Goal: Browse casually: Explore the website without a specific task or goal

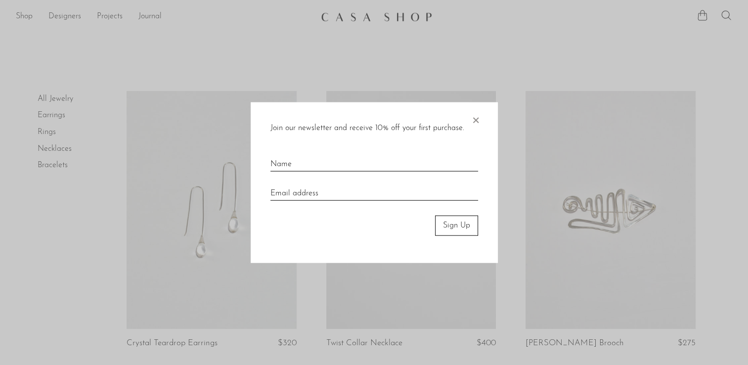
click at [476, 121] on span "×" at bounding box center [476, 118] width 10 height 32
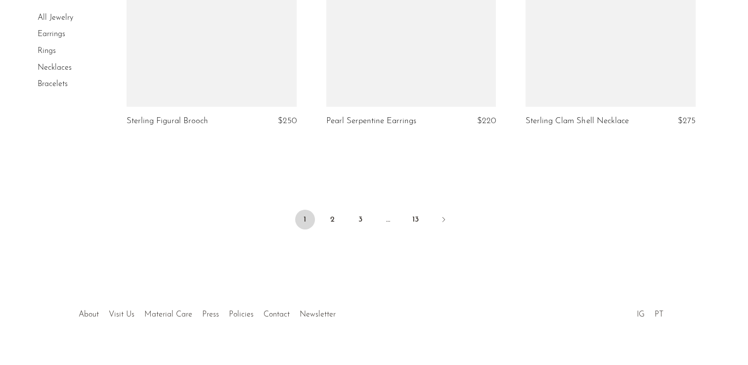
scroll to position [3347, 0]
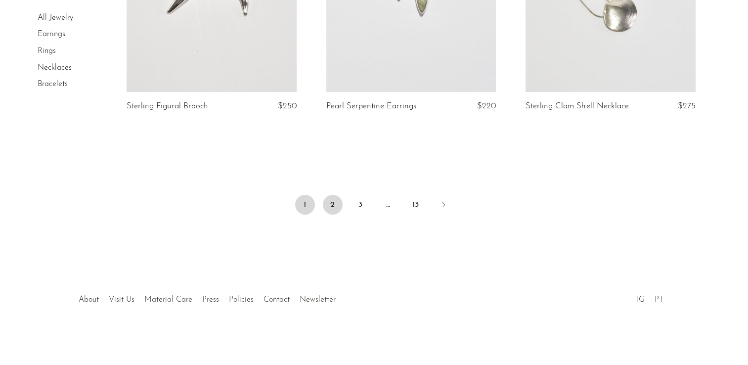
click at [334, 202] on link "2" at bounding box center [333, 205] width 20 height 20
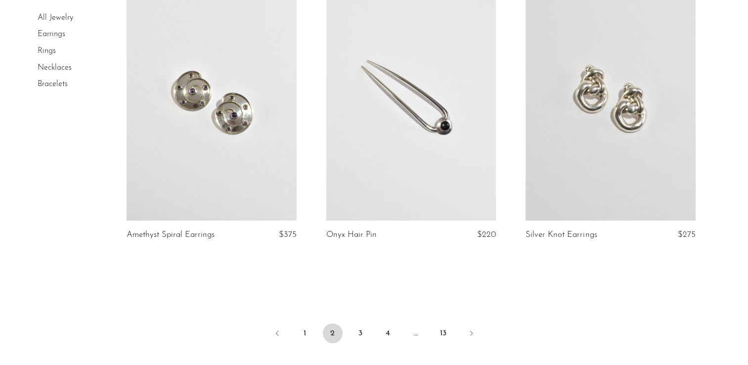
scroll to position [3241, 0]
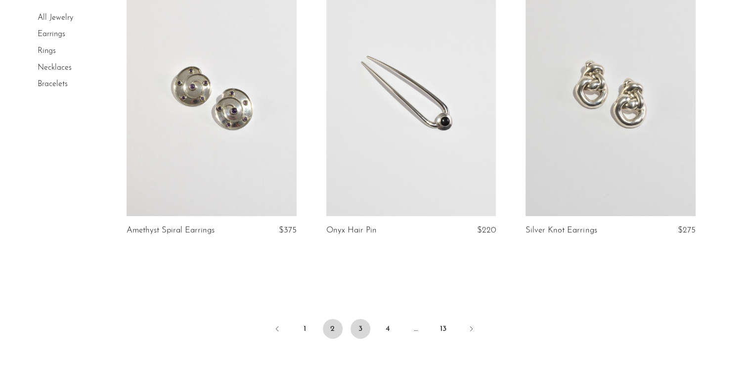
click at [366, 330] on link "3" at bounding box center [361, 329] width 20 height 20
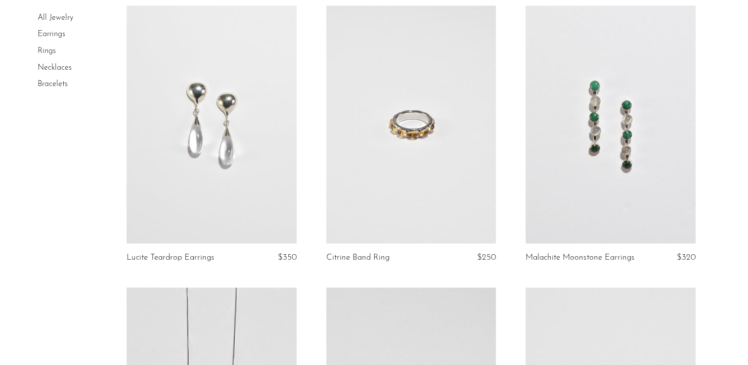
scroll to position [1465, 0]
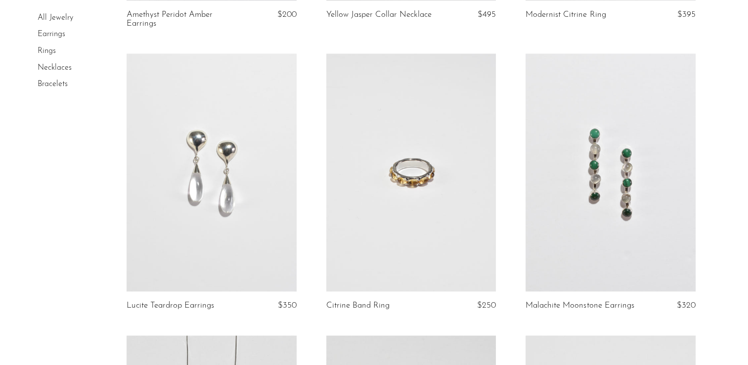
click at [230, 163] on link at bounding box center [212, 172] width 170 height 238
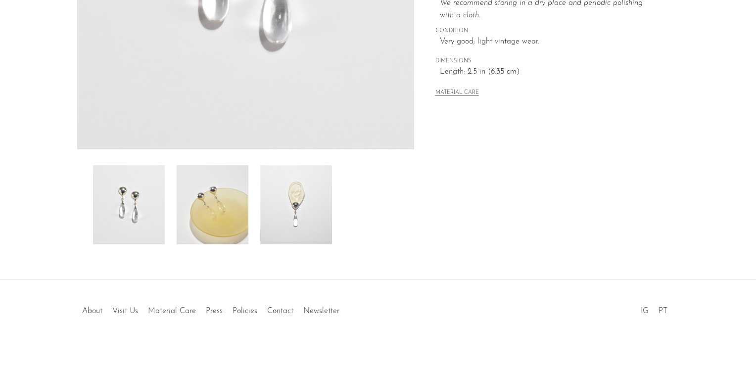
scroll to position [279, 0]
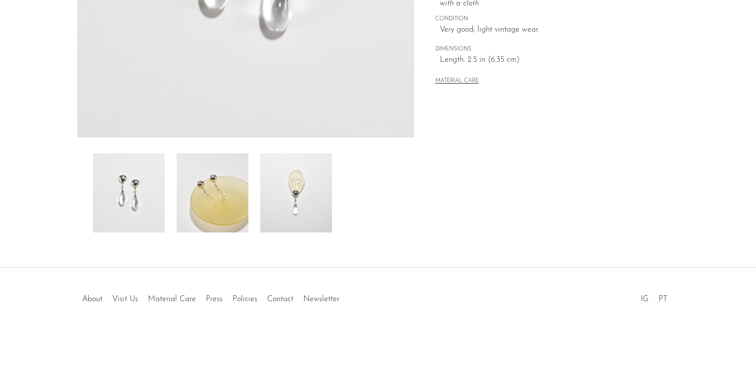
click at [295, 197] on img at bounding box center [296, 192] width 72 height 79
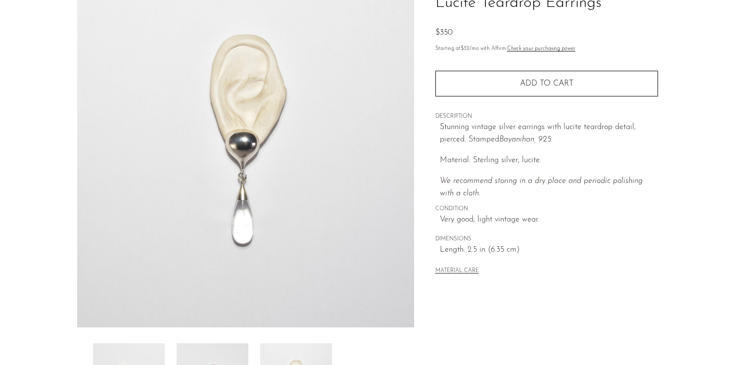
scroll to position [88, 0]
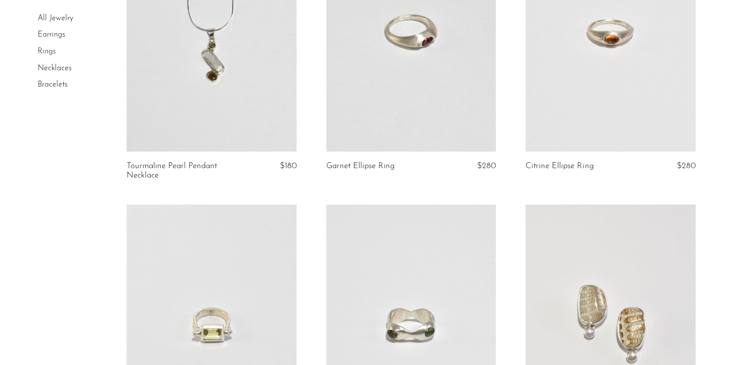
scroll to position [1891, 0]
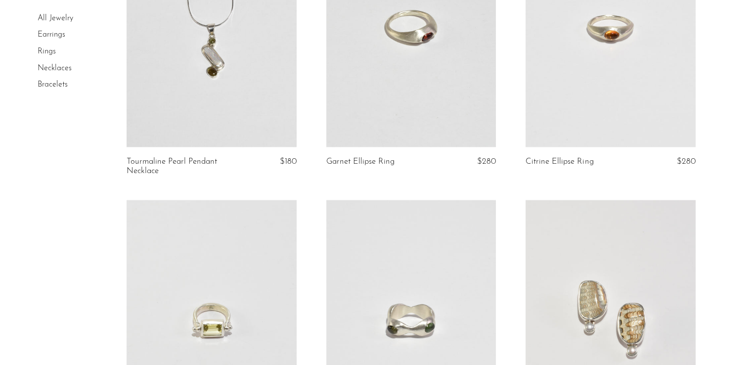
click at [641, 109] on link at bounding box center [611, 28] width 170 height 238
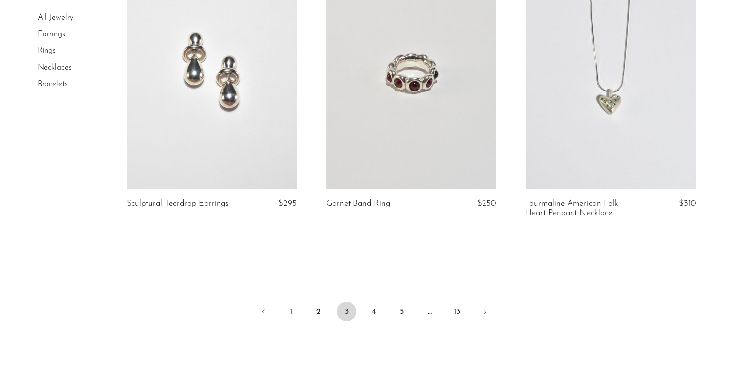
scroll to position [3300, 0]
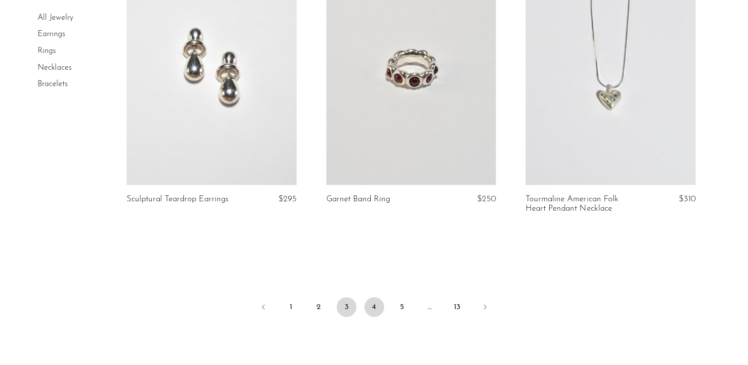
click at [377, 316] on link "4" at bounding box center [375, 307] width 20 height 20
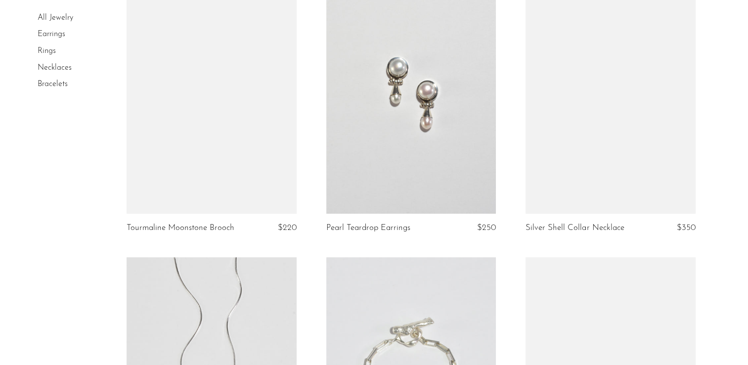
scroll to position [671, 0]
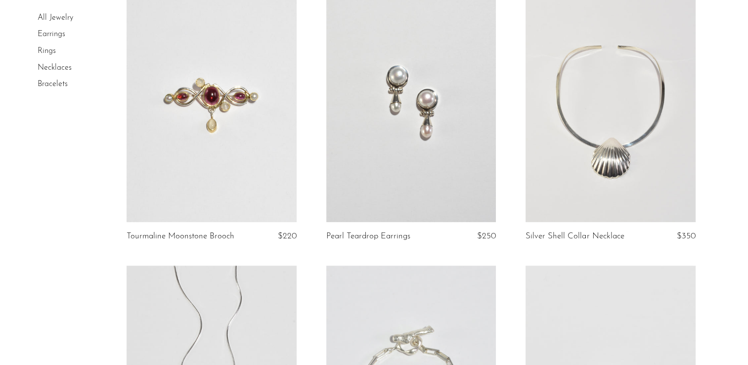
click at [434, 125] on link at bounding box center [411, 103] width 170 height 238
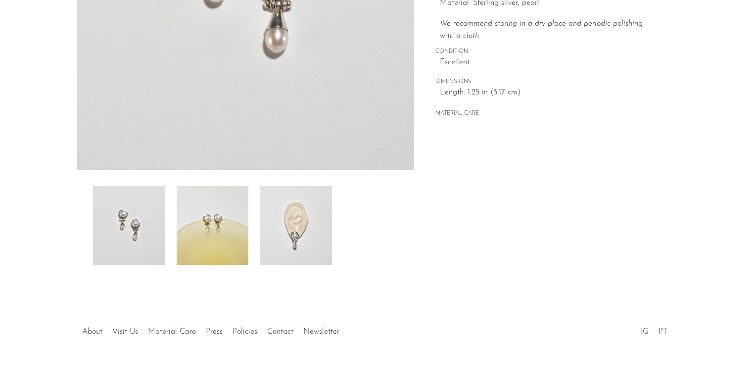
scroll to position [257, 0]
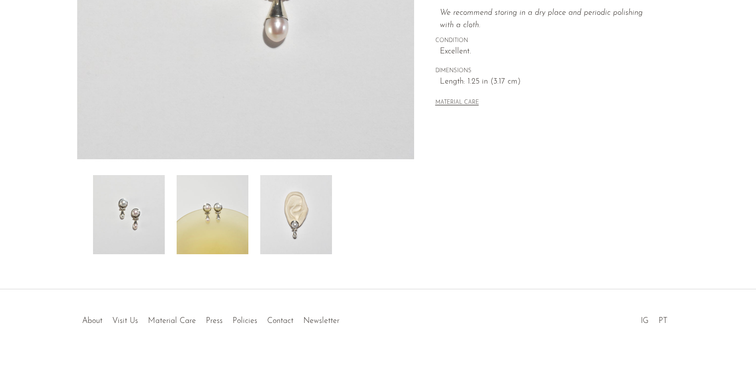
click at [292, 217] on img at bounding box center [296, 214] width 72 height 79
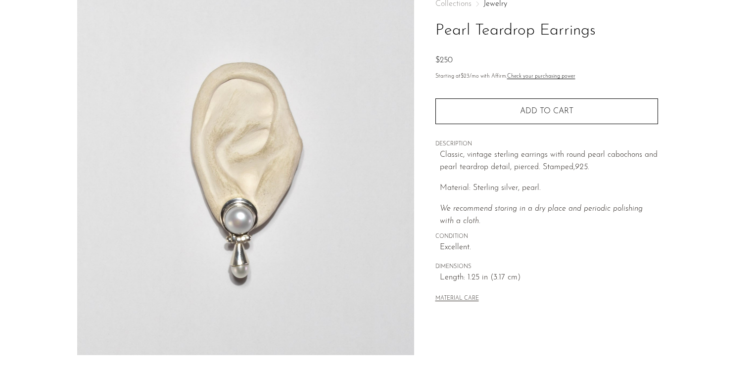
scroll to position [69, 0]
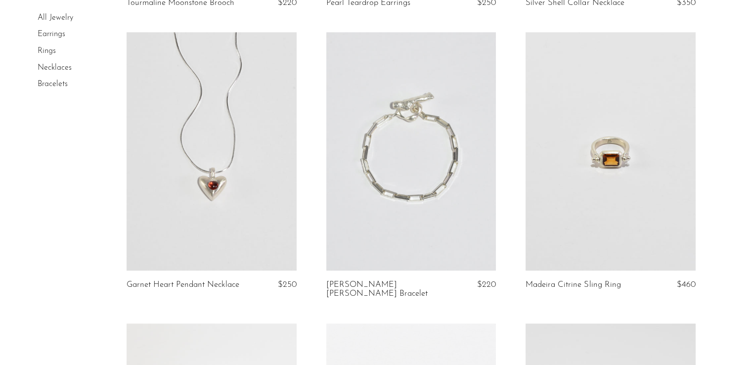
scroll to position [908, 0]
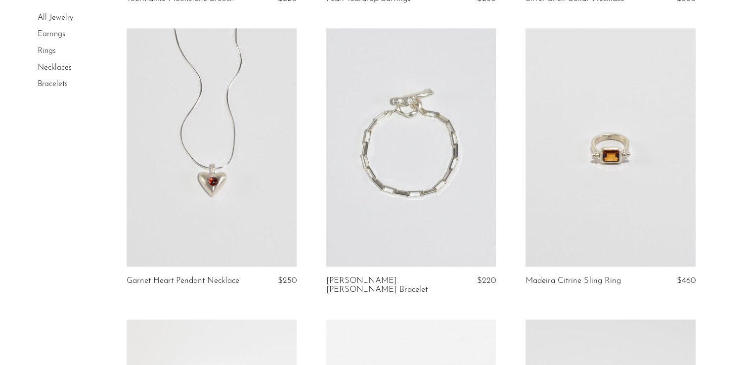
click at [629, 145] on link at bounding box center [611, 147] width 170 height 238
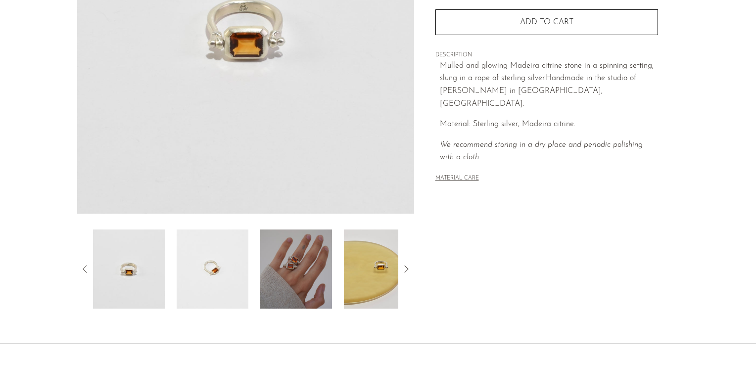
scroll to position [207, 0]
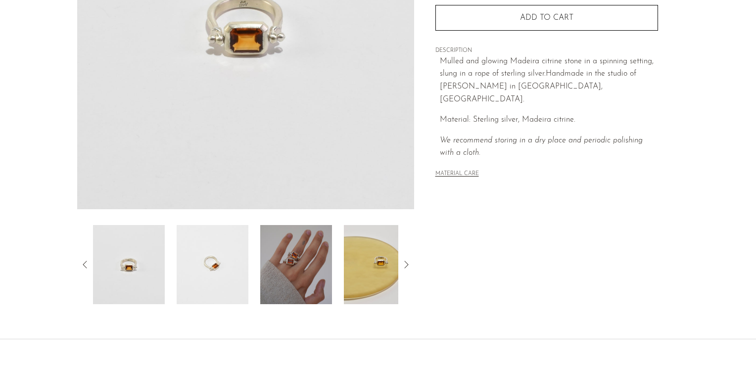
click at [289, 274] on img at bounding box center [296, 264] width 72 height 79
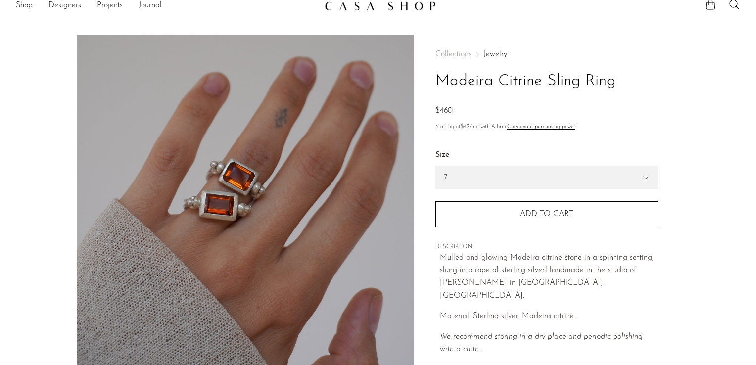
scroll to position [9, 0]
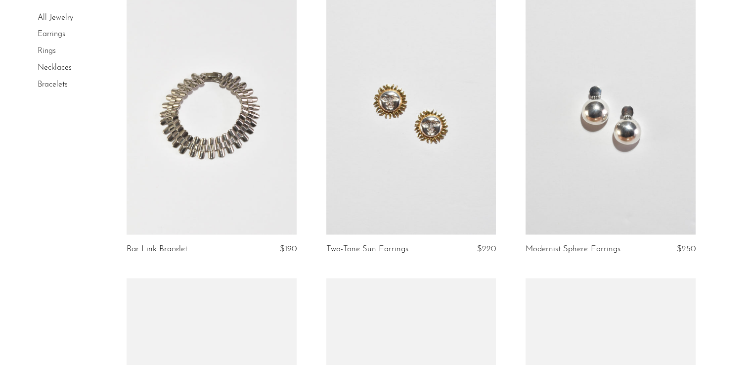
scroll to position [1782, 0]
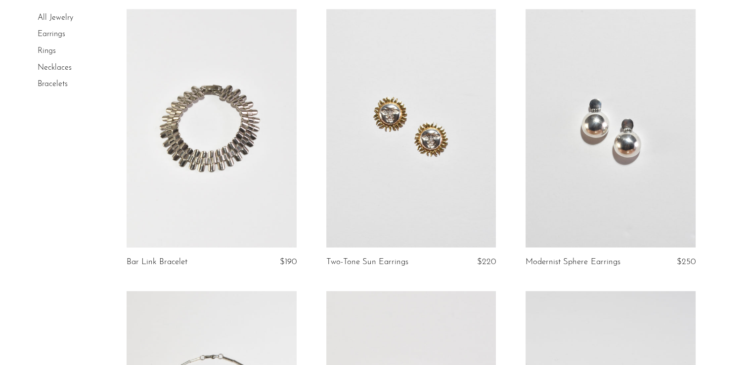
click at [610, 172] on link at bounding box center [611, 128] width 170 height 238
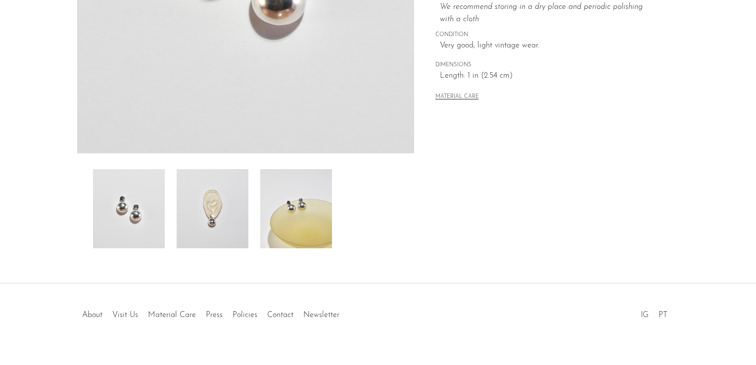
scroll to position [279, 0]
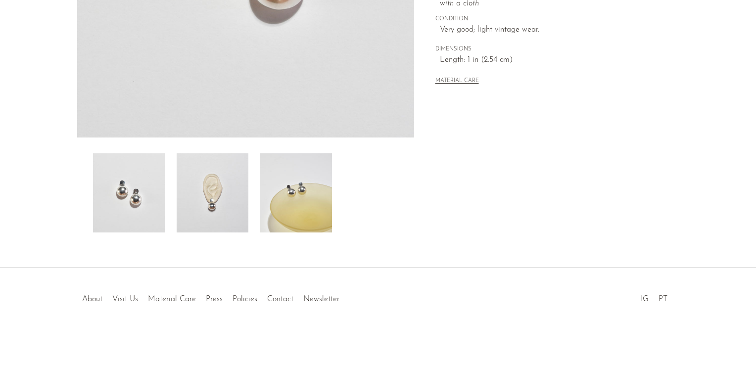
click at [301, 203] on img at bounding box center [296, 192] width 72 height 79
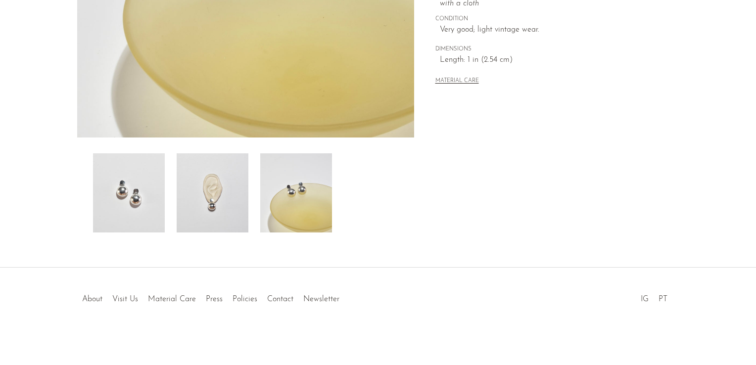
click at [207, 192] on img at bounding box center [213, 192] width 72 height 79
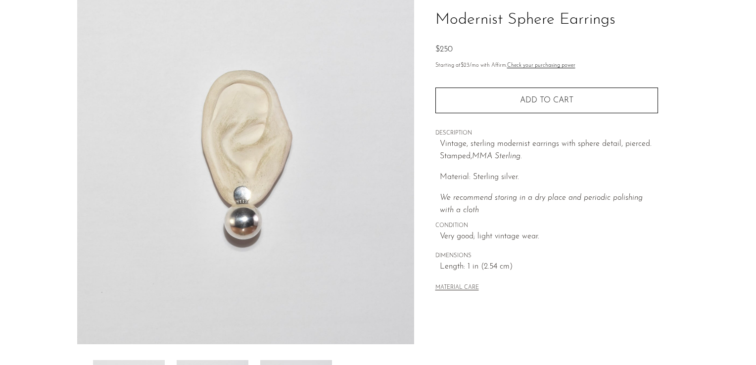
scroll to position [70, 0]
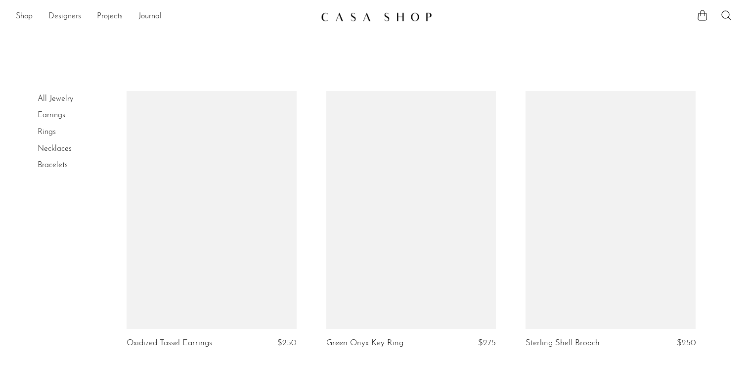
scroll to position [1782, 0]
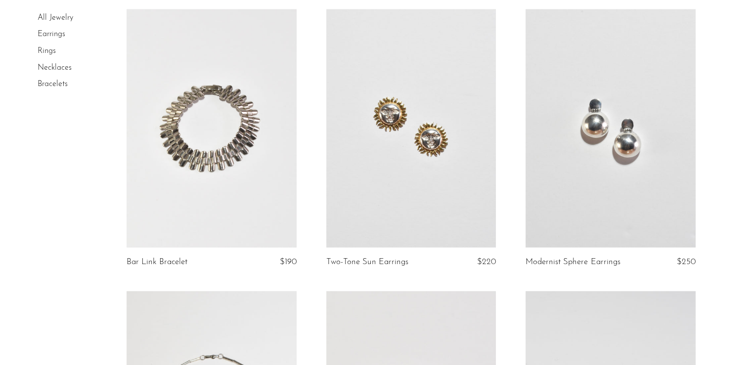
click at [452, 164] on link at bounding box center [411, 128] width 170 height 238
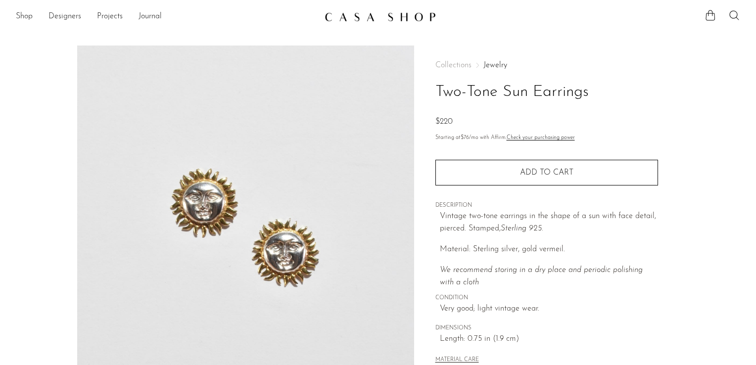
click at [426, 168] on div "Collections Jewelry Two-Tone Sun Earrings $220 Starting at $76 /mo with Affirm.…" at bounding box center [546, 279] width 265 height 466
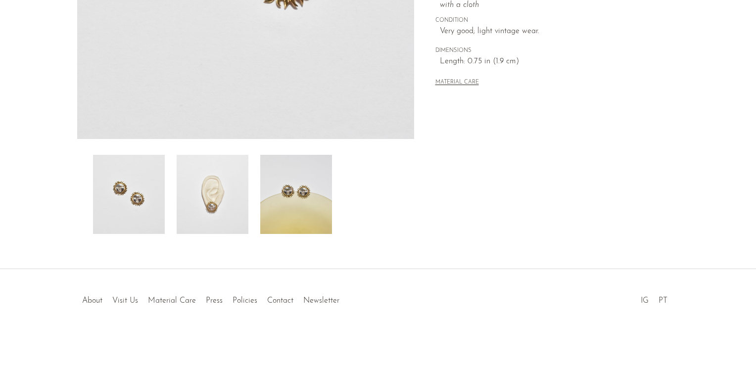
scroll to position [279, 0]
click at [231, 213] on img at bounding box center [213, 192] width 72 height 79
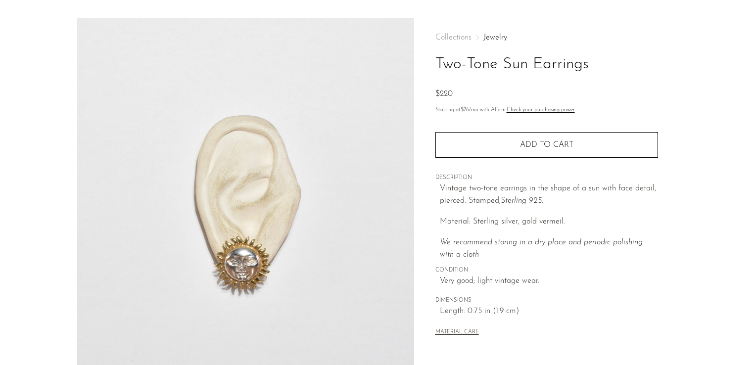
scroll to position [27, 0]
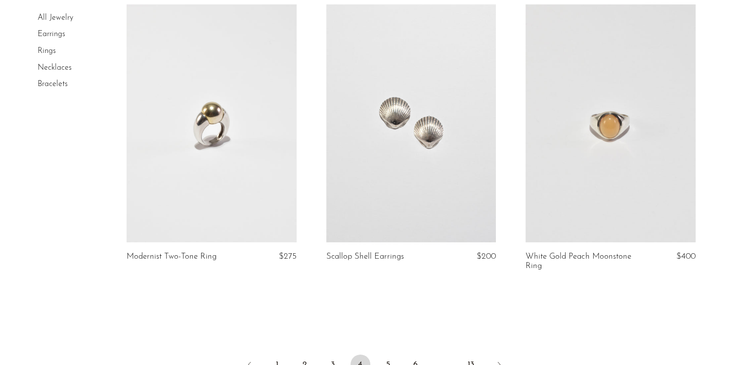
scroll to position [3227, 0]
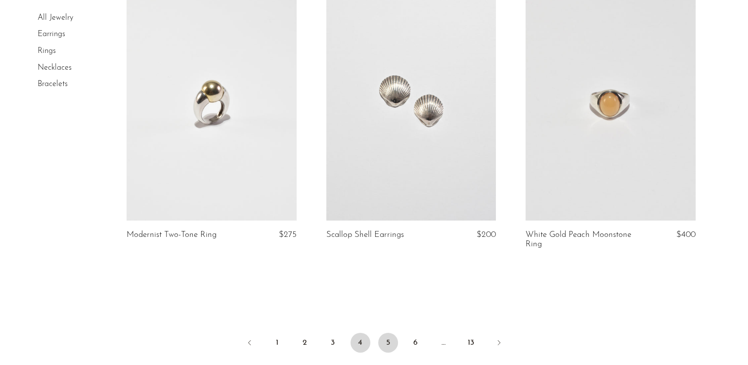
click at [382, 340] on link "5" at bounding box center [388, 343] width 20 height 20
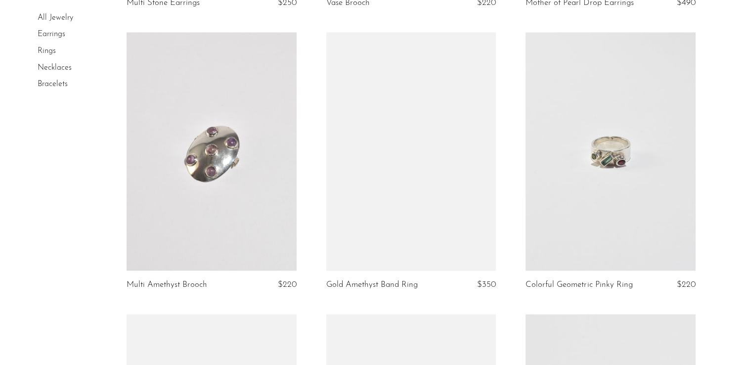
scroll to position [1534, 0]
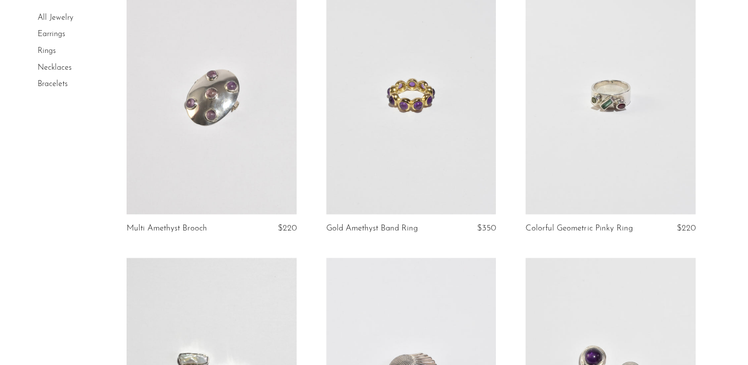
click at [389, 194] on link at bounding box center [411, 95] width 170 height 238
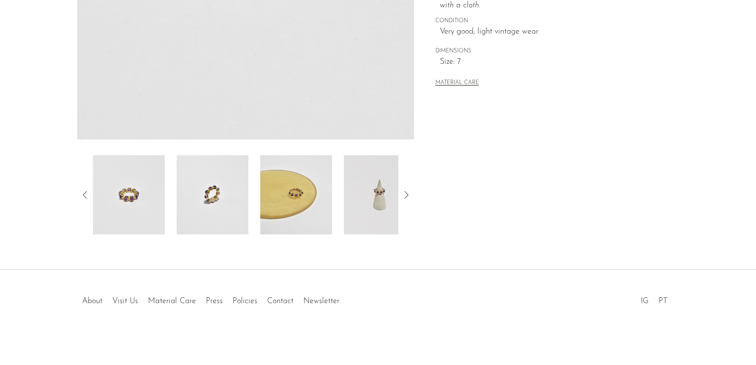
scroll to position [279, 0]
click at [382, 221] on img at bounding box center [380, 192] width 72 height 79
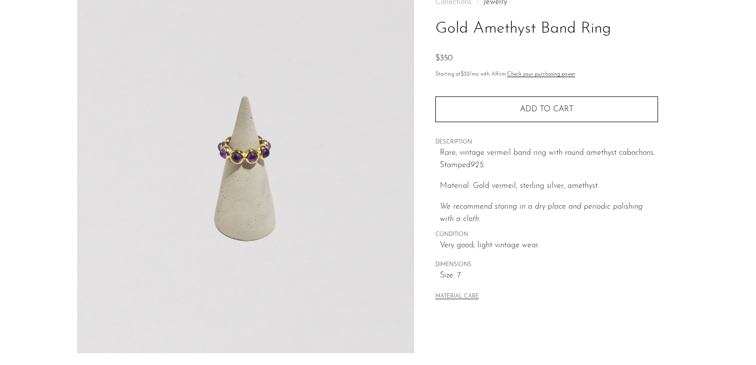
scroll to position [62, 0]
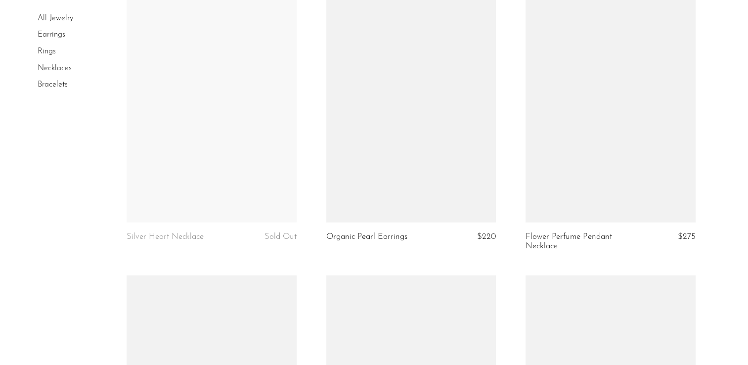
scroll to position [2660, 0]
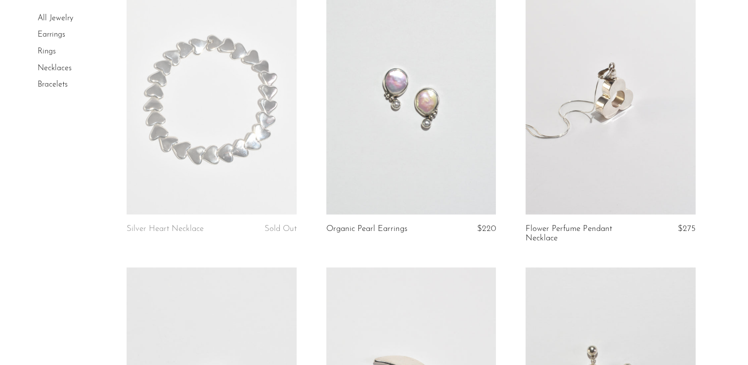
click at [440, 131] on link at bounding box center [411, 96] width 170 height 238
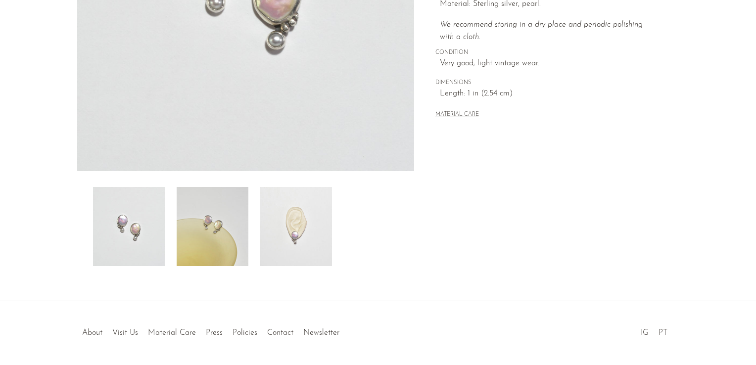
scroll to position [249, 0]
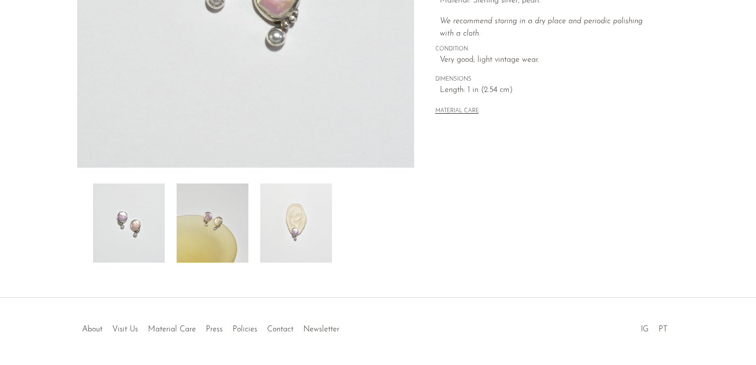
click at [285, 217] on img at bounding box center [296, 223] width 72 height 79
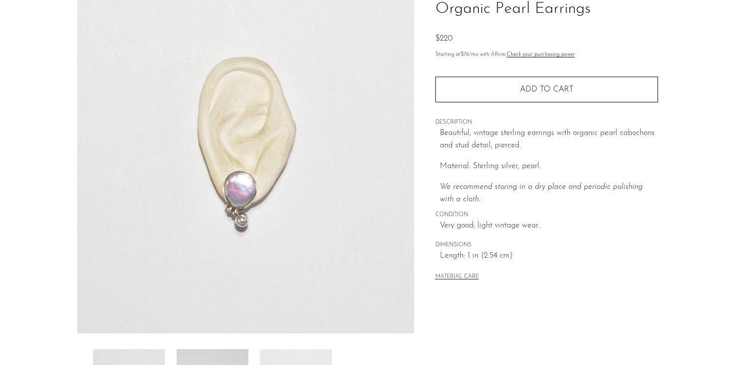
scroll to position [65, 0]
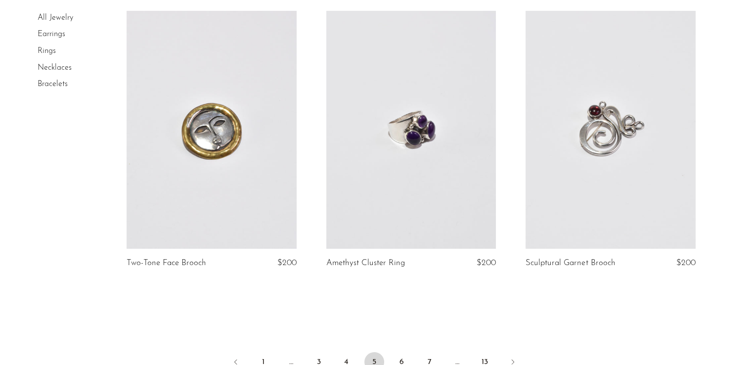
scroll to position [3356, 0]
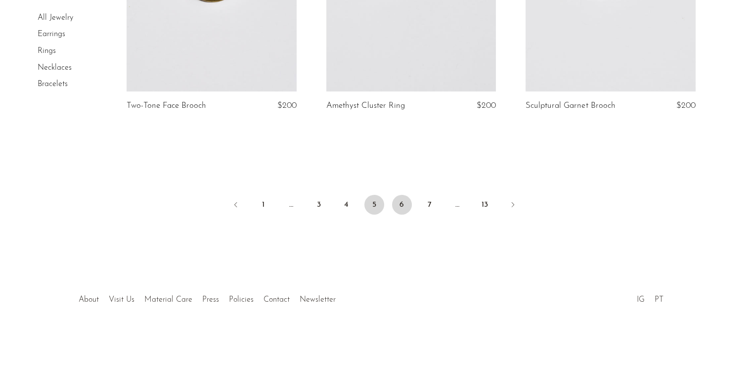
click at [400, 203] on link "6" at bounding box center [402, 205] width 20 height 20
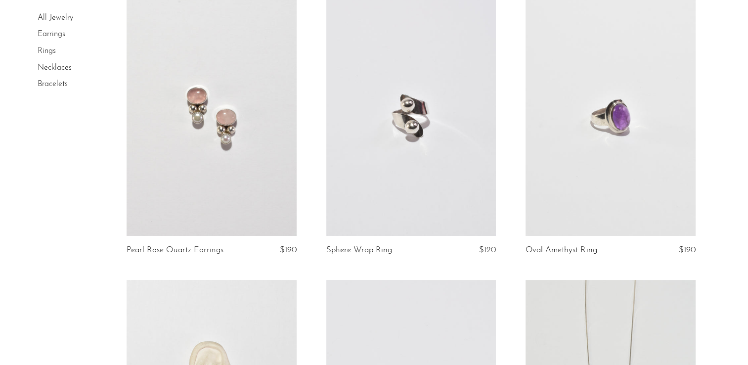
scroll to position [94, 0]
click at [167, 205] on link at bounding box center [212, 116] width 170 height 238
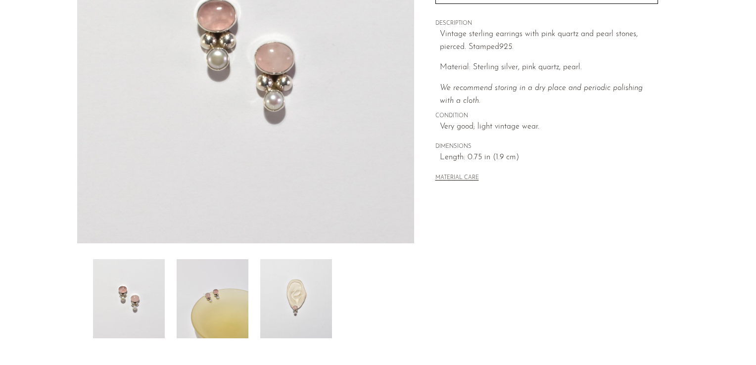
scroll to position [245, 0]
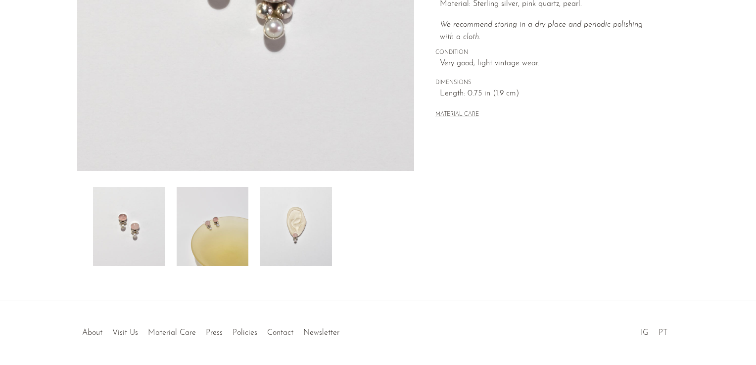
click at [286, 246] on img at bounding box center [296, 226] width 72 height 79
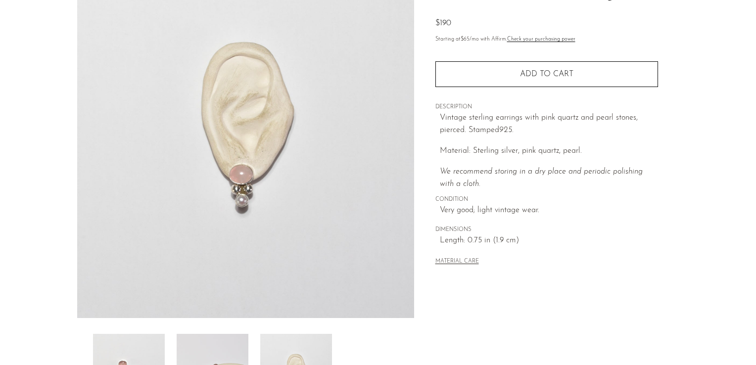
scroll to position [97, 0]
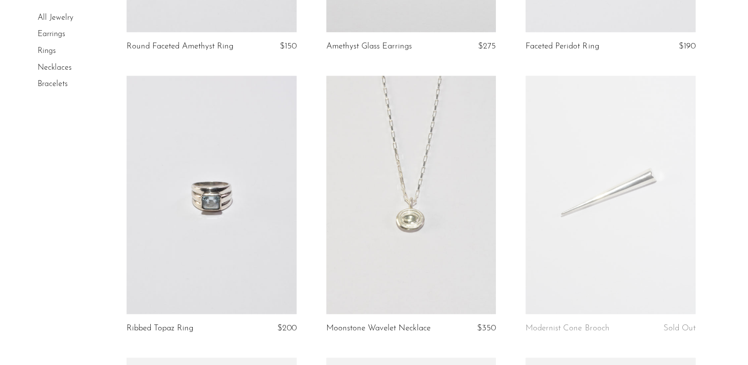
scroll to position [907, 0]
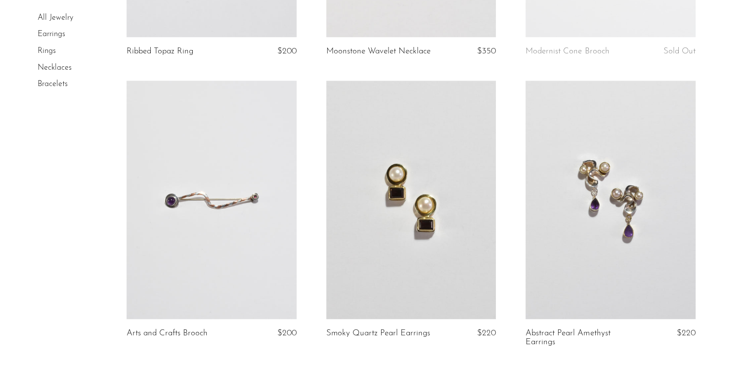
scroll to position [1177, 0]
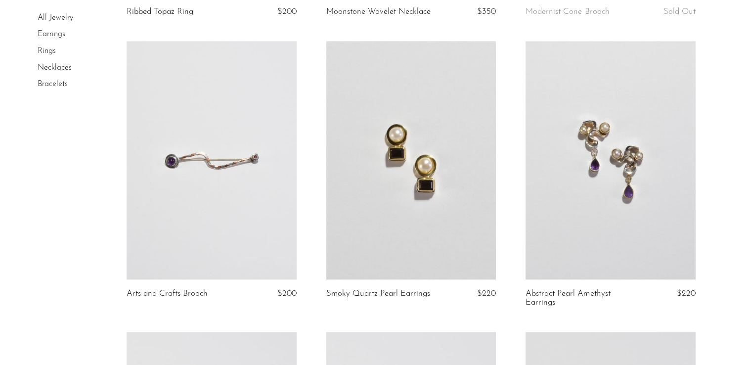
click at [376, 223] on link at bounding box center [411, 160] width 170 height 238
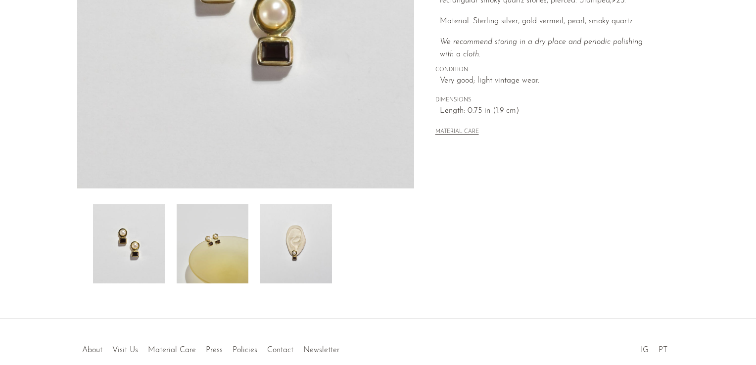
scroll to position [229, 0]
click at [296, 250] on img at bounding box center [296, 243] width 72 height 79
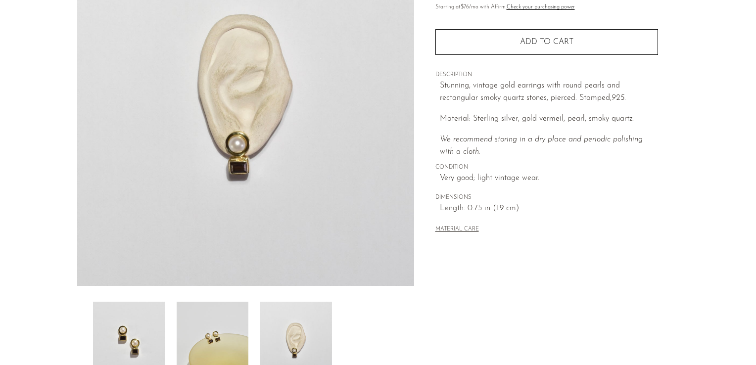
scroll to position [103, 0]
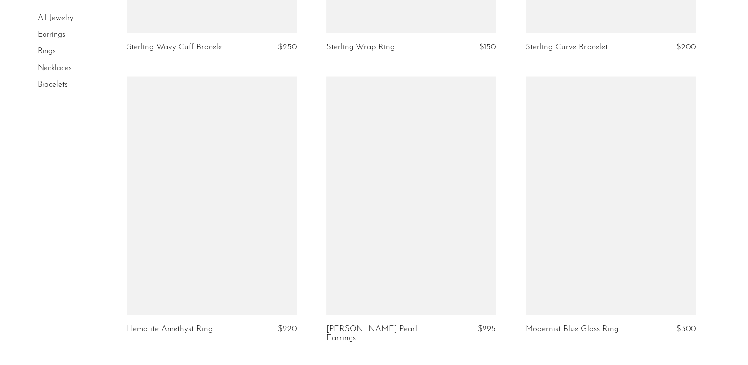
scroll to position [2047, 0]
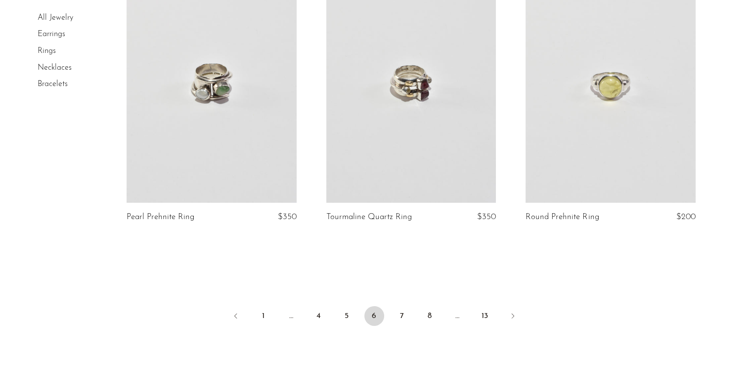
scroll to position [3347, 0]
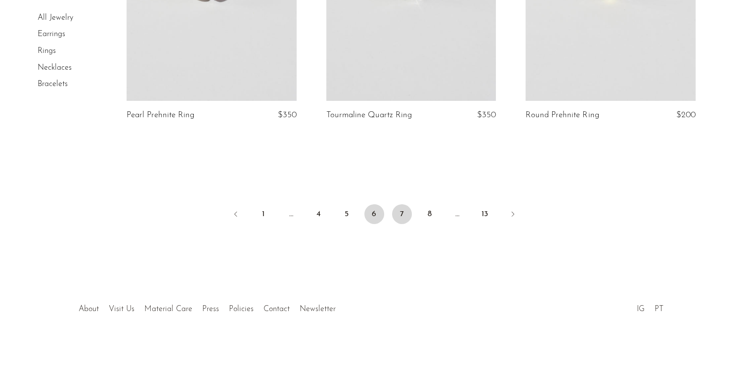
click at [401, 204] on link "7" at bounding box center [402, 214] width 20 height 20
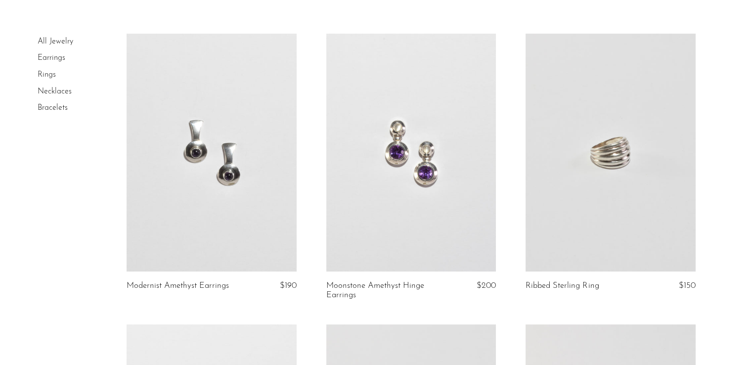
scroll to position [105, 0]
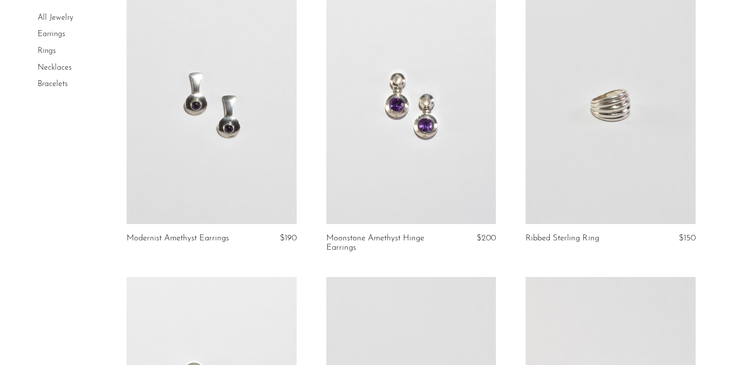
click at [437, 178] on link at bounding box center [411, 105] width 170 height 238
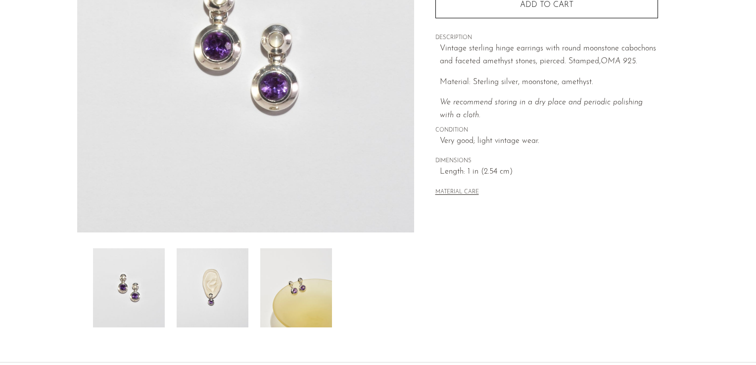
scroll to position [220, 0]
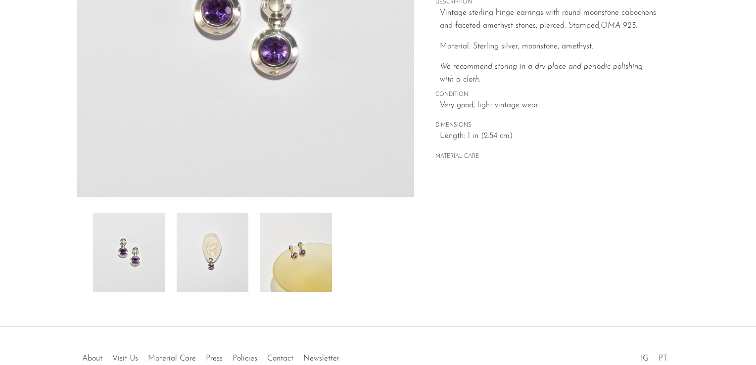
click at [288, 241] on img at bounding box center [296, 252] width 72 height 79
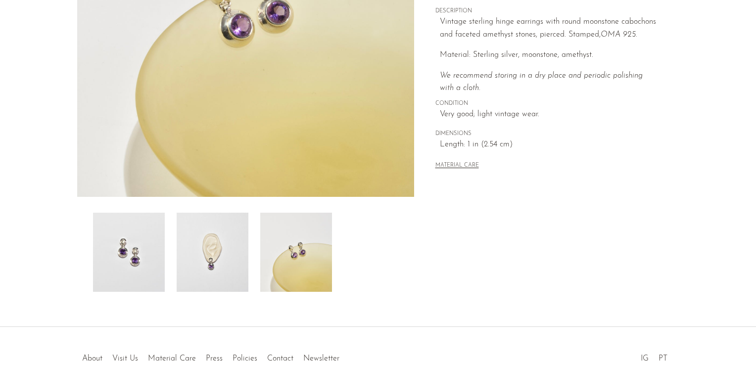
click at [213, 250] on img at bounding box center [213, 252] width 72 height 79
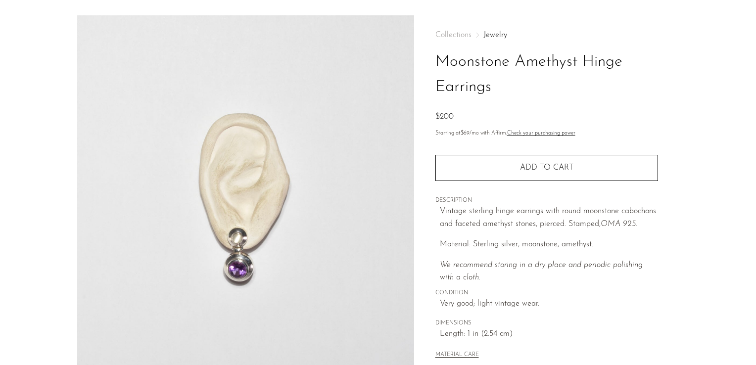
scroll to position [30, 0]
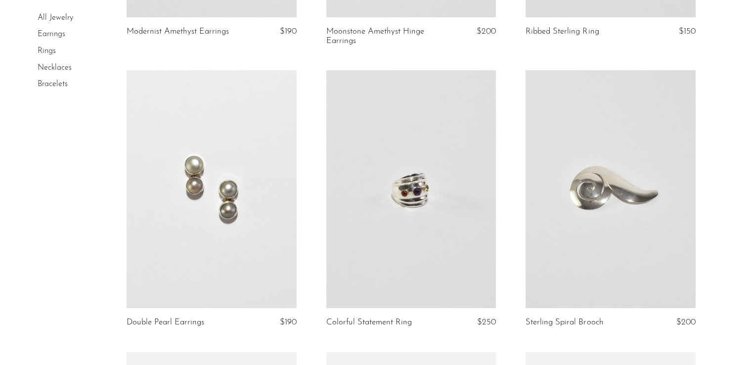
scroll to position [349, 0]
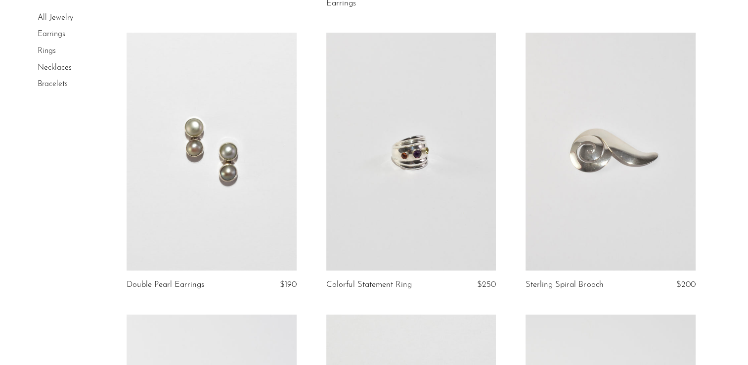
click at [203, 197] on link at bounding box center [212, 152] width 170 height 238
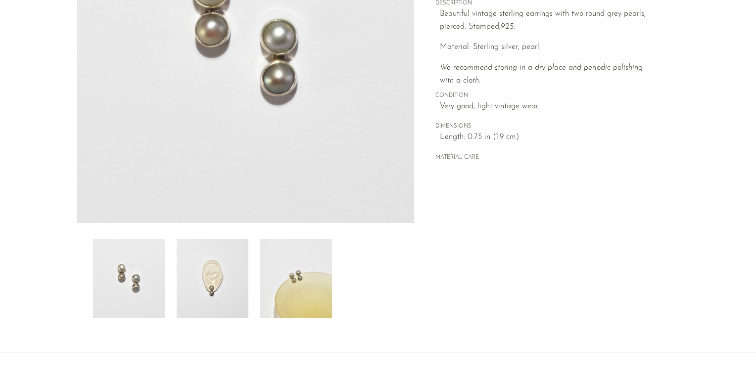
scroll to position [249, 0]
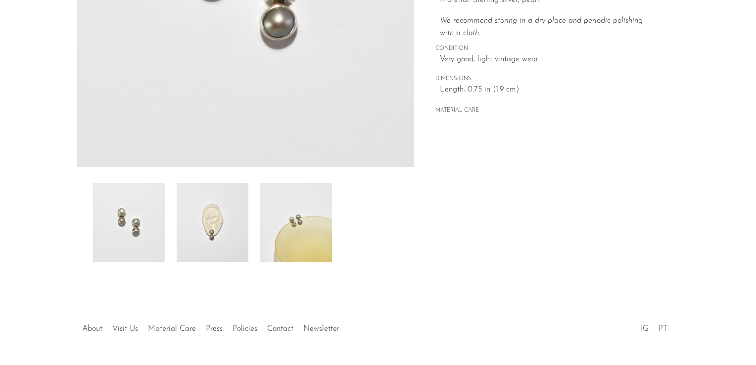
click at [220, 235] on img at bounding box center [213, 222] width 72 height 79
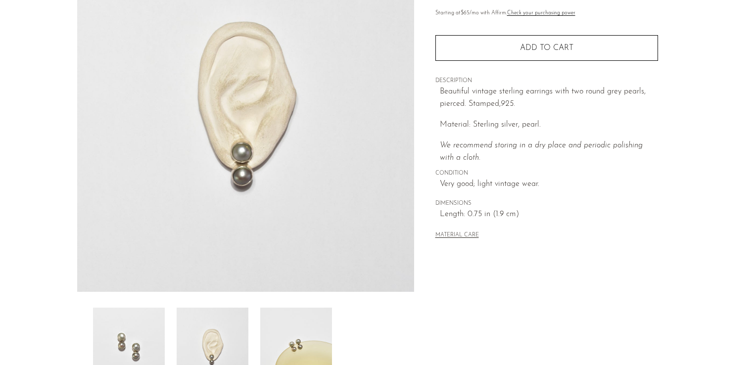
scroll to position [95, 0]
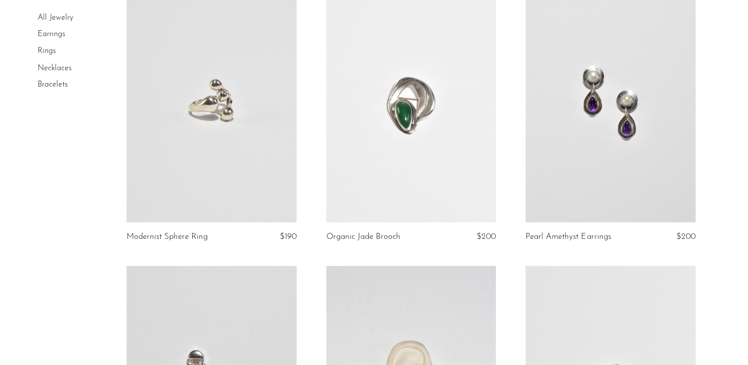
scroll to position [1840, 0]
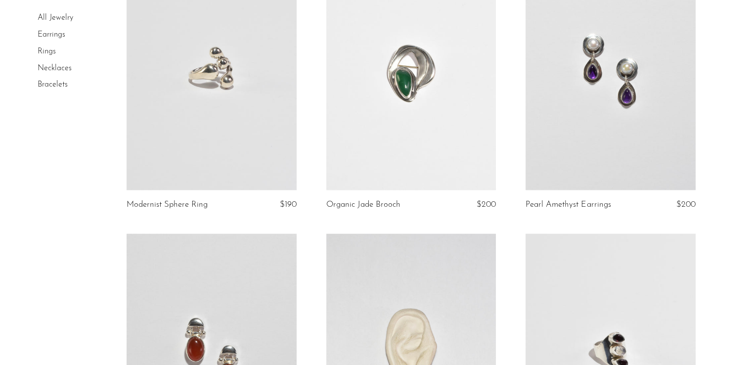
click at [621, 136] on link at bounding box center [611, 71] width 170 height 238
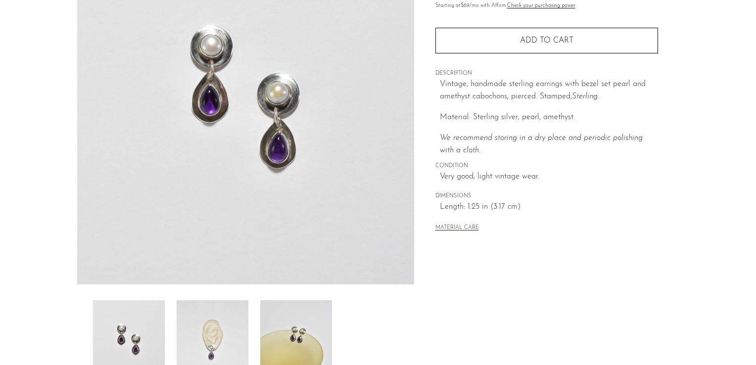
scroll to position [188, 0]
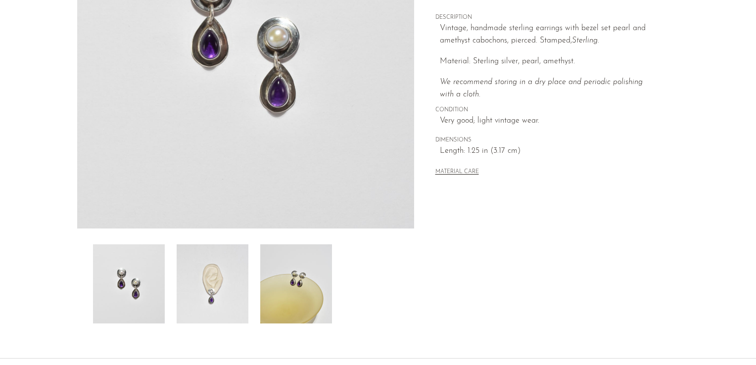
click at [210, 292] on img at bounding box center [213, 283] width 72 height 79
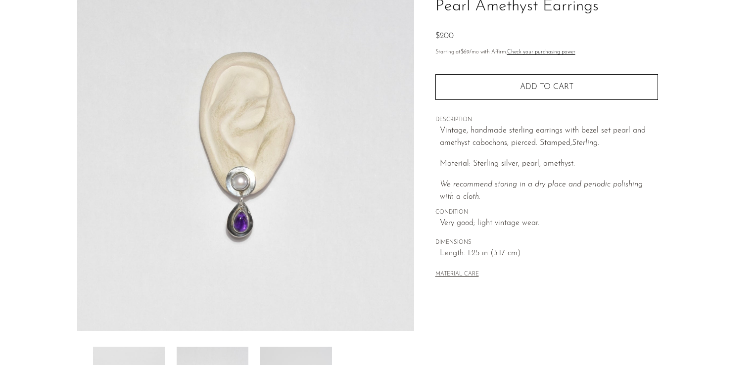
scroll to position [52, 0]
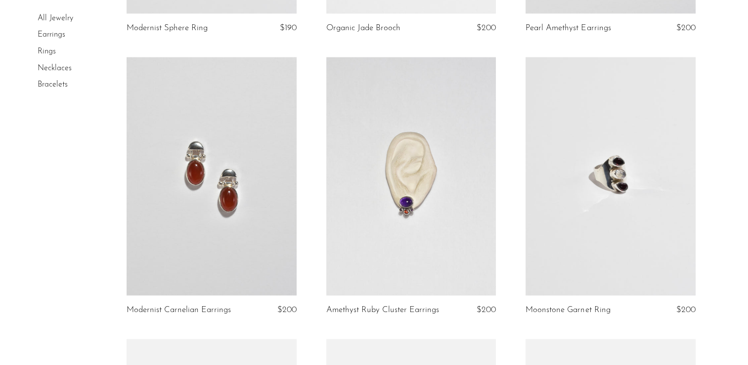
scroll to position [2076, 0]
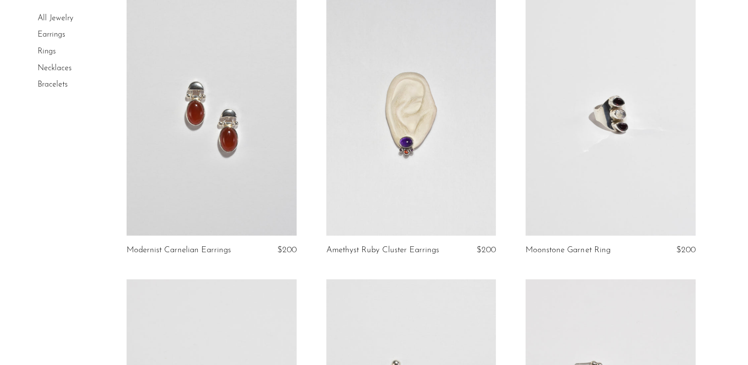
click at [214, 175] on link at bounding box center [212, 117] width 170 height 238
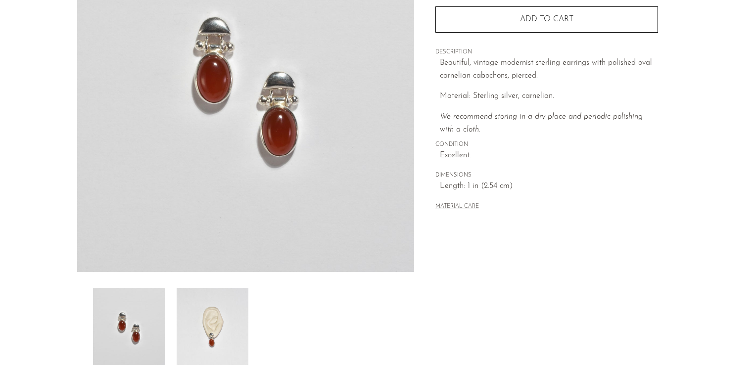
scroll to position [206, 0]
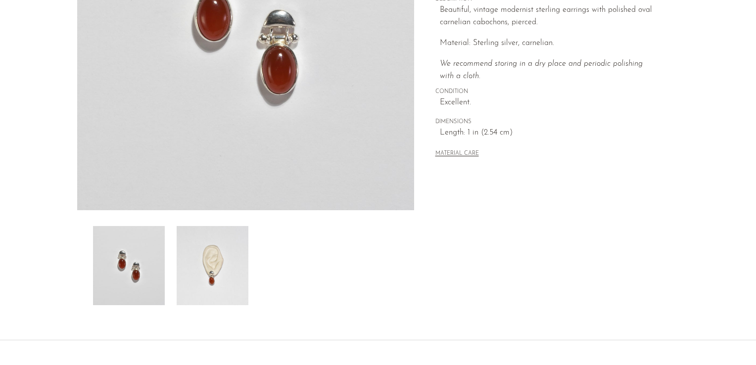
click at [217, 259] on img at bounding box center [213, 265] width 72 height 79
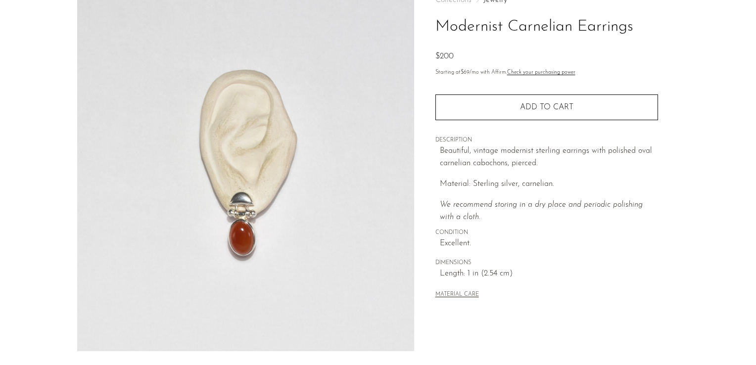
scroll to position [64, 0]
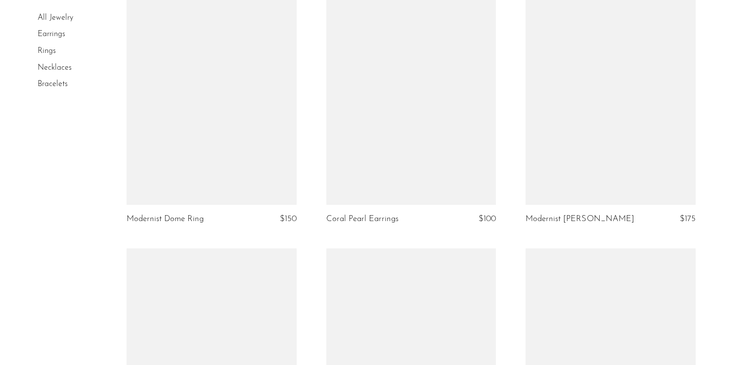
scroll to position [951, 0]
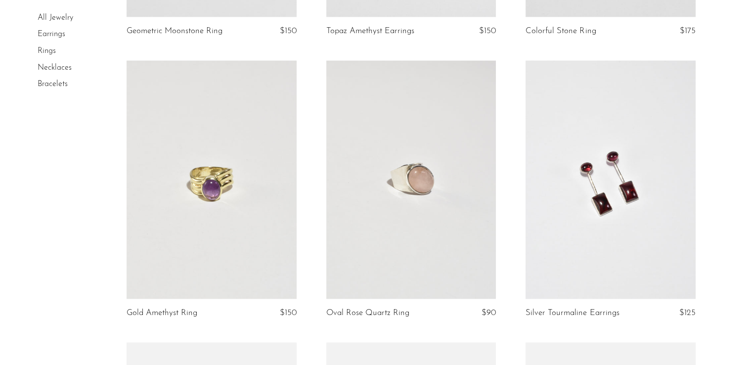
scroll to position [1496, 0]
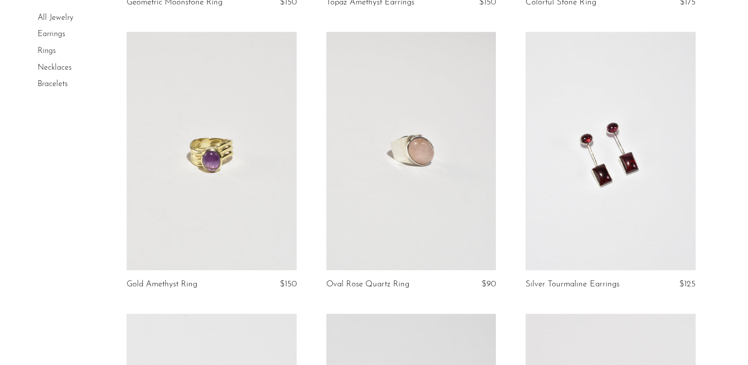
click at [629, 172] on link at bounding box center [611, 151] width 170 height 238
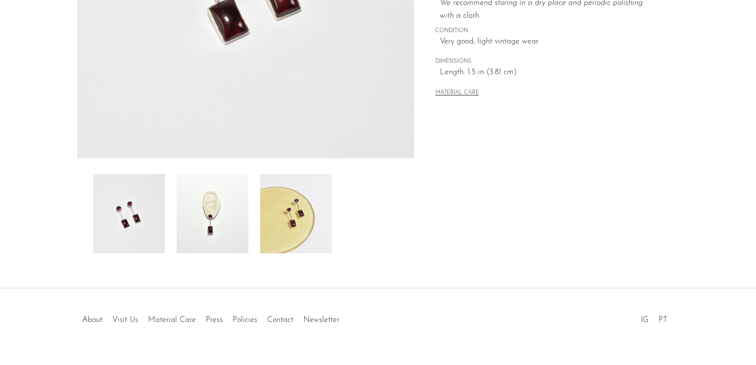
scroll to position [275, 0]
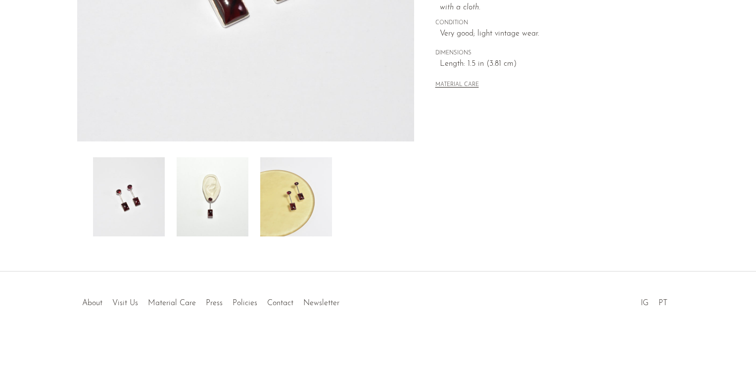
click at [233, 194] on img at bounding box center [213, 196] width 72 height 79
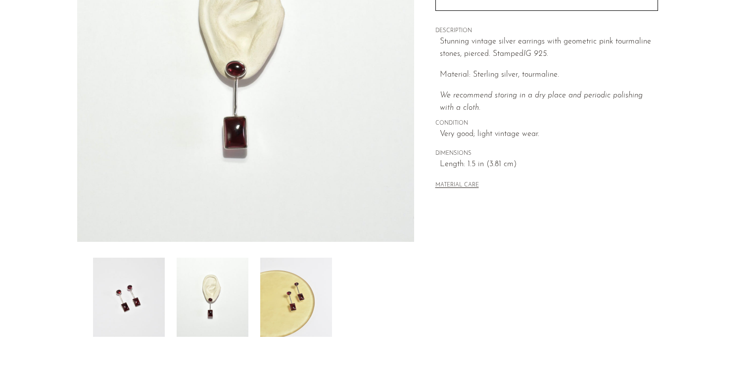
scroll to position [86, 0]
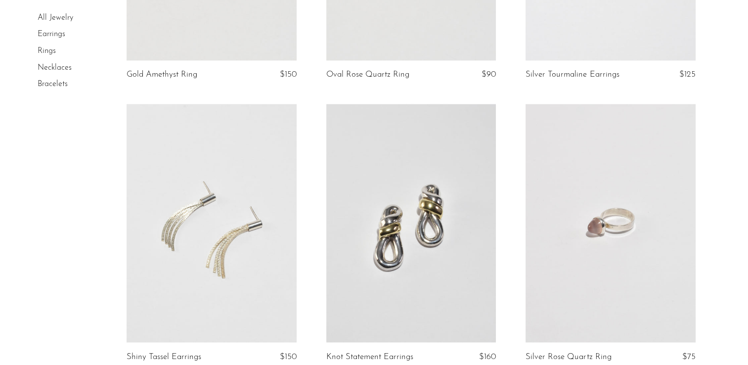
scroll to position [1773, 0]
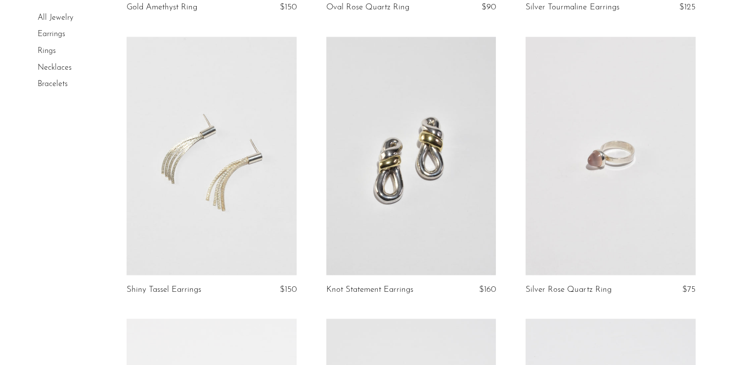
click at [372, 223] on link at bounding box center [411, 156] width 170 height 238
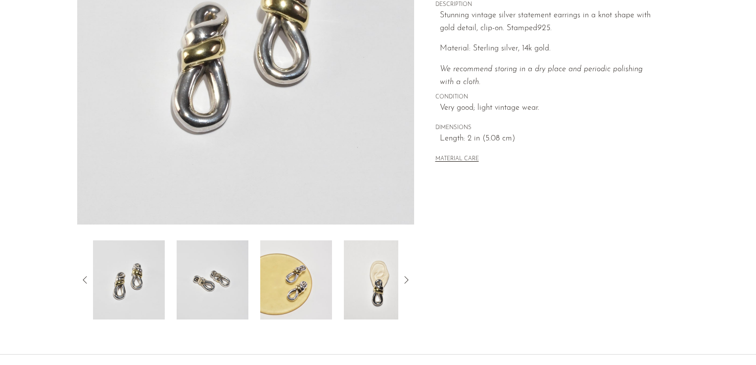
scroll to position [244, 0]
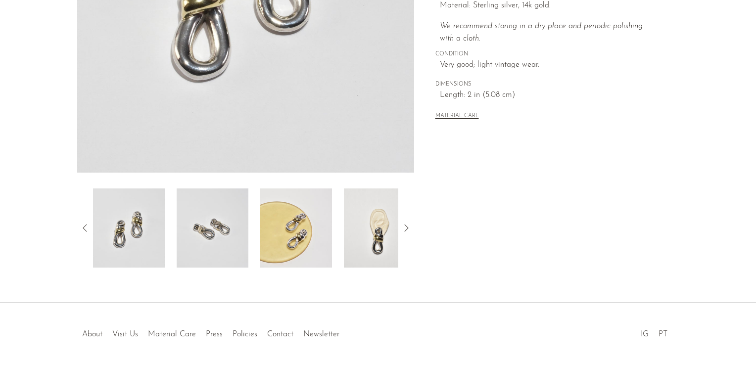
click at [378, 244] on img at bounding box center [380, 227] width 72 height 79
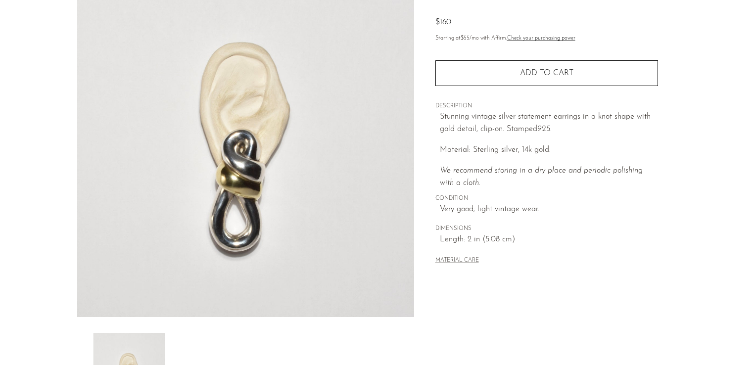
scroll to position [46, 0]
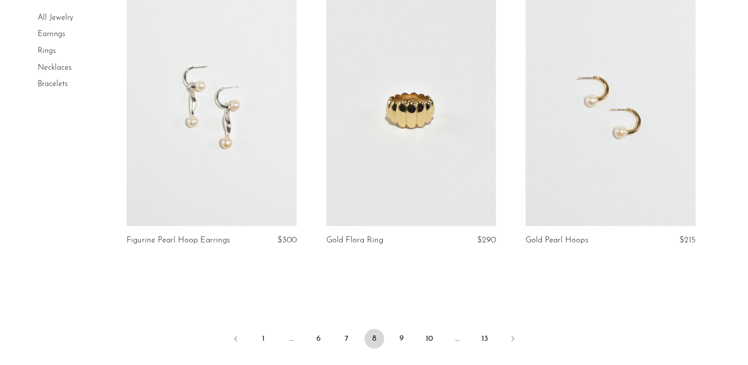
scroll to position [3232, 0]
click at [402, 338] on link "9" at bounding box center [402, 338] width 20 height 20
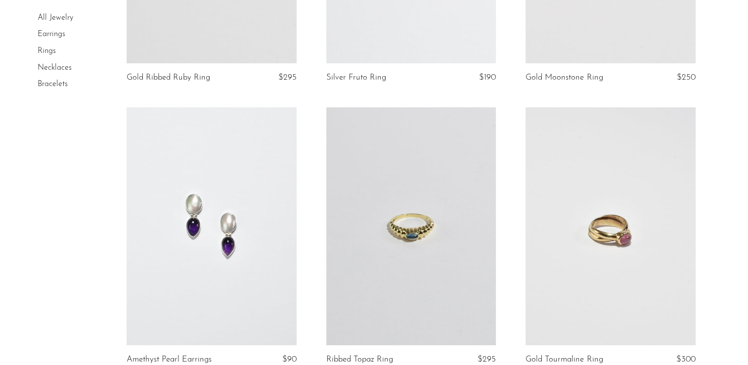
scroll to position [345, 0]
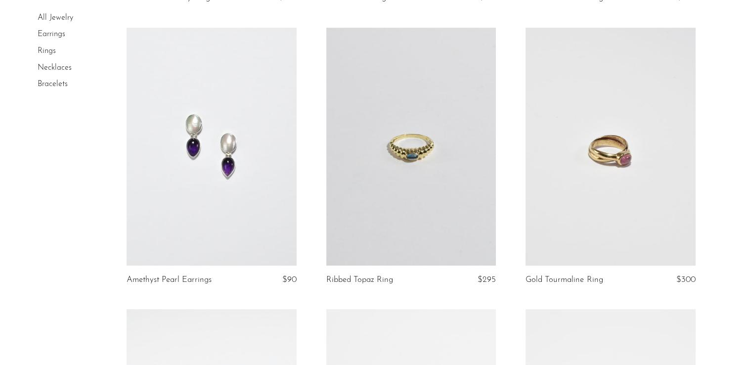
click at [196, 203] on link at bounding box center [212, 147] width 170 height 238
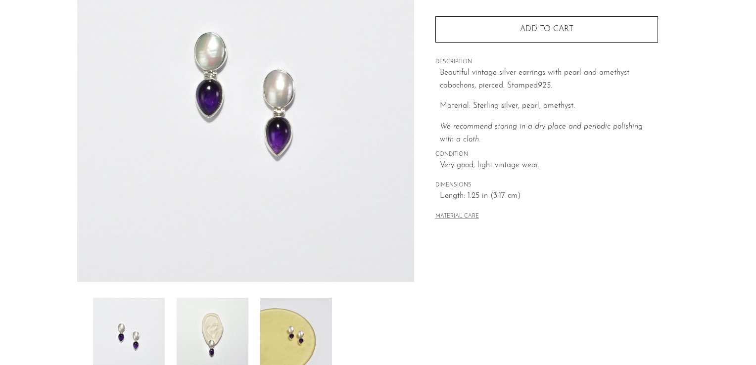
scroll to position [136, 0]
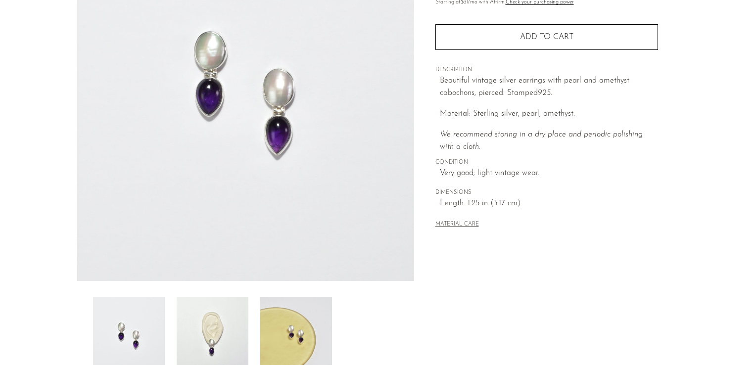
click at [234, 331] on img at bounding box center [213, 336] width 72 height 79
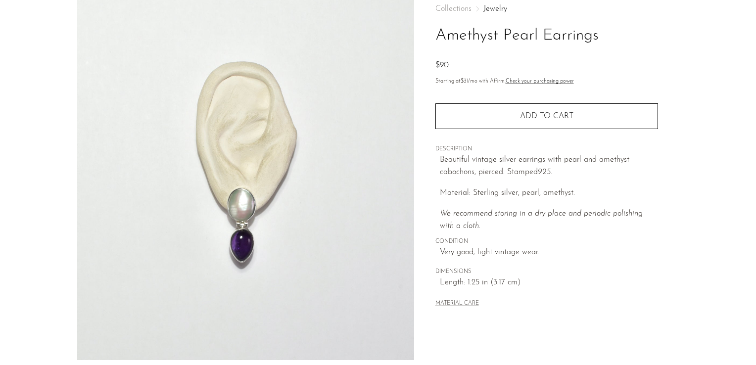
scroll to position [54, 0]
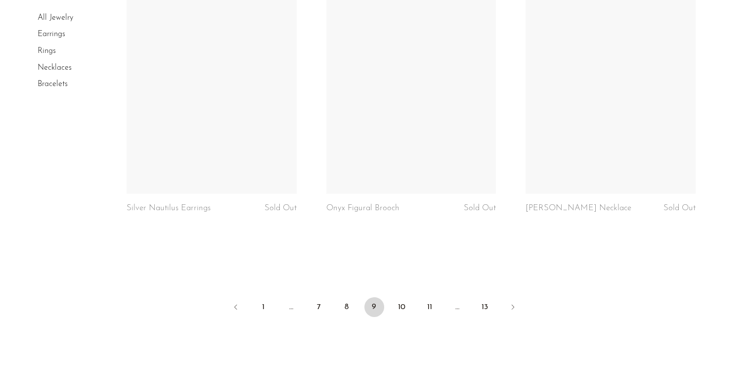
scroll to position [3347, 0]
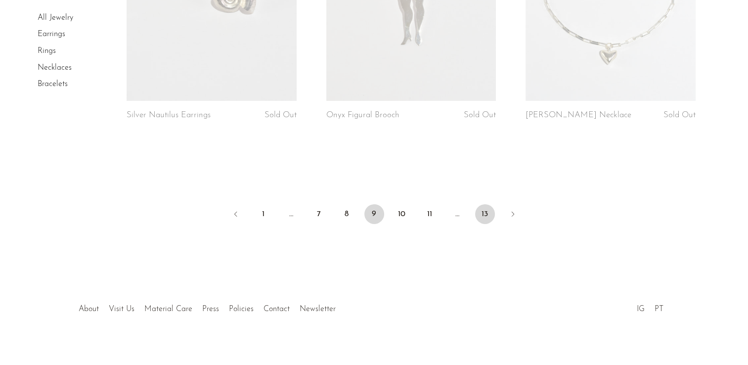
click at [481, 204] on link "13" at bounding box center [485, 214] width 20 height 20
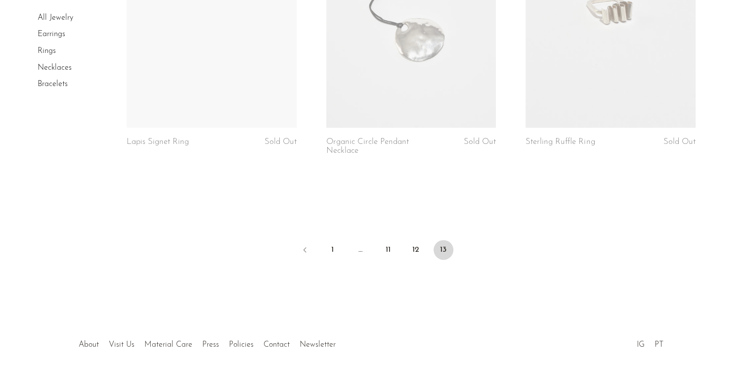
scroll to position [1366, 0]
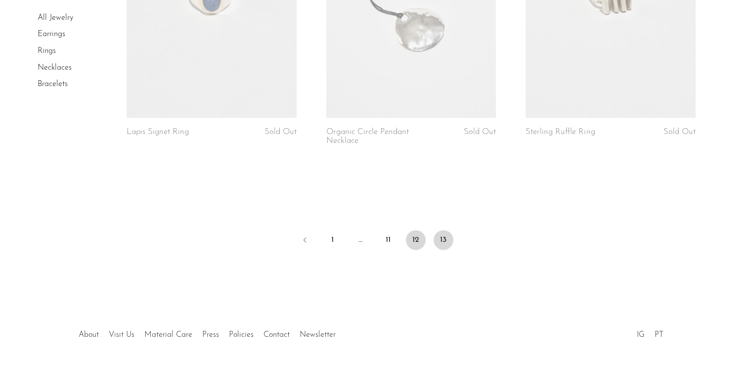
click at [409, 242] on link "12" at bounding box center [416, 240] width 20 height 20
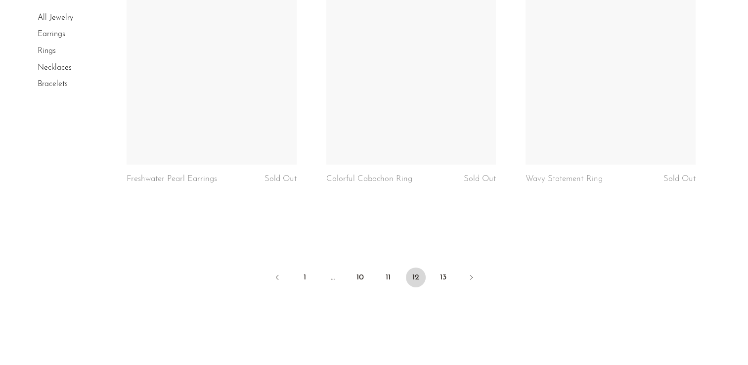
scroll to position [3287, 0]
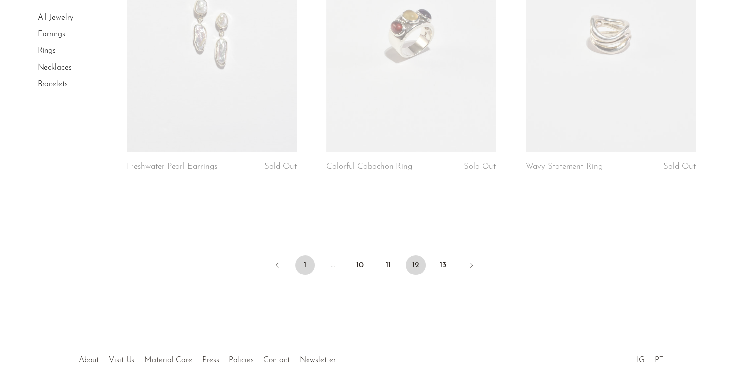
click at [300, 274] on link "1" at bounding box center [305, 265] width 20 height 20
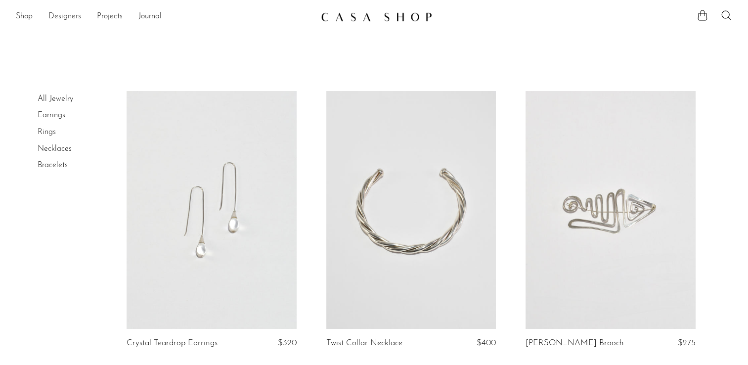
click at [196, 270] on link at bounding box center [212, 210] width 170 height 238
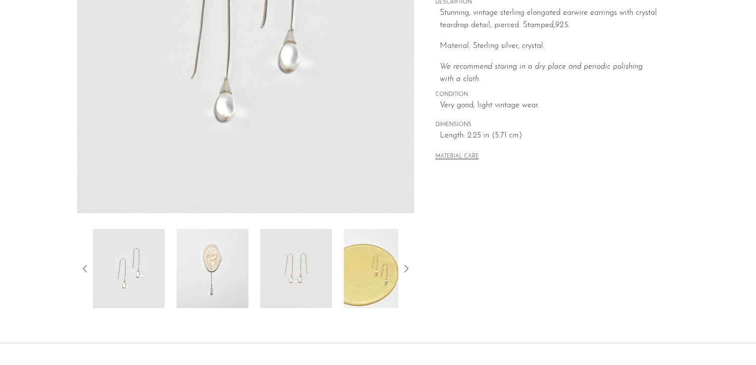
scroll to position [264, 0]
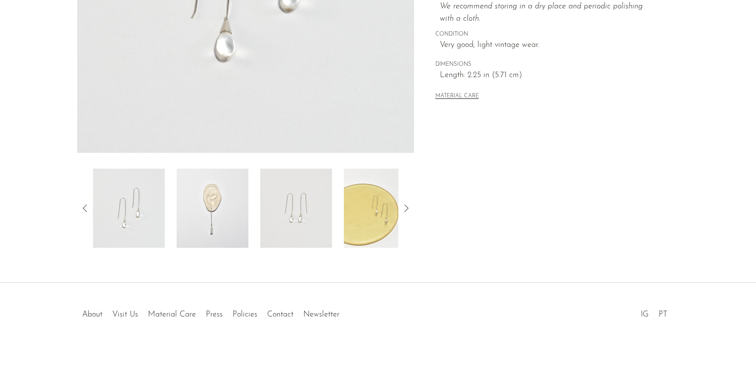
click at [215, 211] on img at bounding box center [213, 208] width 72 height 79
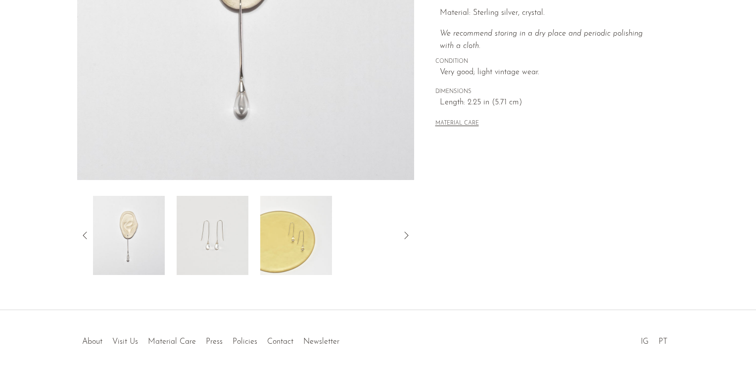
scroll to position [237, 0]
click at [289, 240] on img at bounding box center [296, 234] width 72 height 79
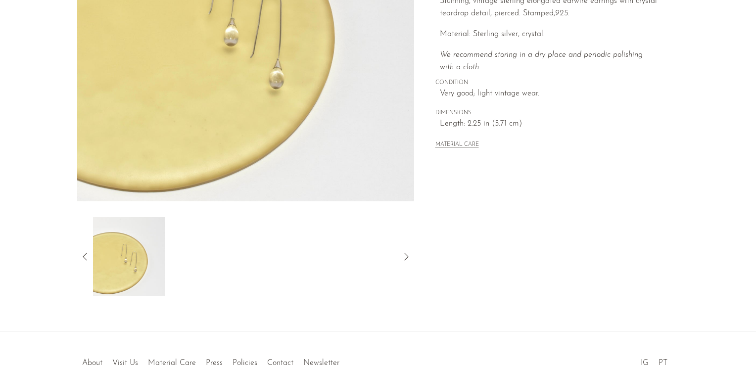
scroll to position [228, 0]
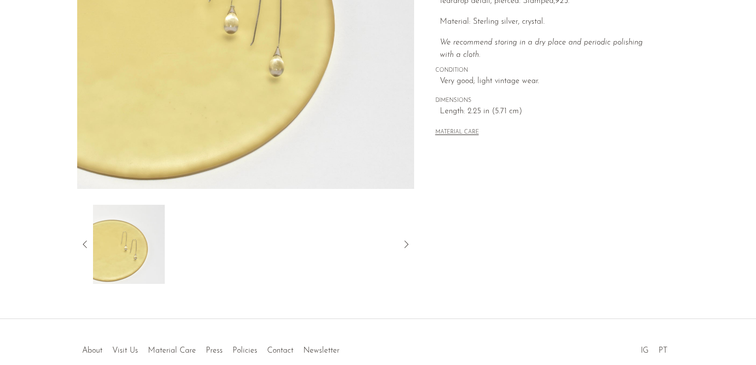
click at [132, 234] on img at bounding box center [129, 244] width 72 height 79
click at [89, 250] on div at bounding box center [245, 244] width 337 height 79
click at [87, 245] on icon at bounding box center [85, 244] width 12 height 12
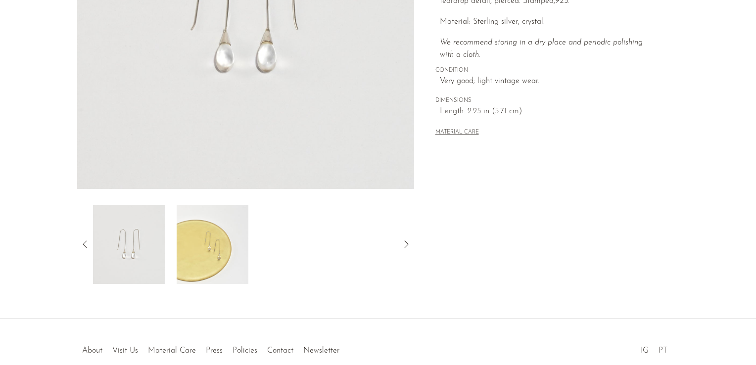
click at [126, 249] on img at bounding box center [129, 244] width 72 height 79
click at [87, 246] on icon at bounding box center [85, 244] width 12 height 12
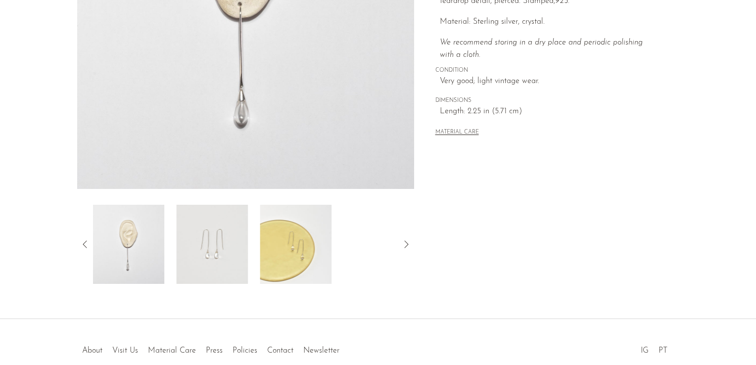
click at [87, 246] on icon at bounding box center [85, 244] width 12 height 12
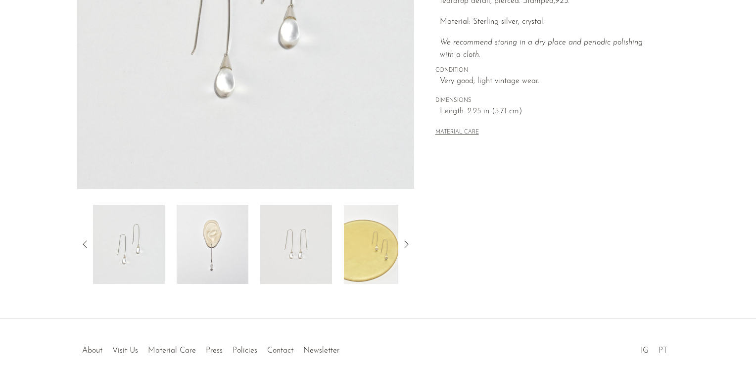
click at [196, 266] on img at bounding box center [213, 244] width 72 height 79
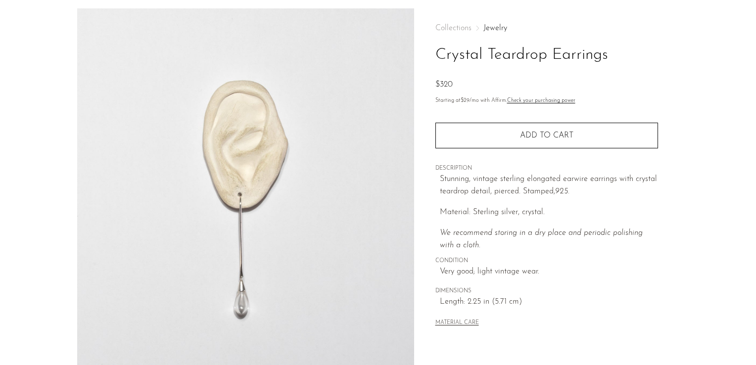
scroll to position [35, 0]
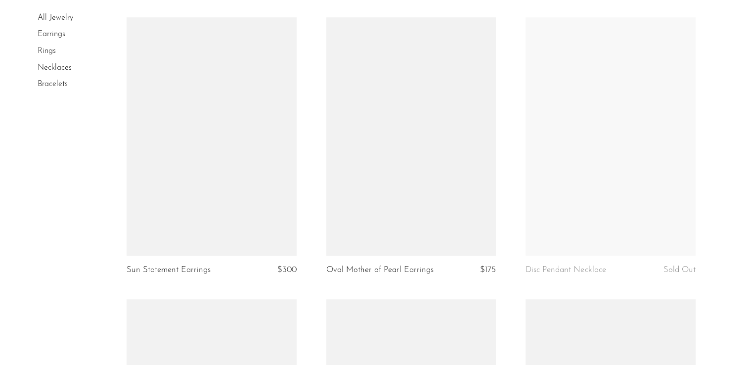
scroll to position [651, 0]
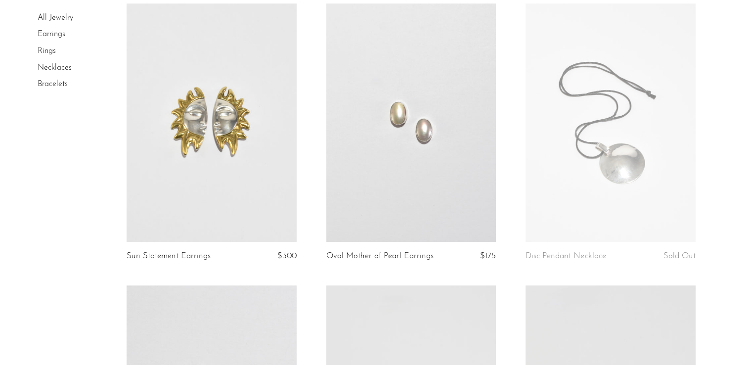
click at [396, 155] on link at bounding box center [411, 122] width 170 height 238
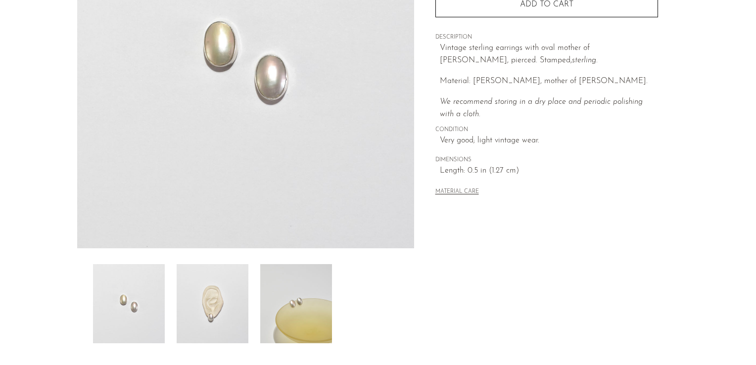
scroll to position [279, 0]
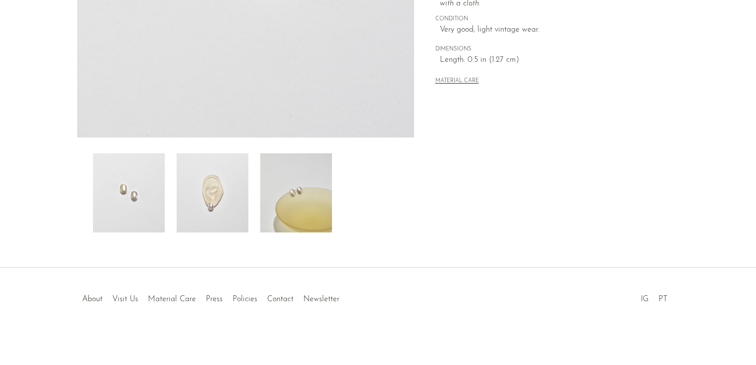
click at [221, 197] on img at bounding box center [213, 192] width 72 height 79
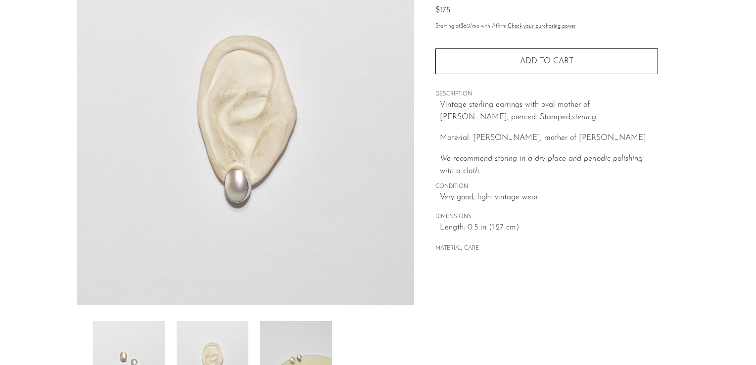
scroll to position [69, 0]
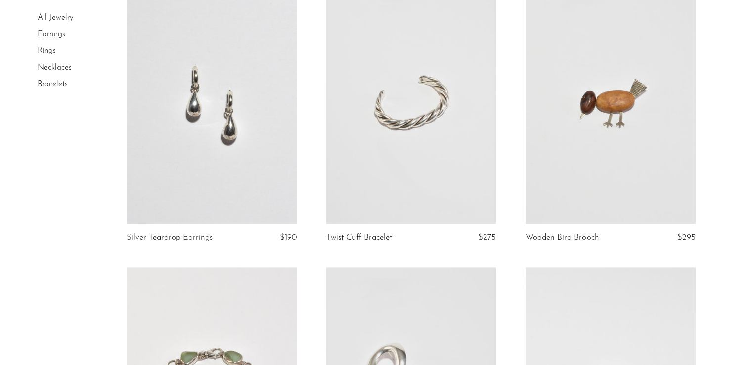
scroll to position [971, 0]
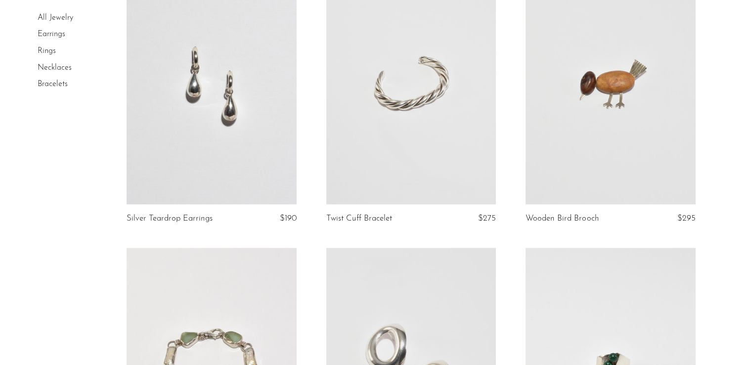
click at [157, 181] on link at bounding box center [212, 85] width 170 height 238
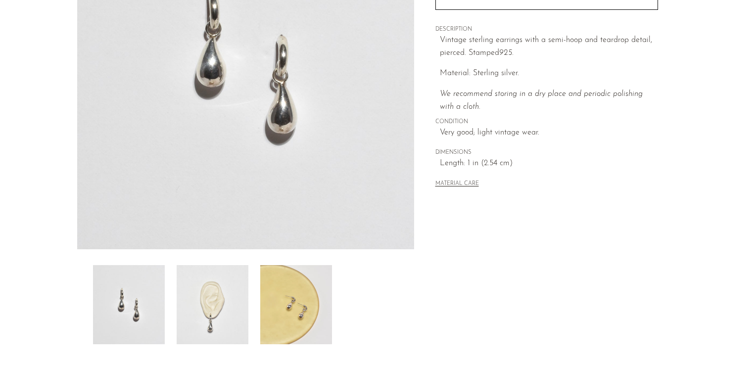
scroll to position [246, 0]
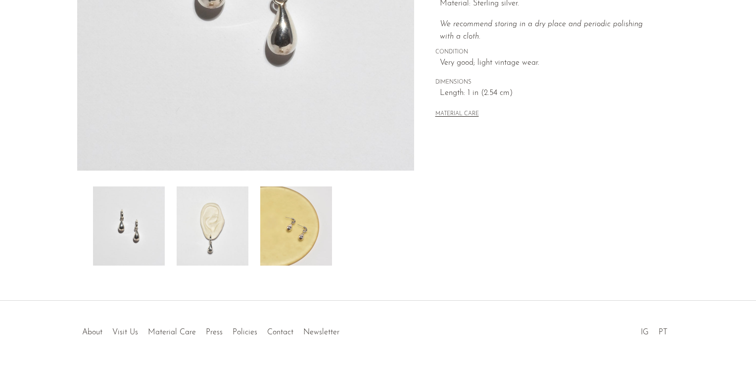
click at [225, 207] on img at bounding box center [213, 225] width 72 height 79
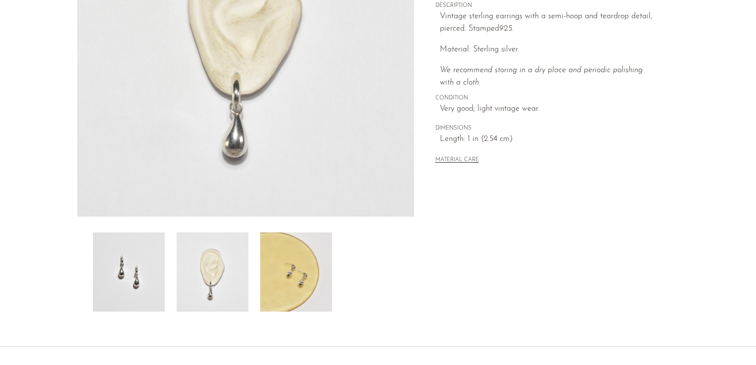
scroll to position [233, 0]
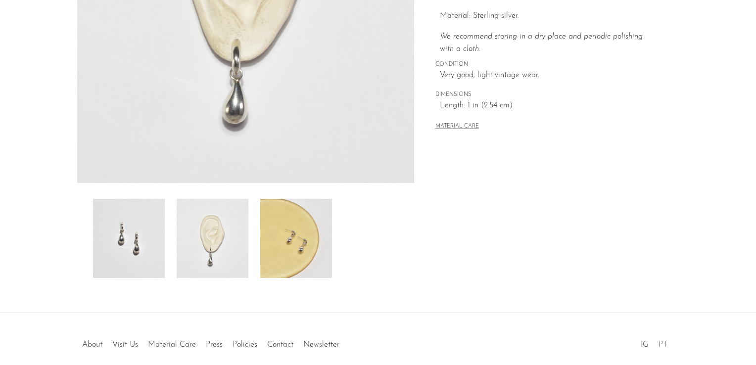
click at [326, 251] on img at bounding box center [296, 238] width 72 height 79
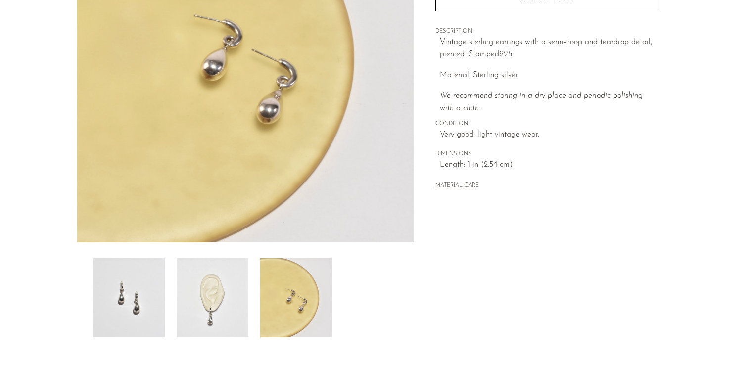
scroll to position [172, 0]
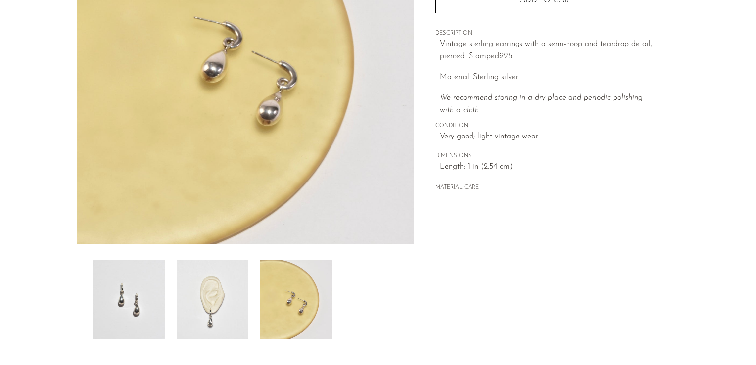
click at [221, 314] on img at bounding box center [213, 299] width 72 height 79
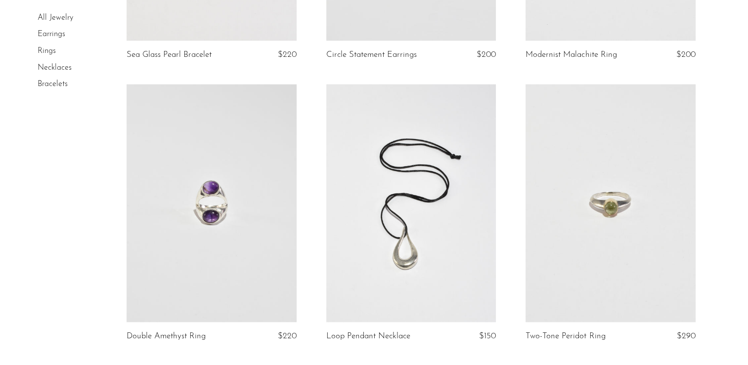
scroll to position [1479, 0]
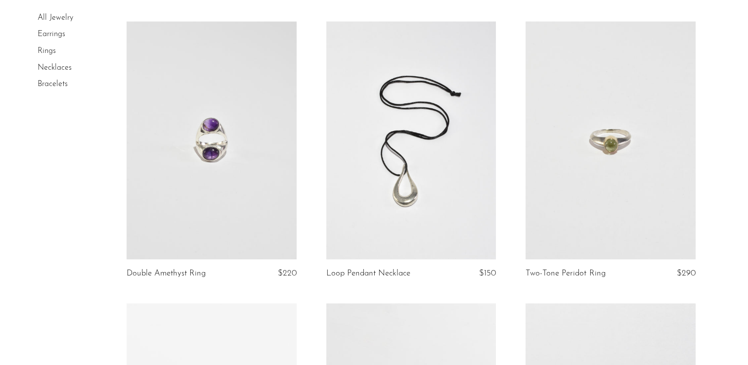
click at [581, 182] on link at bounding box center [611, 140] width 170 height 238
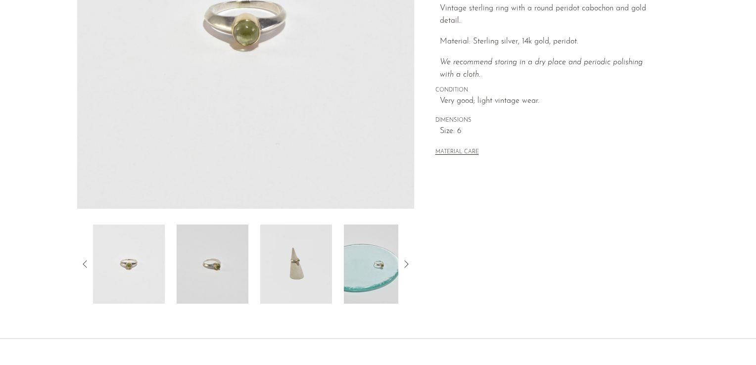
scroll to position [208, 0]
click at [232, 252] on img at bounding box center [213, 264] width 72 height 79
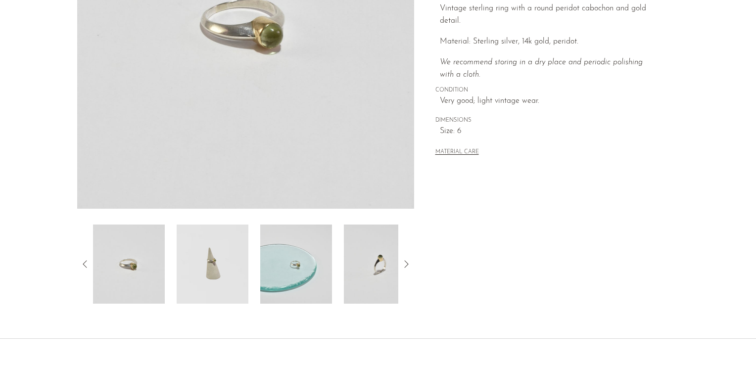
click at [193, 263] on img at bounding box center [213, 264] width 72 height 79
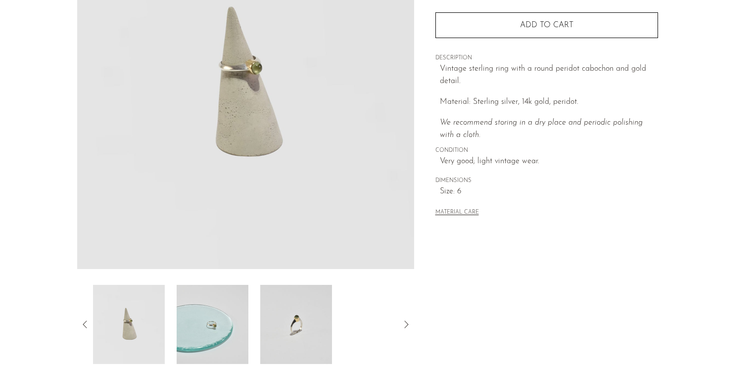
scroll to position [144, 0]
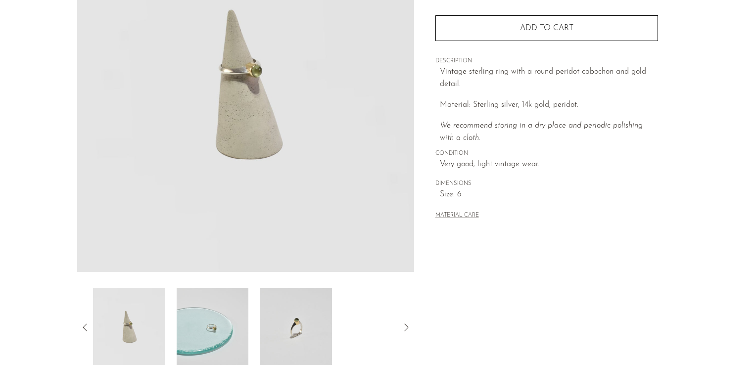
click at [212, 320] on img at bounding box center [213, 327] width 72 height 79
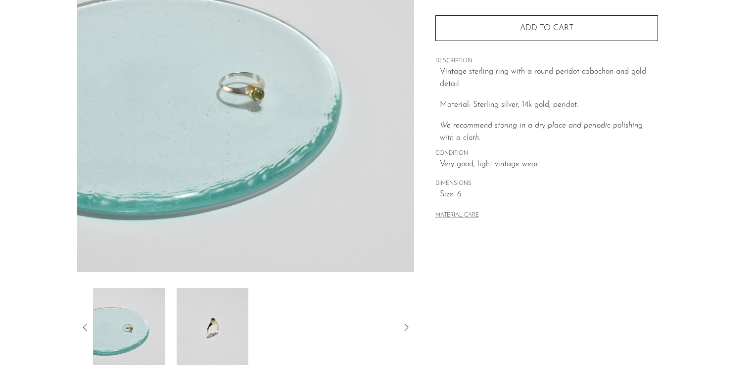
click at [212, 320] on img at bounding box center [213, 327] width 72 height 79
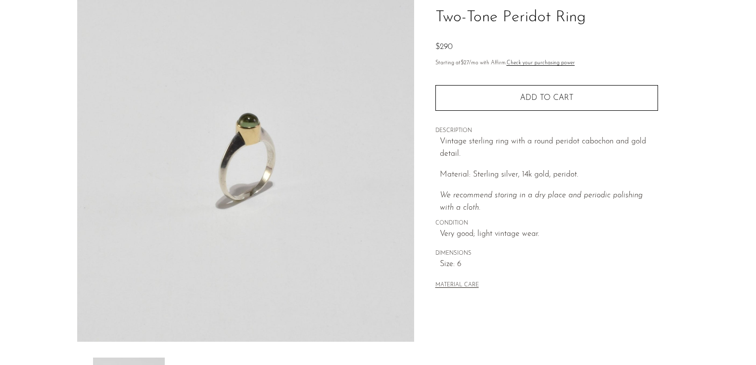
scroll to position [51, 0]
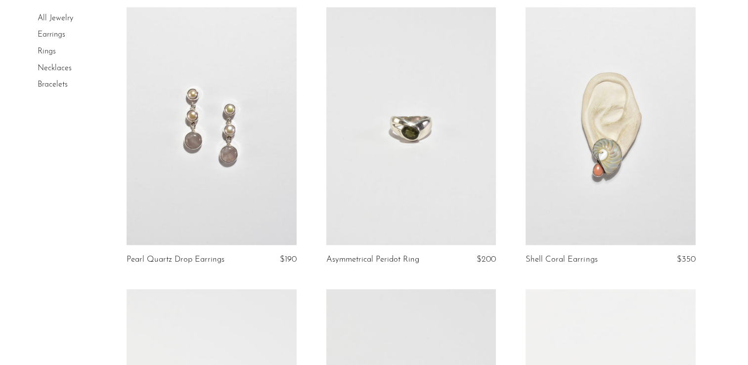
scroll to position [2362, 0]
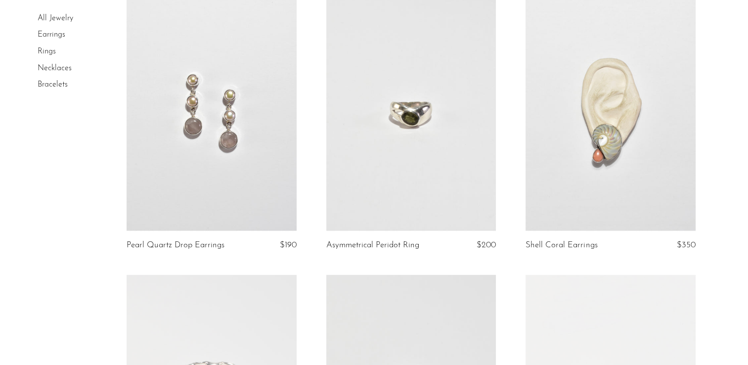
click at [338, 145] on link at bounding box center [411, 112] width 170 height 238
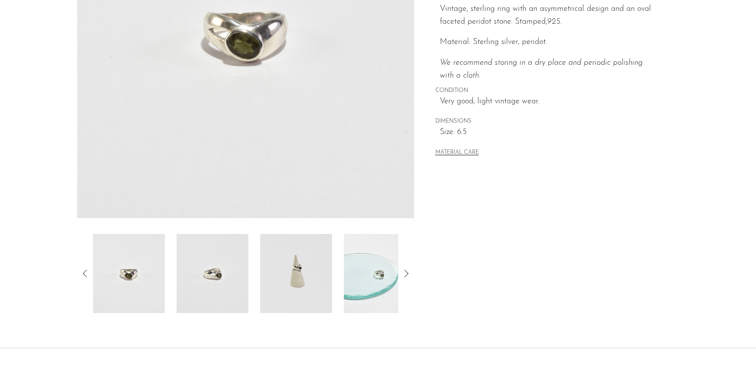
scroll to position [200, 0]
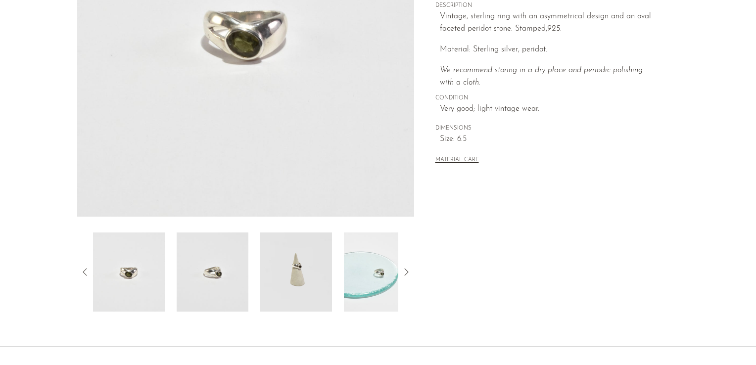
click at [301, 286] on img at bounding box center [296, 272] width 72 height 79
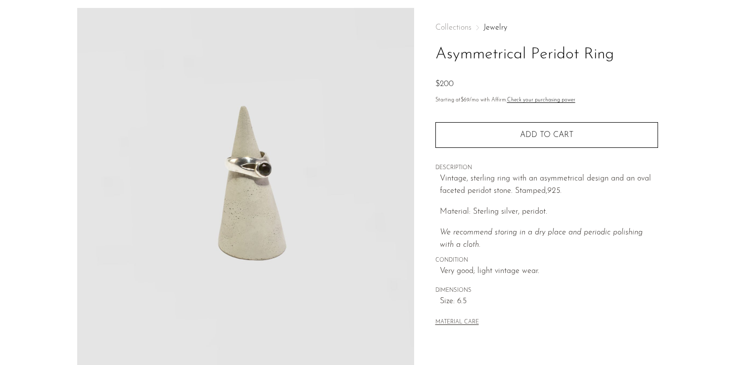
scroll to position [3, 0]
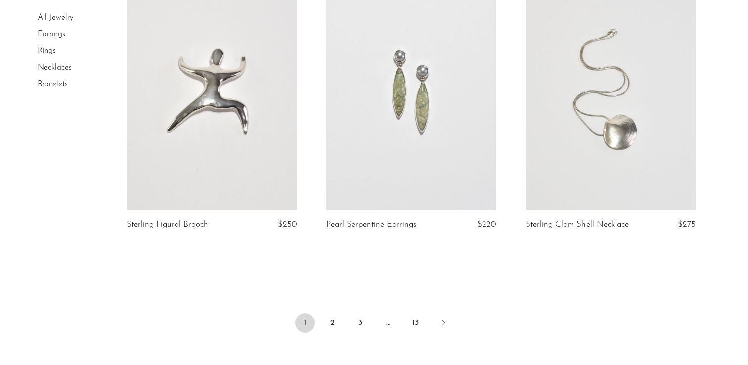
scroll to position [3255, 0]
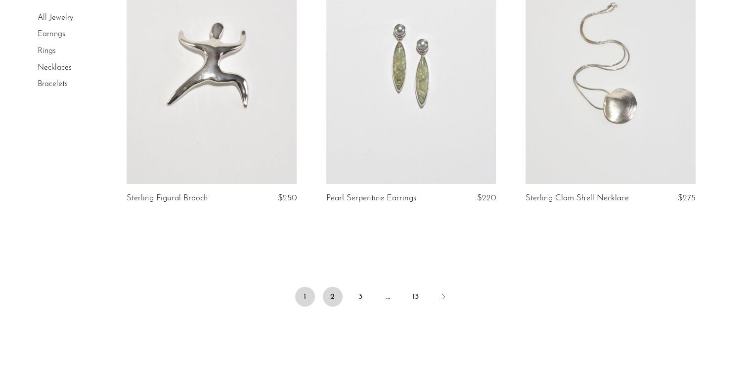
click at [328, 297] on link "2" at bounding box center [333, 297] width 20 height 20
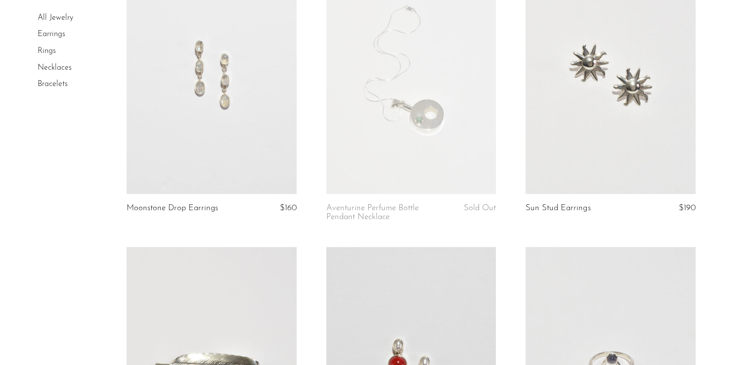
scroll to position [1273, 0]
click at [604, 201] on article "Sun Stud Earrings $190" at bounding box center [611, 100] width 200 height 291
click at [600, 186] on link at bounding box center [611, 74] width 170 height 238
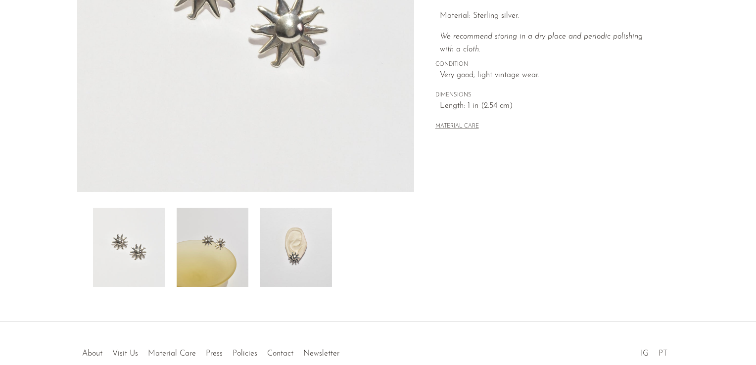
scroll to position [259, 0]
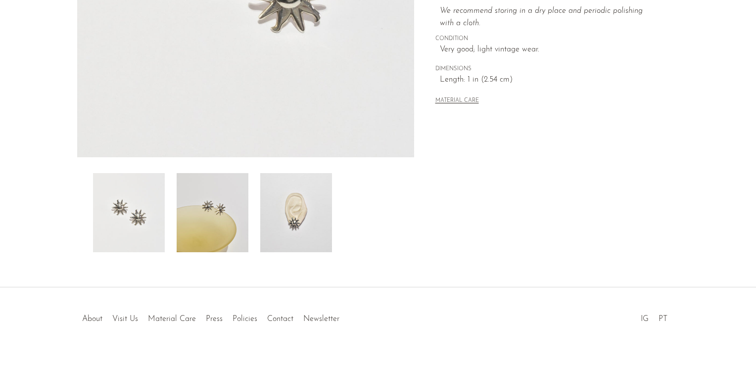
click at [297, 229] on img at bounding box center [296, 212] width 72 height 79
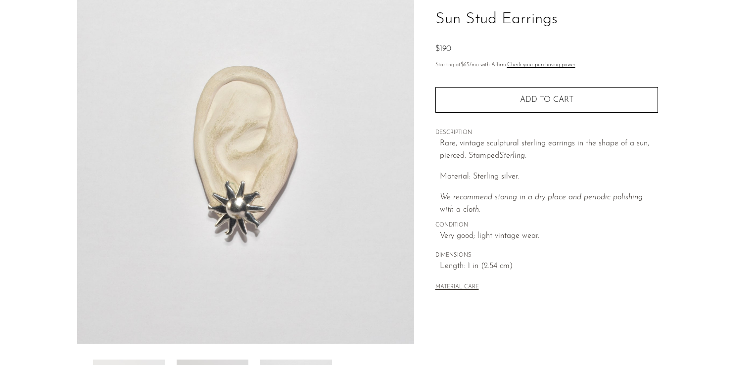
scroll to position [58, 0]
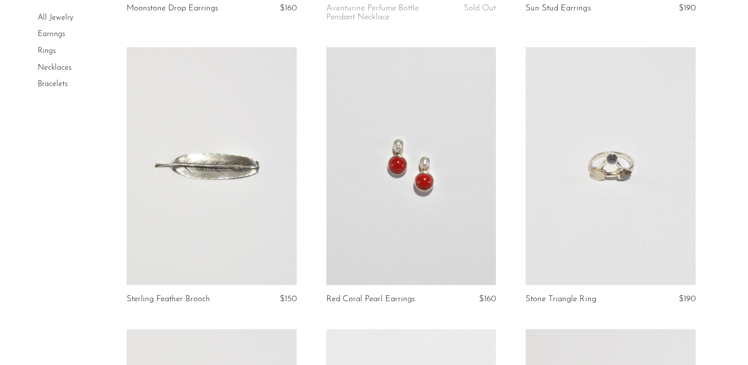
scroll to position [1504, 0]
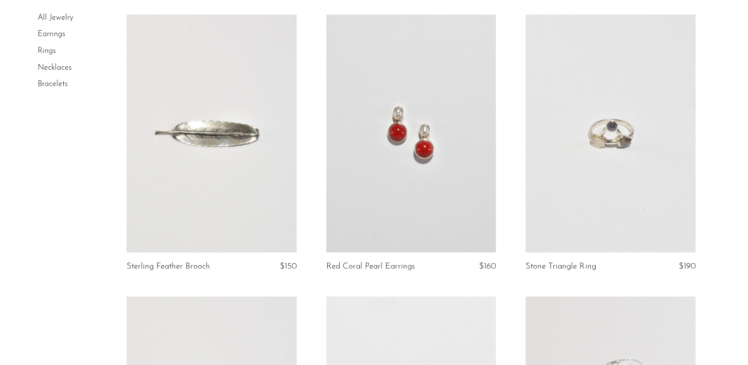
click at [414, 215] on link at bounding box center [411, 133] width 170 height 238
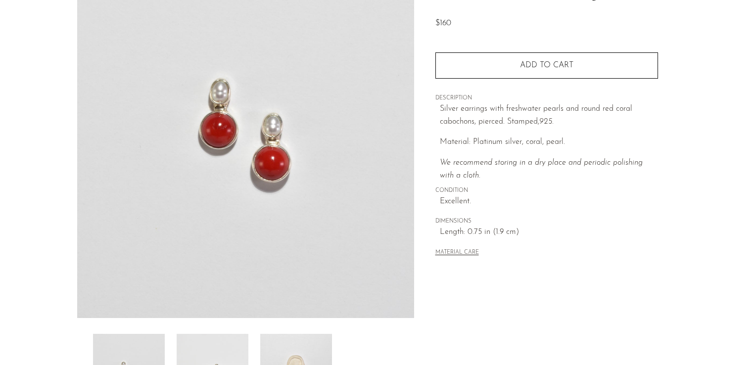
scroll to position [267, 0]
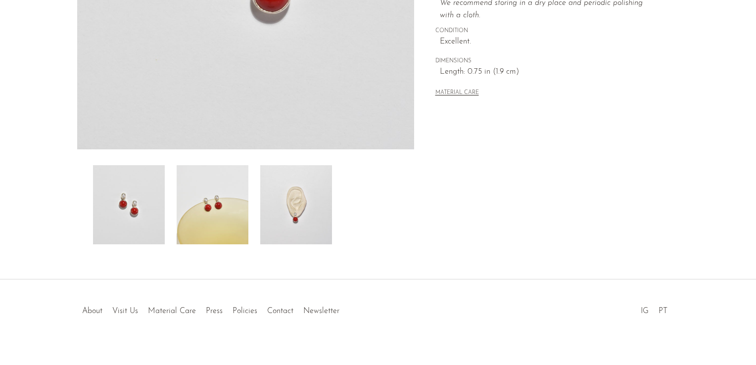
click at [302, 225] on img at bounding box center [296, 204] width 72 height 79
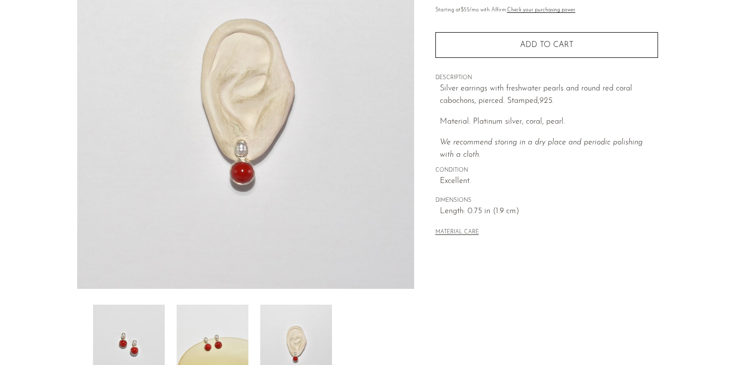
scroll to position [90, 0]
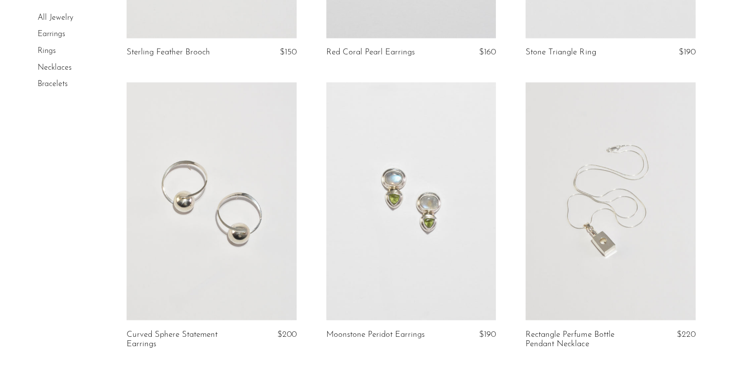
scroll to position [1769, 0]
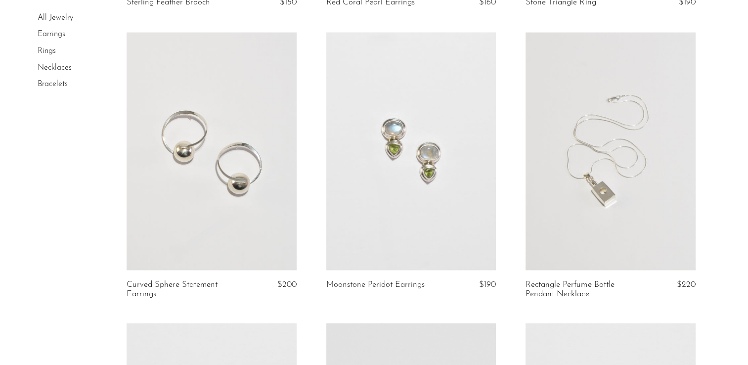
click at [446, 166] on link at bounding box center [411, 151] width 170 height 238
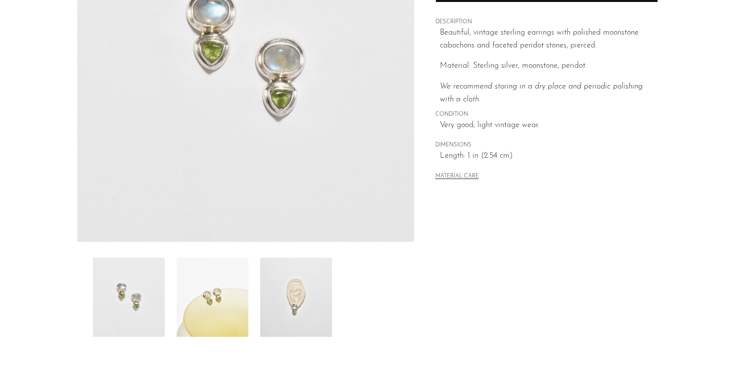
scroll to position [180, 0]
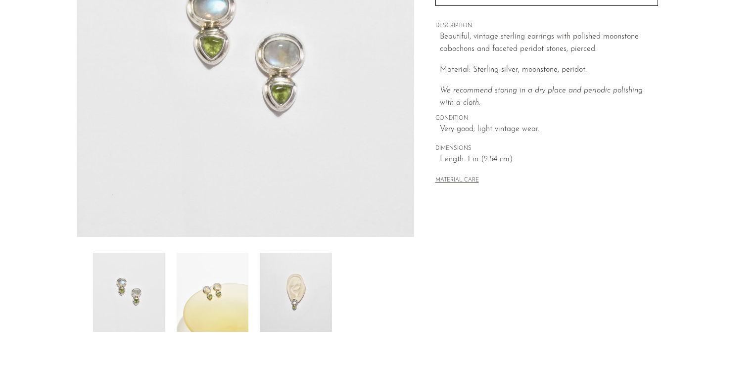
click at [290, 299] on img at bounding box center [296, 292] width 72 height 79
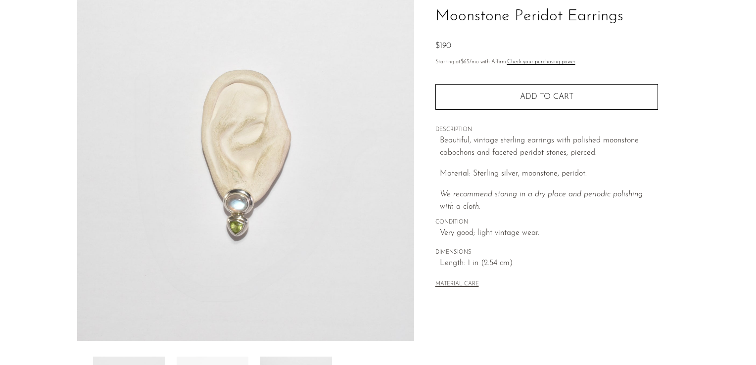
scroll to position [68, 0]
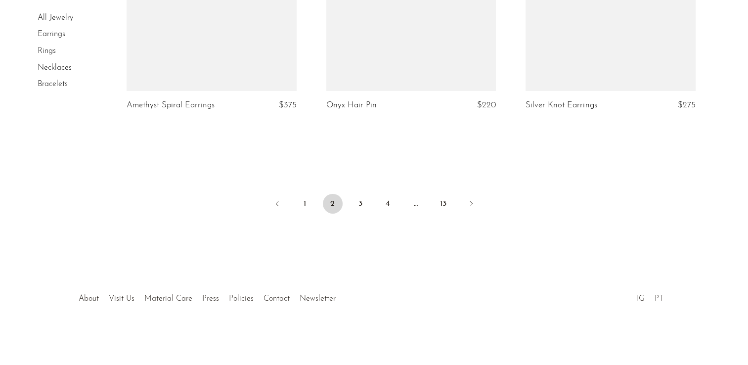
scroll to position [3375, 0]
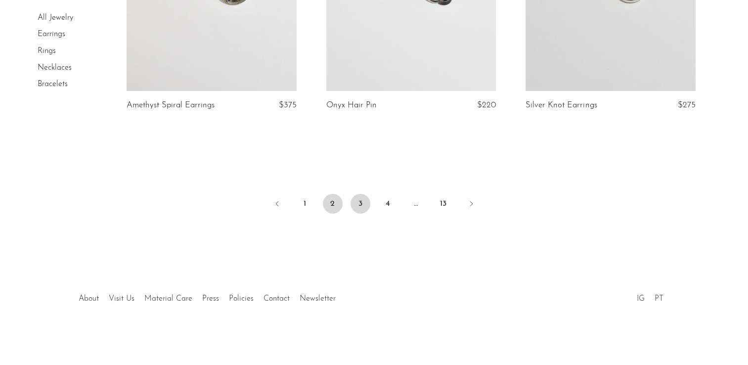
click at [360, 204] on link "3" at bounding box center [361, 204] width 20 height 20
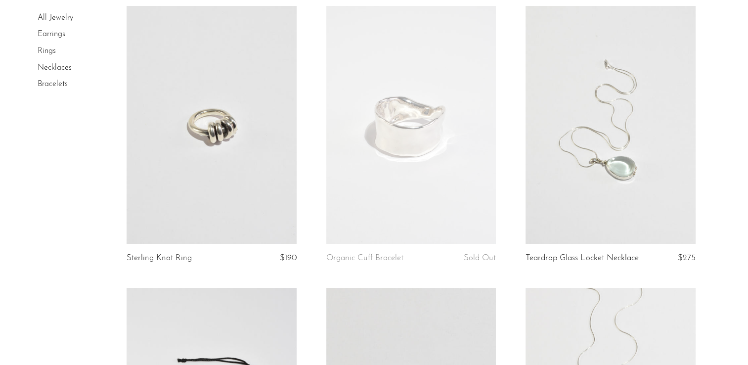
scroll to position [86, 0]
click at [191, 158] on link at bounding box center [212, 124] width 170 height 238
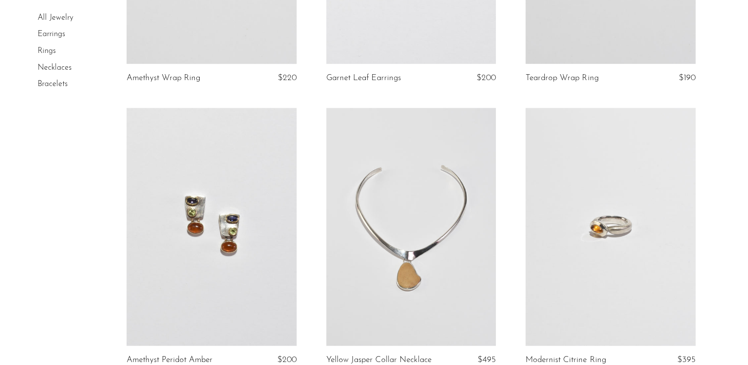
scroll to position [1203, 0]
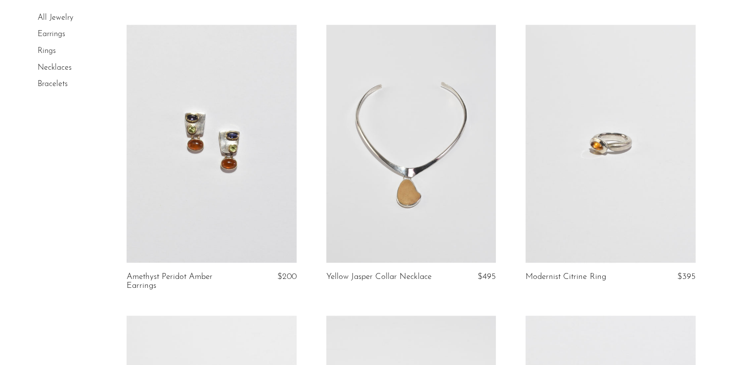
click at [613, 200] on link at bounding box center [611, 144] width 170 height 238
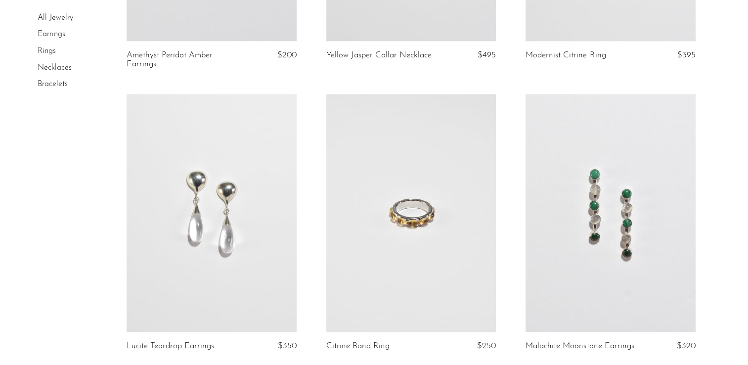
scroll to position [1499, 0]
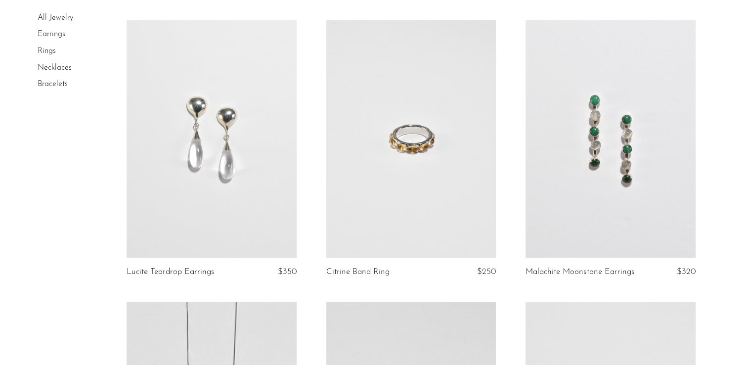
click at [378, 179] on link at bounding box center [411, 139] width 170 height 238
click at [176, 188] on link at bounding box center [212, 139] width 170 height 238
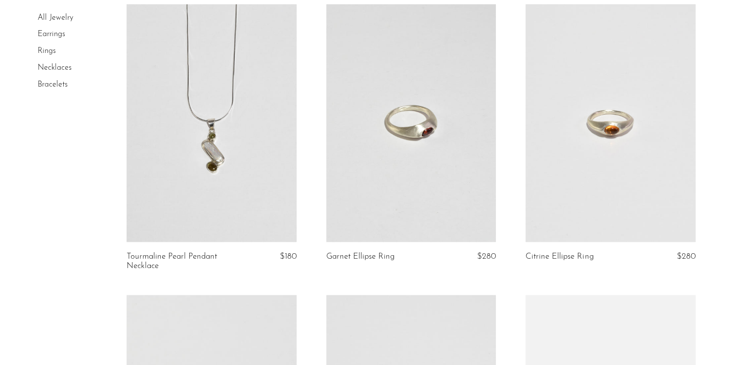
scroll to position [1817, 0]
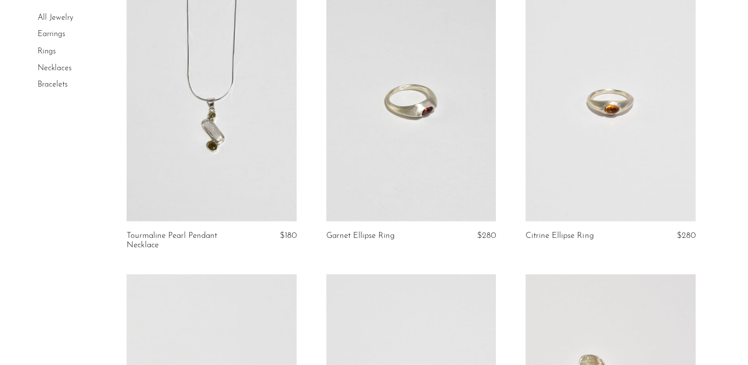
click at [583, 182] on link at bounding box center [611, 102] width 170 height 238
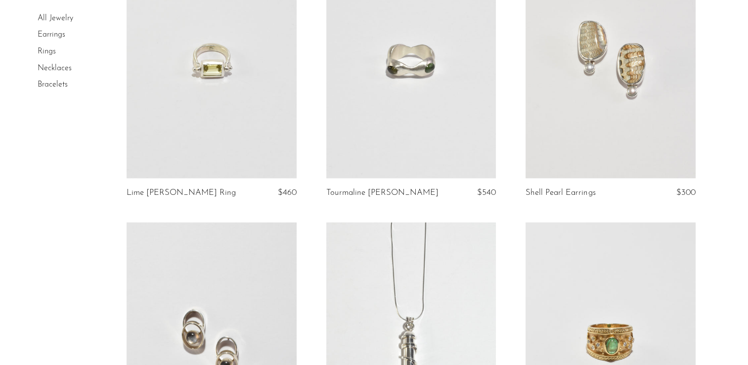
scroll to position [2185, 0]
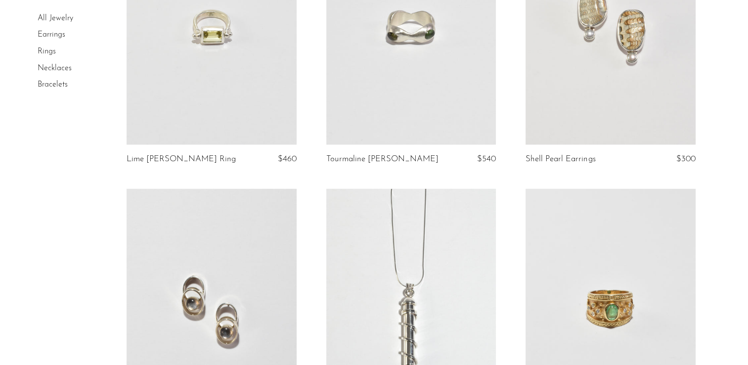
click at [167, 123] on link at bounding box center [212, 26] width 170 height 238
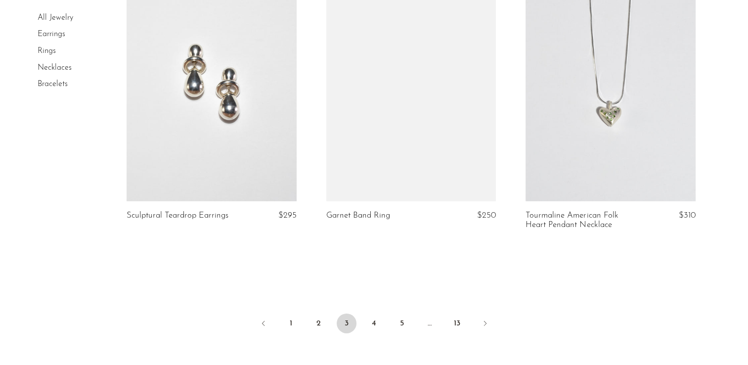
scroll to position [3315, 0]
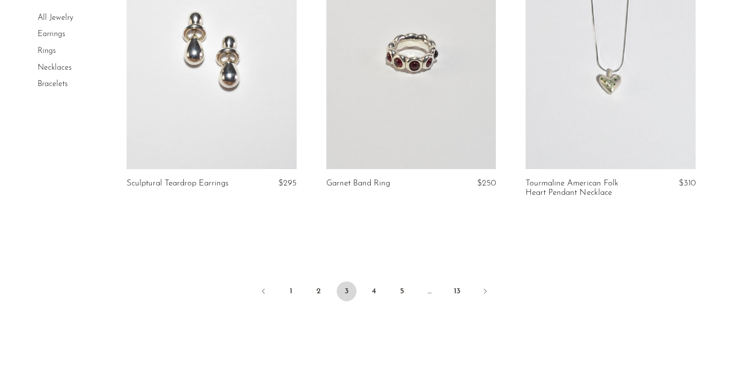
click at [452, 111] on link at bounding box center [411, 50] width 170 height 238
click at [379, 301] on link "4" at bounding box center [375, 291] width 20 height 20
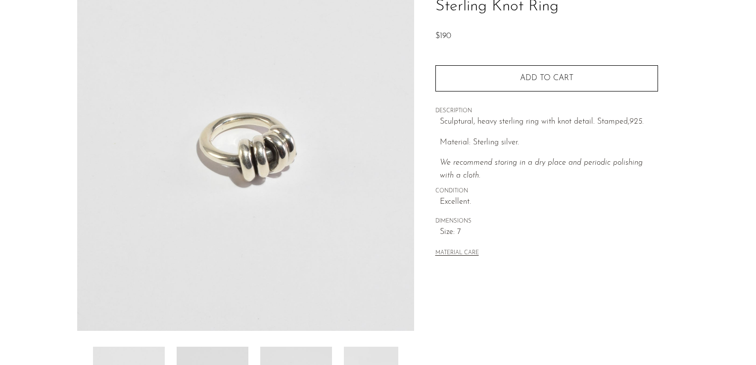
scroll to position [279, 0]
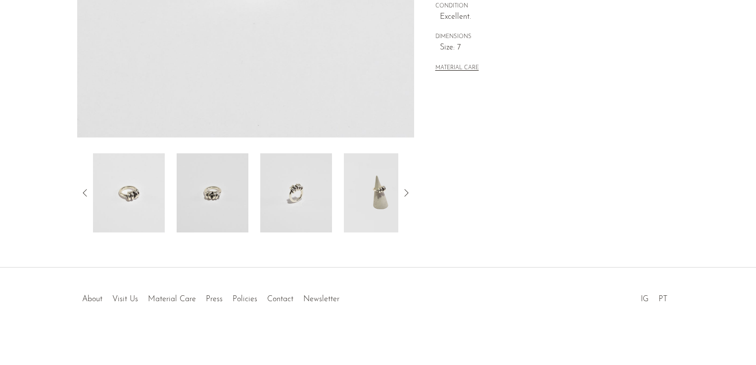
click at [351, 207] on img at bounding box center [380, 192] width 72 height 79
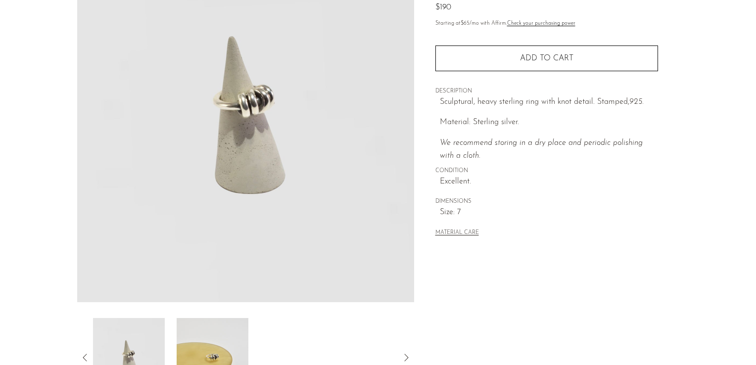
scroll to position [77, 0]
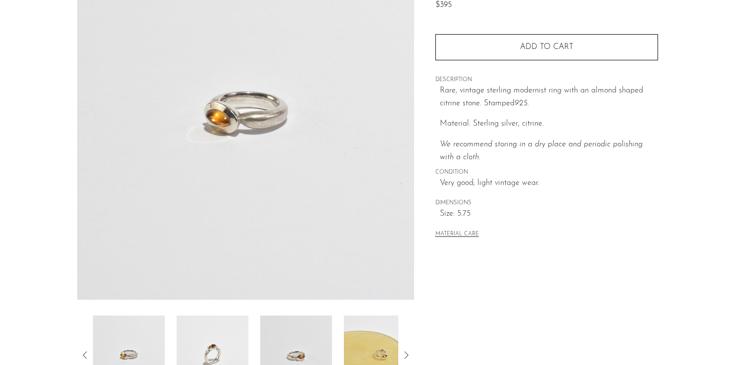
scroll to position [130, 0]
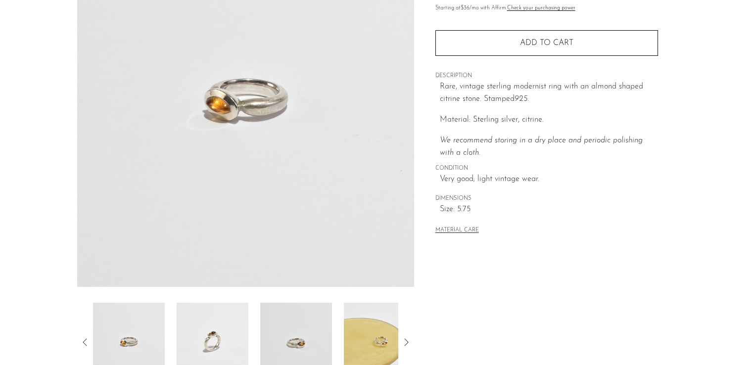
click at [195, 334] on img at bounding box center [213, 342] width 72 height 79
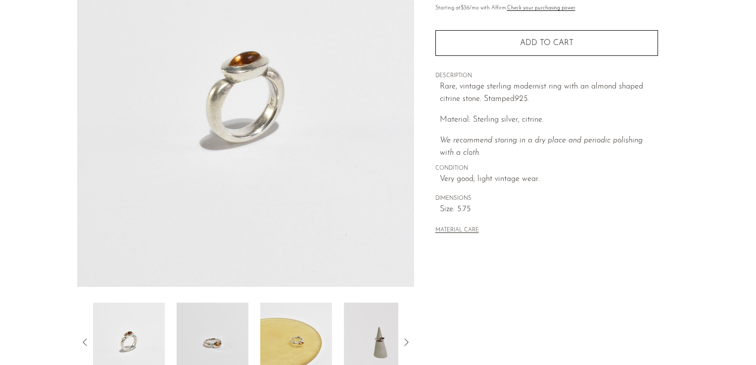
click at [195, 334] on img at bounding box center [213, 342] width 72 height 79
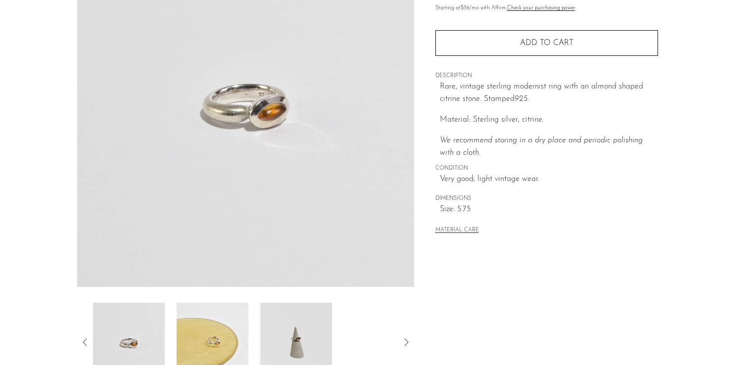
click at [211, 335] on img at bounding box center [213, 342] width 72 height 79
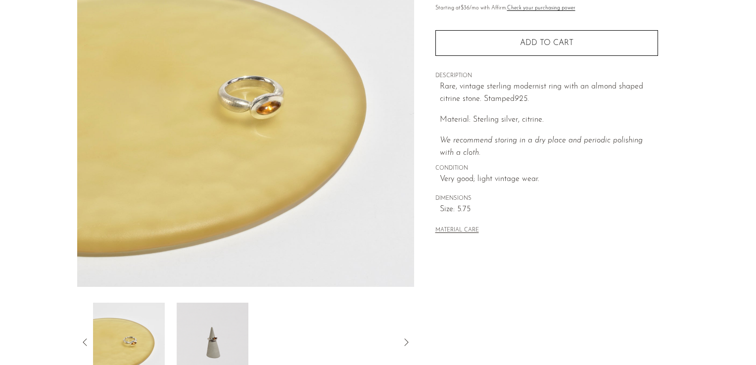
click at [211, 335] on img at bounding box center [213, 342] width 72 height 79
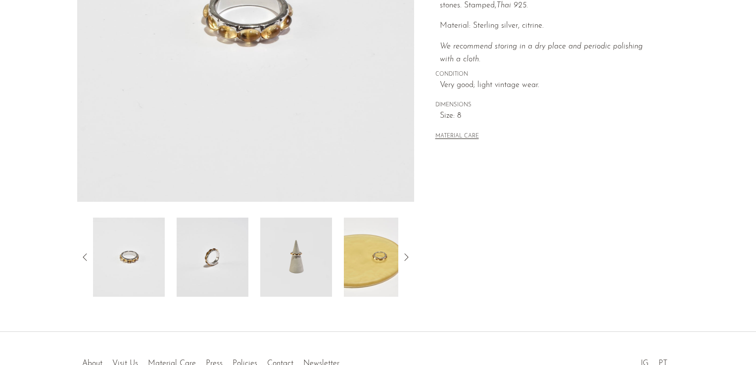
scroll to position [238, 0]
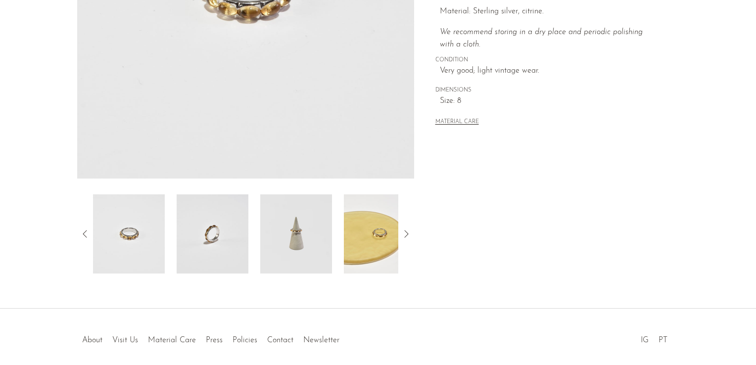
click at [314, 245] on img at bounding box center [296, 233] width 72 height 79
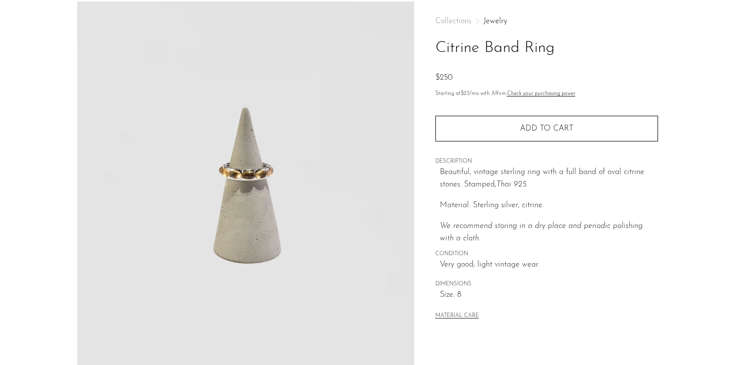
scroll to position [44, 0]
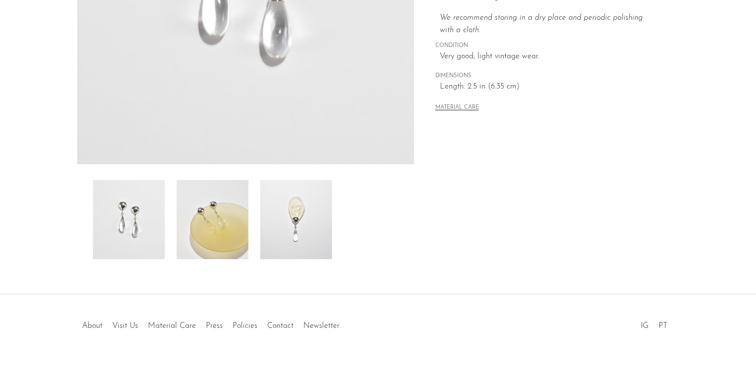
scroll to position [267, 0]
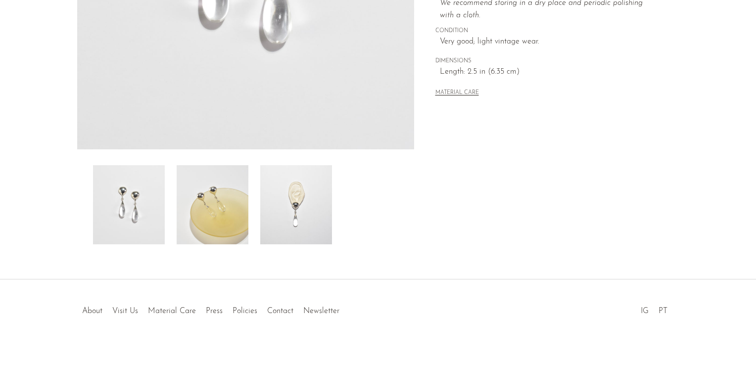
click at [288, 193] on img at bounding box center [296, 204] width 72 height 79
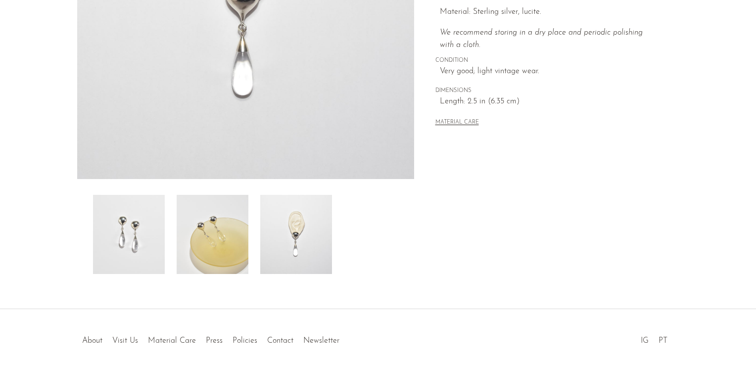
scroll to position [50, 0]
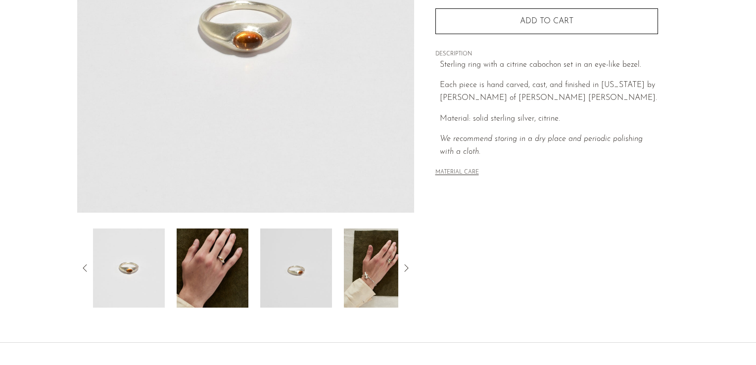
scroll to position [204, 0]
click at [228, 277] on img at bounding box center [213, 268] width 72 height 79
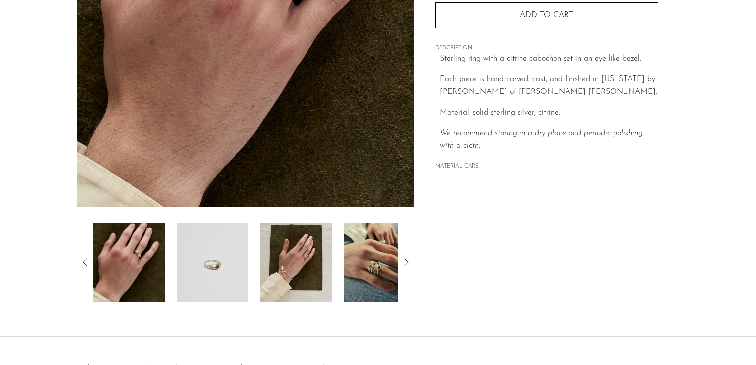
scroll to position [210, 0]
click at [330, 284] on img at bounding box center [296, 262] width 72 height 79
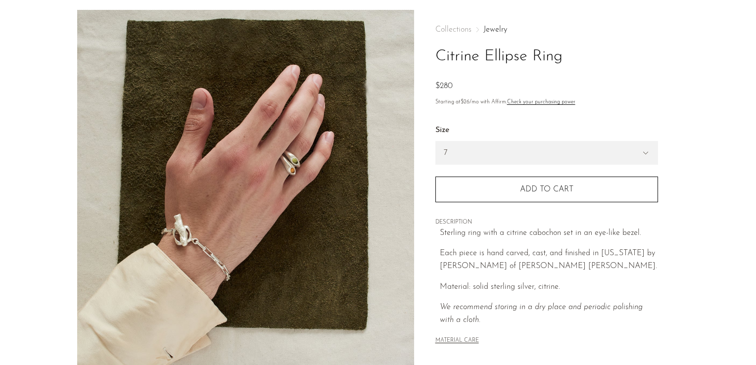
scroll to position [12, 0]
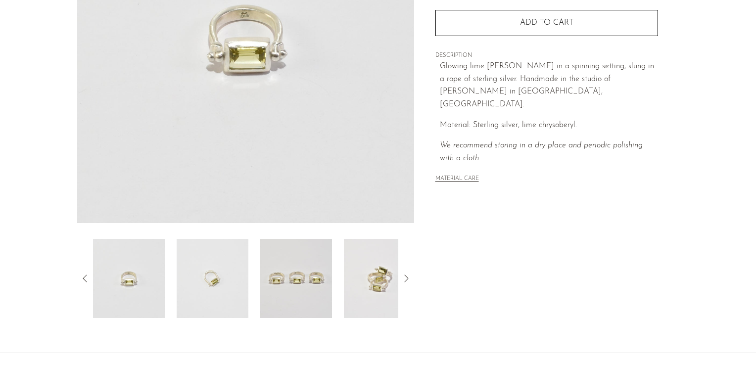
scroll to position [259, 0]
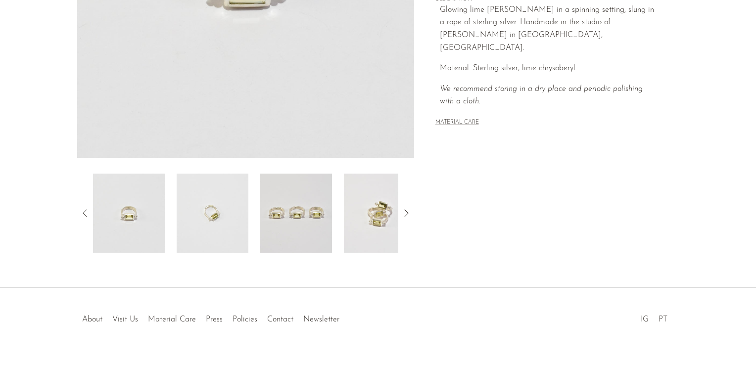
click at [351, 218] on img at bounding box center [380, 213] width 72 height 79
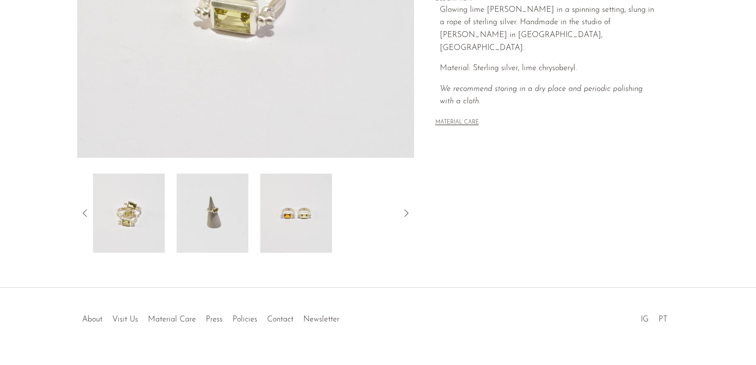
click at [228, 217] on img at bounding box center [213, 213] width 72 height 79
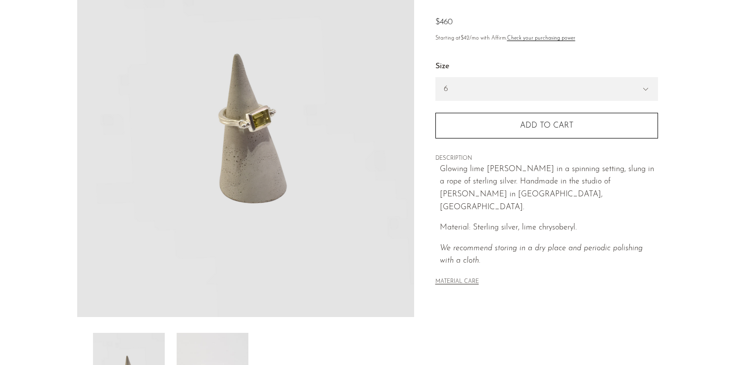
scroll to position [96, 0]
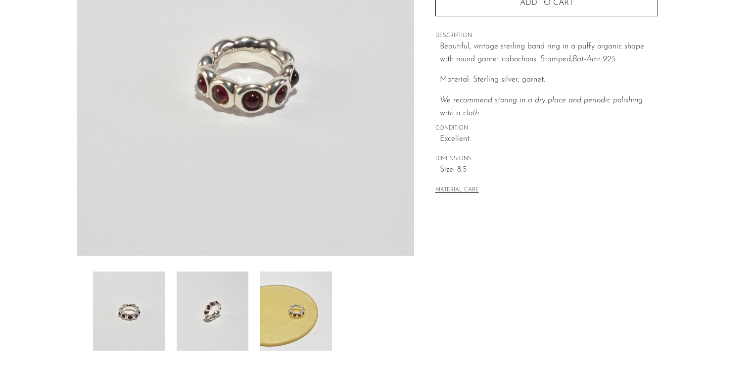
scroll to position [168, 0]
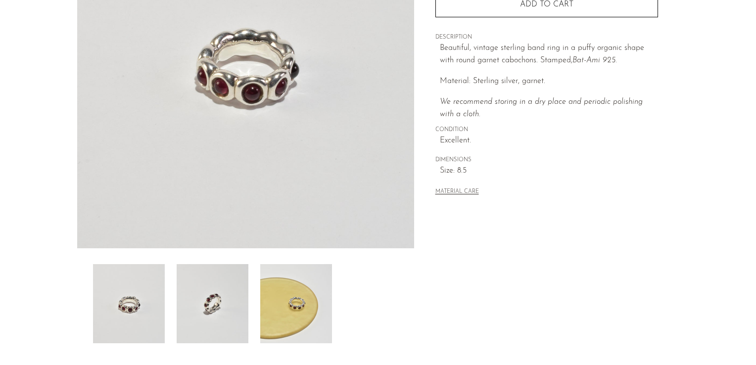
click at [291, 306] on img at bounding box center [296, 303] width 72 height 79
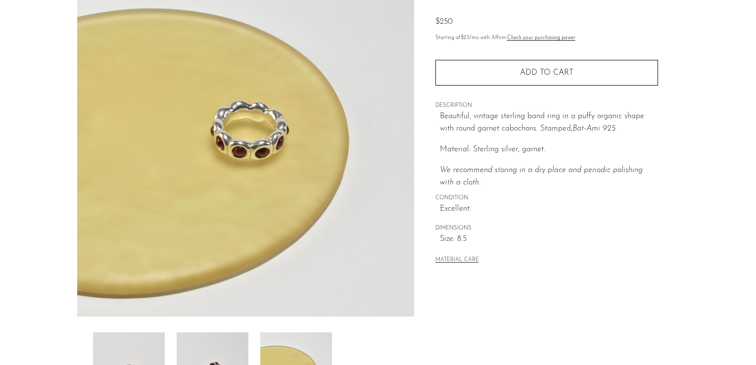
scroll to position [52, 0]
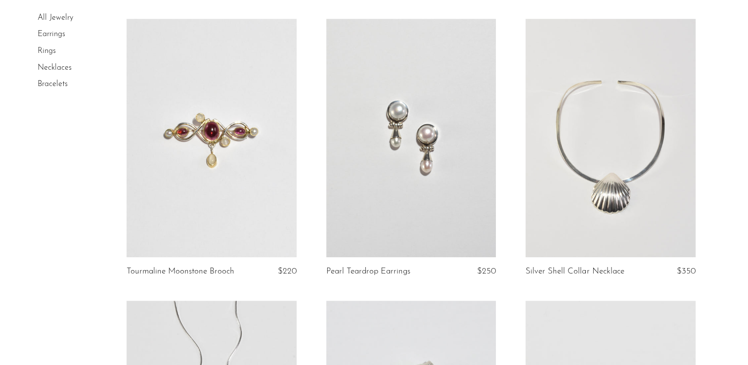
scroll to position [665, 0]
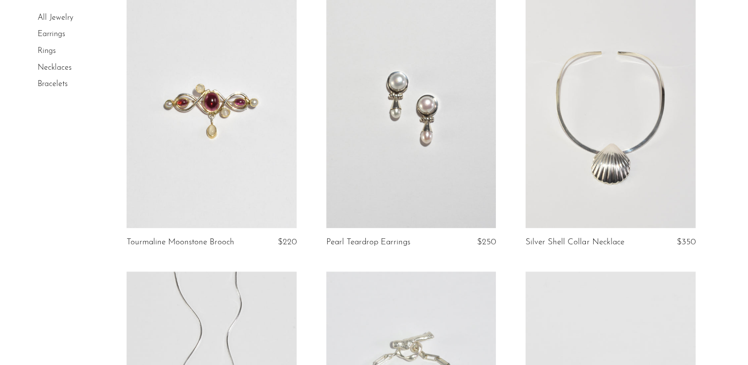
click at [372, 134] on link at bounding box center [411, 109] width 170 height 238
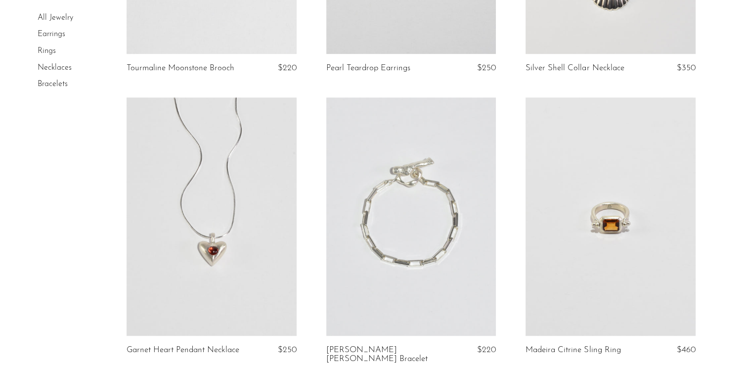
scroll to position [885, 0]
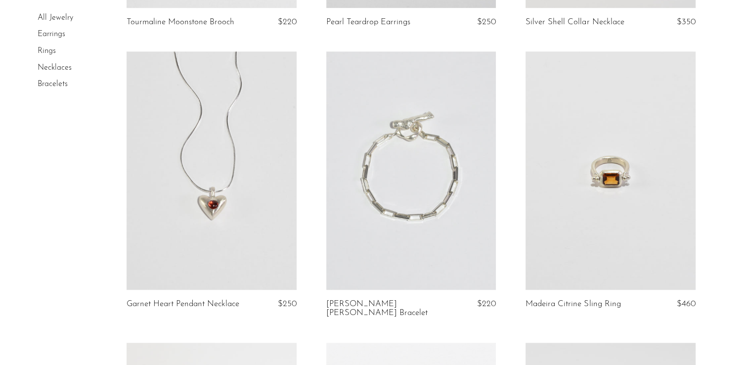
click at [601, 171] on link at bounding box center [611, 170] width 170 height 238
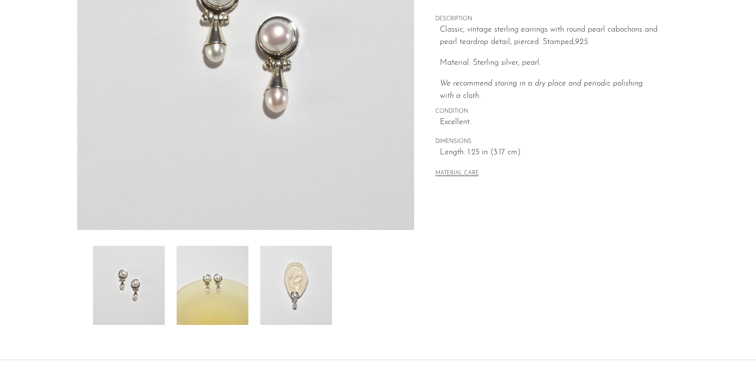
scroll to position [267, 0]
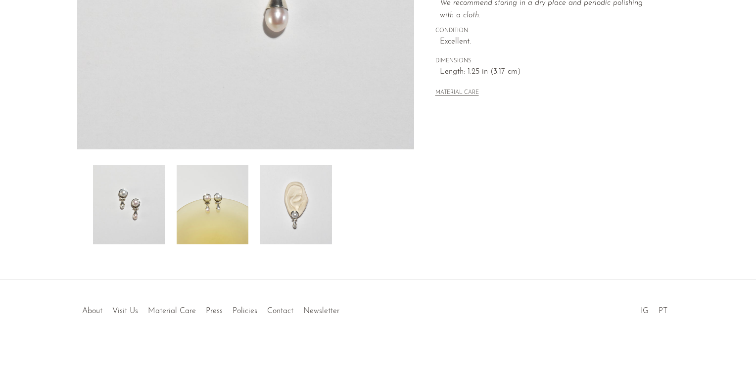
click at [283, 217] on img at bounding box center [296, 204] width 72 height 79
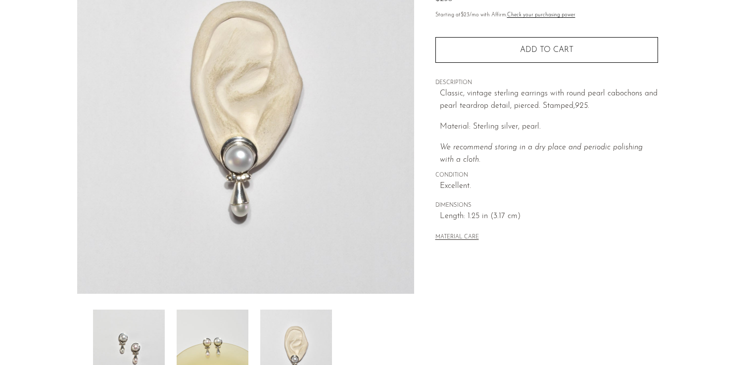
scroll to position [99, 0]
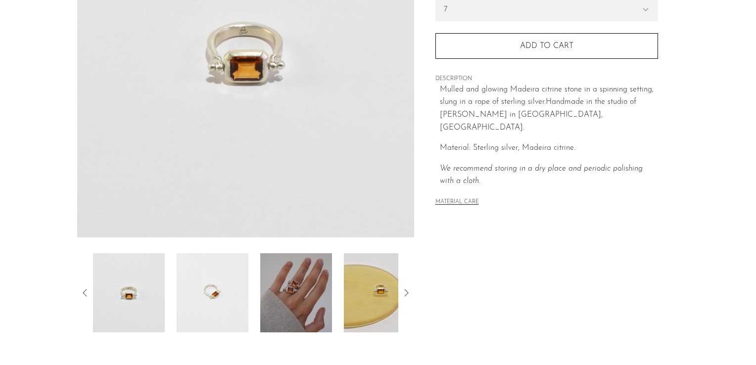
scroll to position [227, 0]
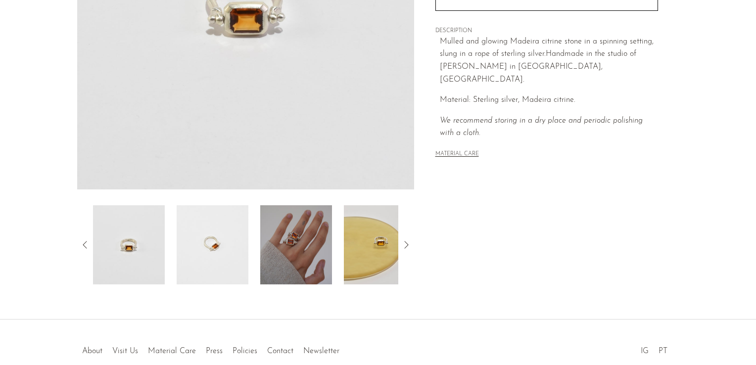
click at [300, 237] on img at bounding box center [296, 244] width 72 height 79
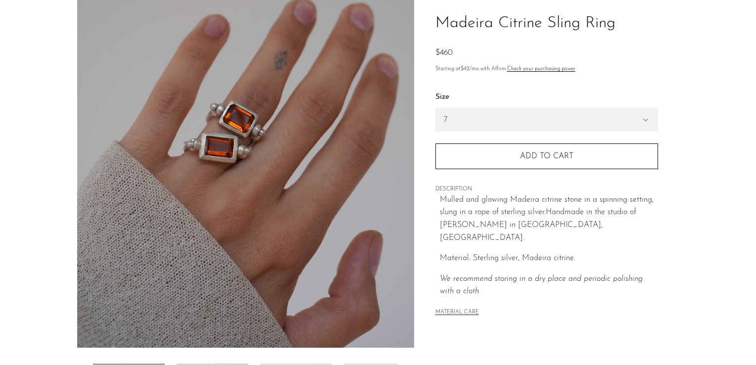
scroll to position [68, 0]
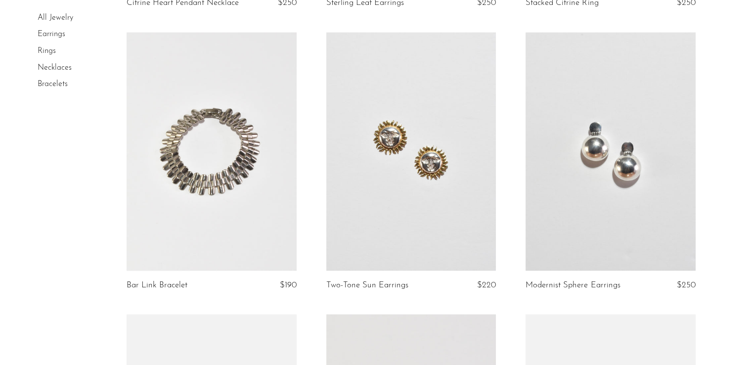
scroll to position [1773, 0]
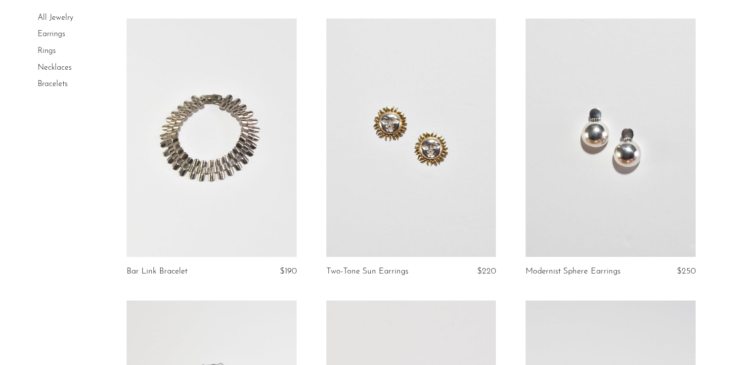
click at [376, 169] on link at bounding box center [411, 137] width 170 height 238
click at [601, 183] on link at bounding box center [611, 137] width 170 height 238
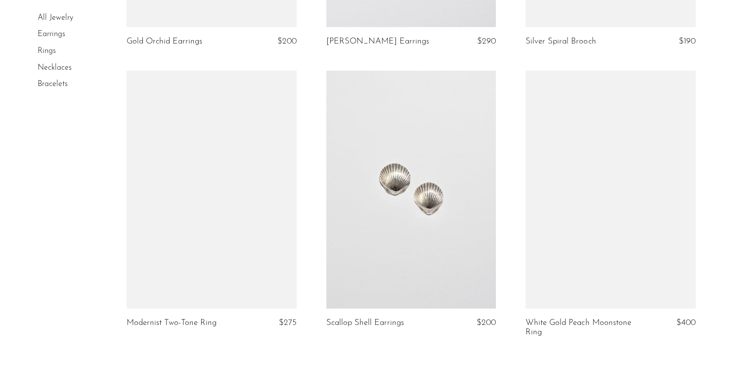
scroll to position [3186, 0]
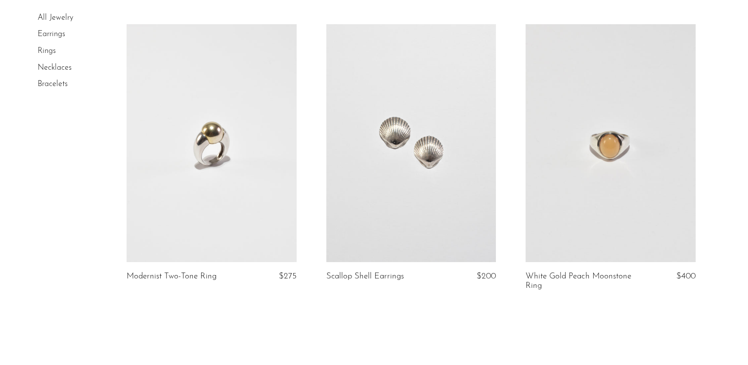
click at [199, 198] on link at bounding box center [212, 143] width 170 height 238
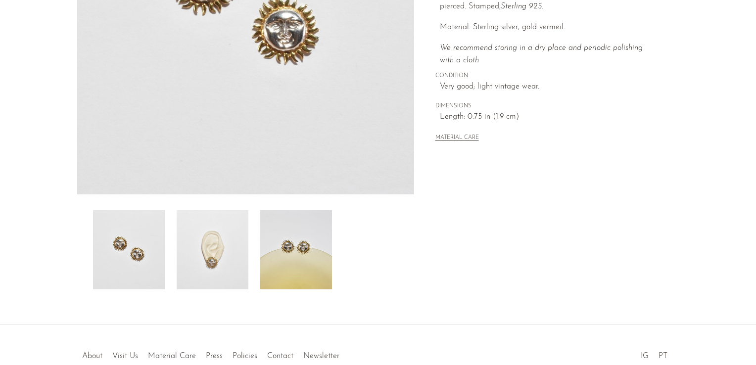
scroll to position [279, 0]
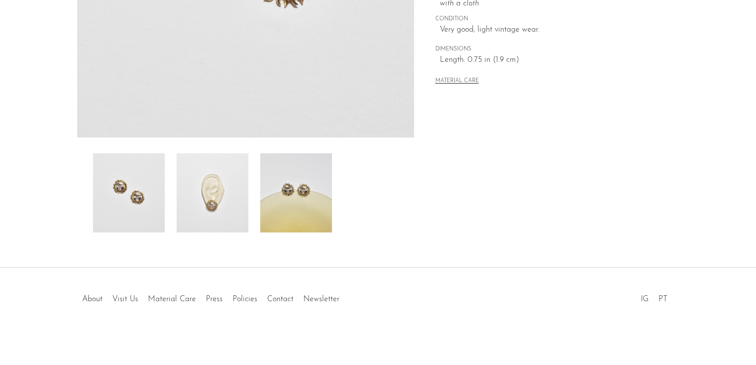
click at [210, 192] on img at bounding box center [213, 192] width 72 height 79
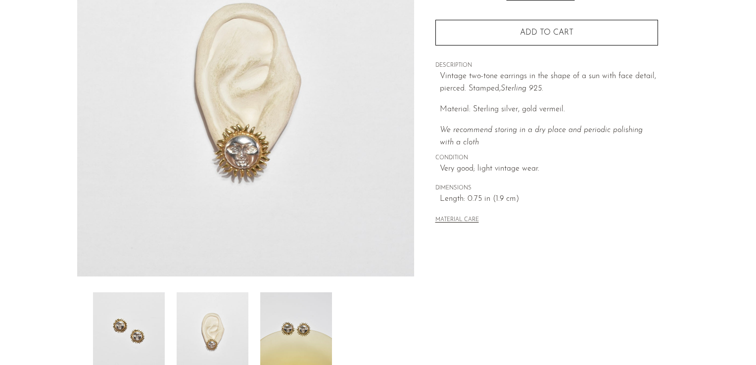
scroll to position [90, 0]
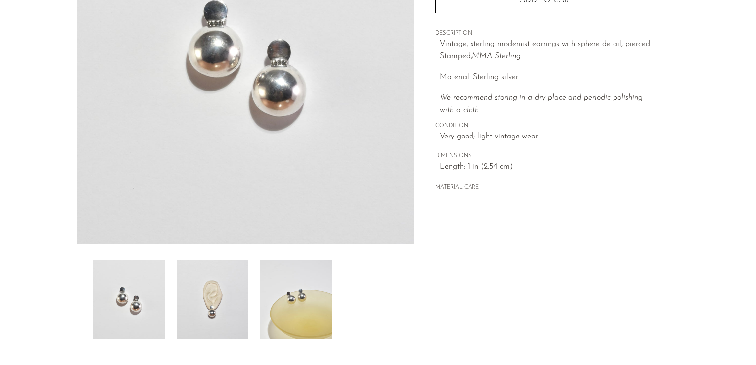
scroll to position [232, 0]
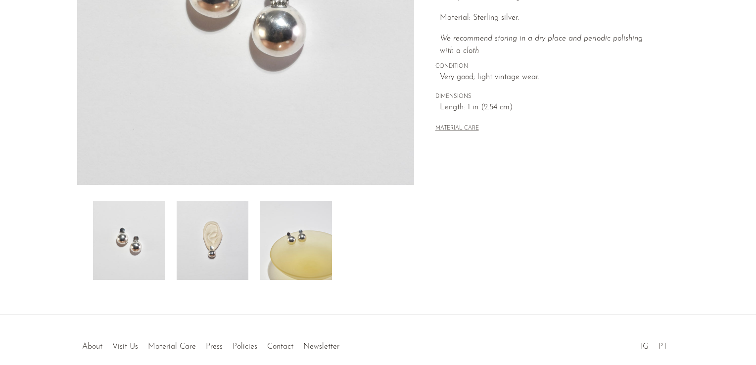
click at [308, 243] on img at bounding box center [296, 240] width 72 height 79
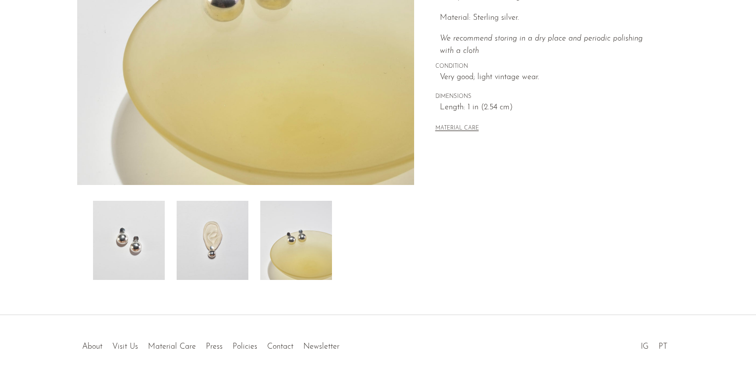
click at [208, 252] on img at bounding box center [213, 240] width 72 height 79
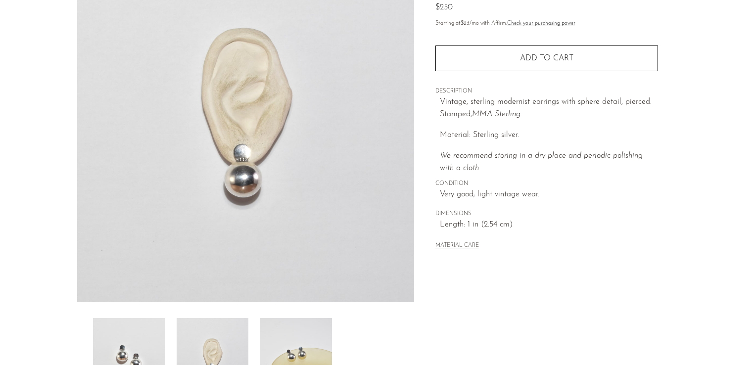
scroll to position [81, 0]
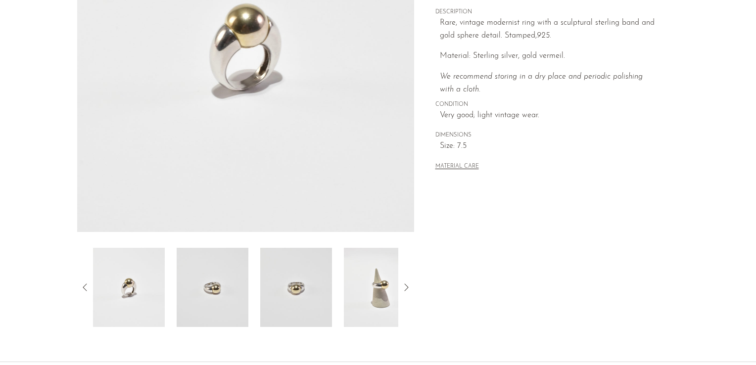
scroll to position [241, 0]
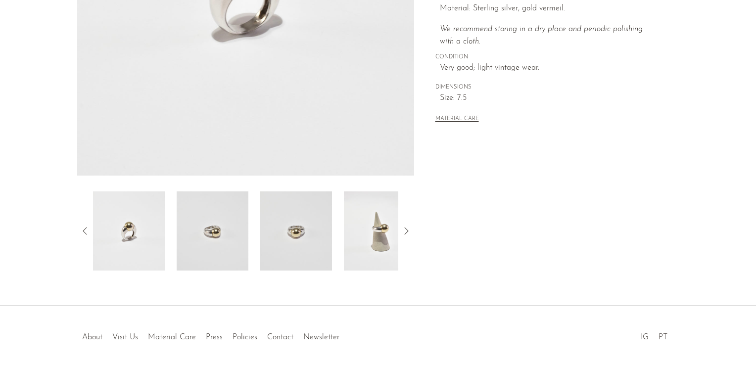
click at [372, 237] on img at bounding box center [380, 230] width 72 height 79
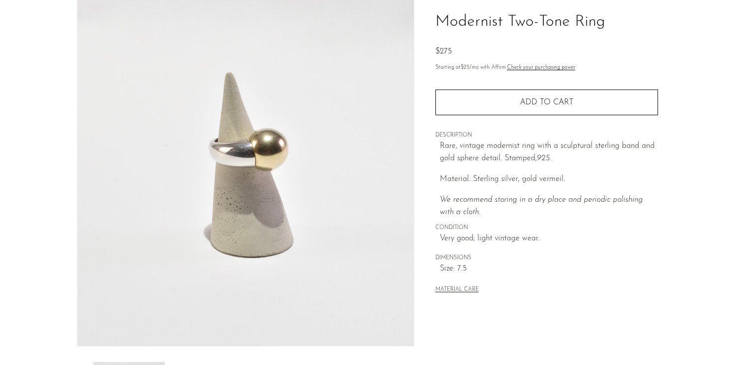
scroll to position [0, 0]
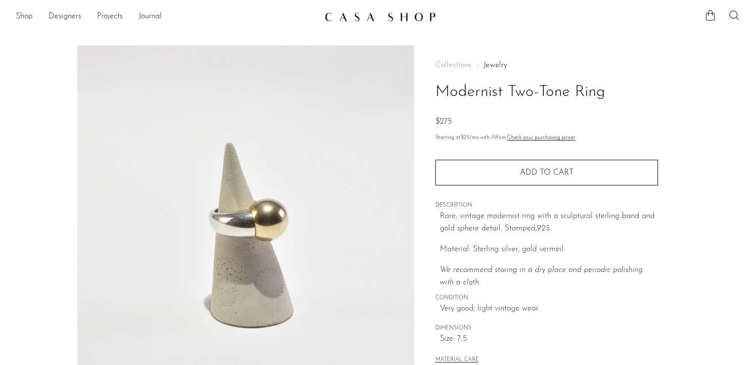
click at [22, 17] on link "Shop" at bounding box center [24, 16] width 17 height 13
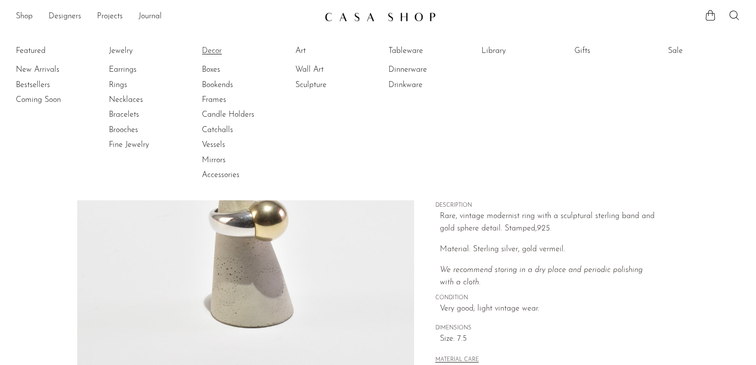
click at [204, 47] on link "Decor" at bounding box center [239, 51] width 74 height 11
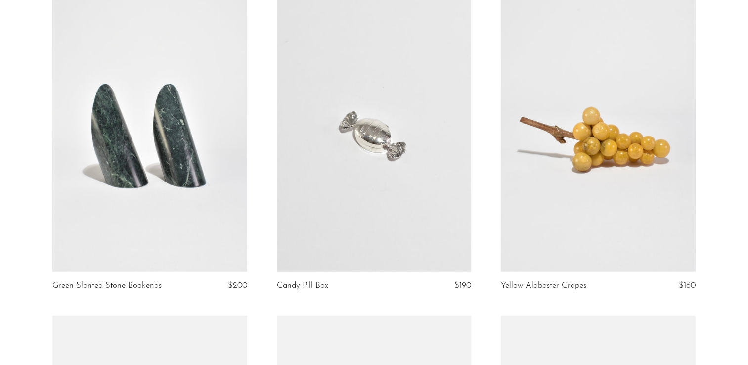
scroll to position [2950, 0]
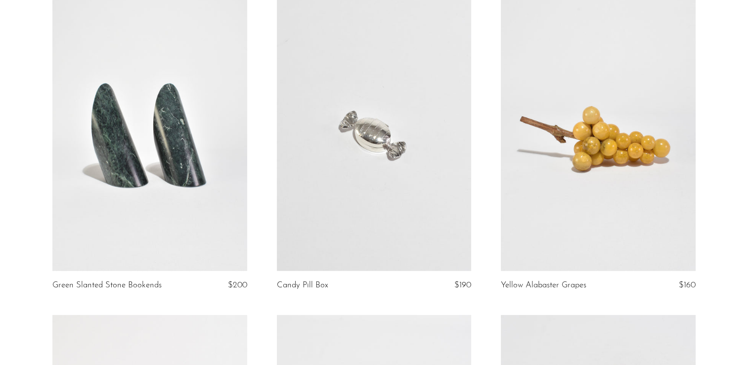
click at [369, 195] on link at bounding box center [374, 135] width 195 height 273
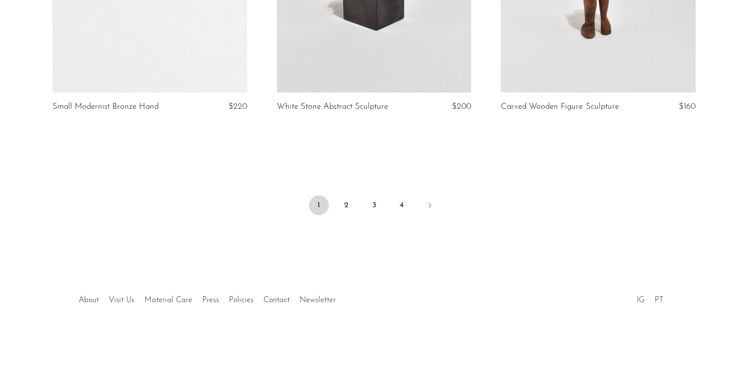
scroll to position [3763, 0]
click at [346, 211] on link "2" at bounding box center [347, 205] width 20 height 20
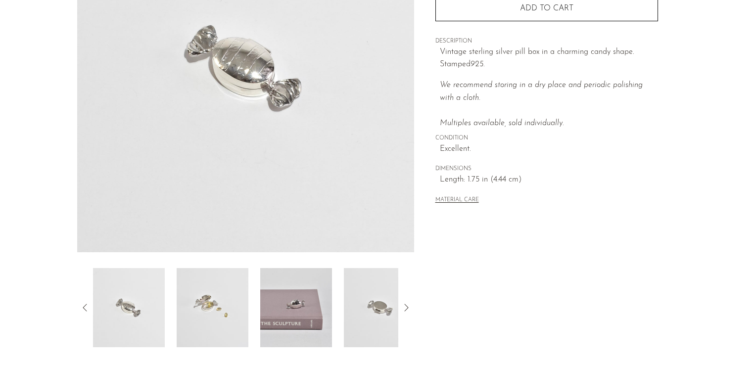
scroll to position [180, 0]
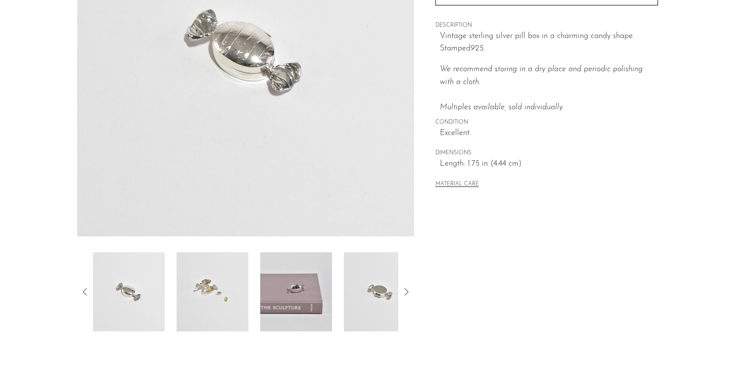
click at [240, 289] on img at bounding box center [213, 291] width 72 height 79
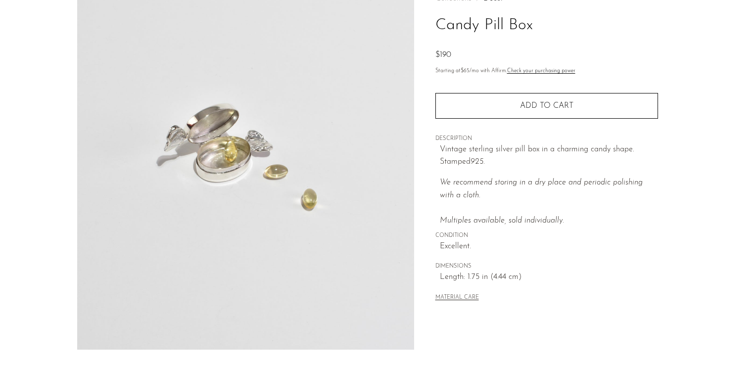
scroll to position [65, 0]
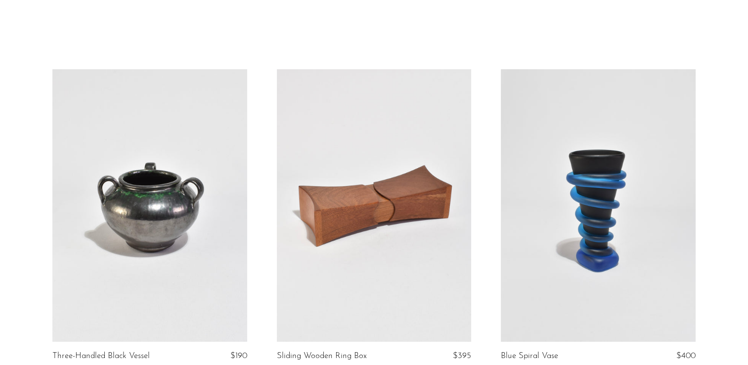
scroll to position [98, 0]
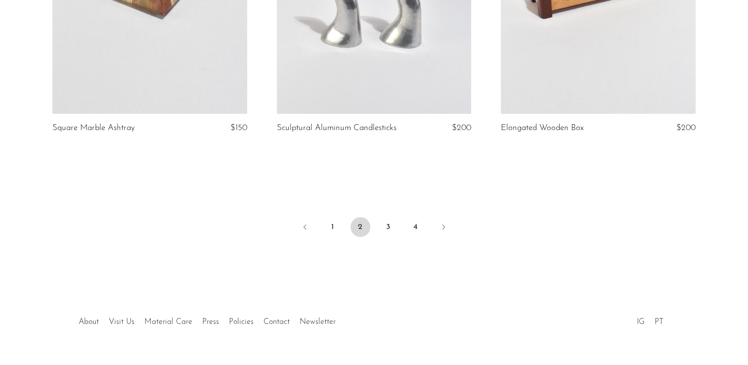
scroll to position [3754, 0]
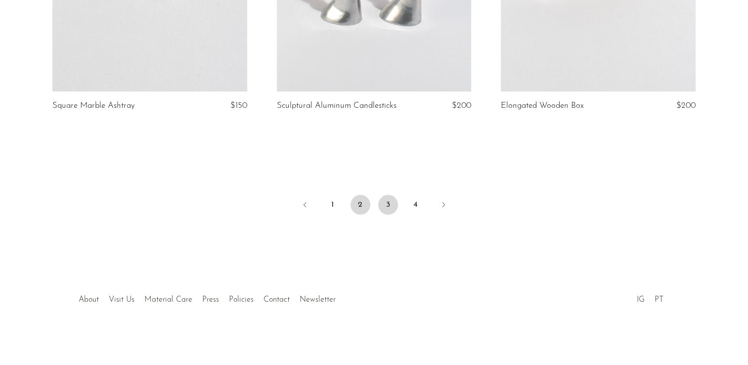
click at [391, 207] on link "3" at bounding box center [388, 205] width 20 height 20
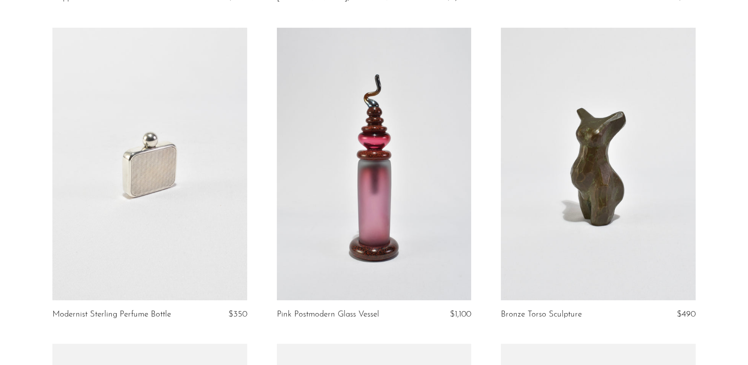
scroll to position [382, 0]
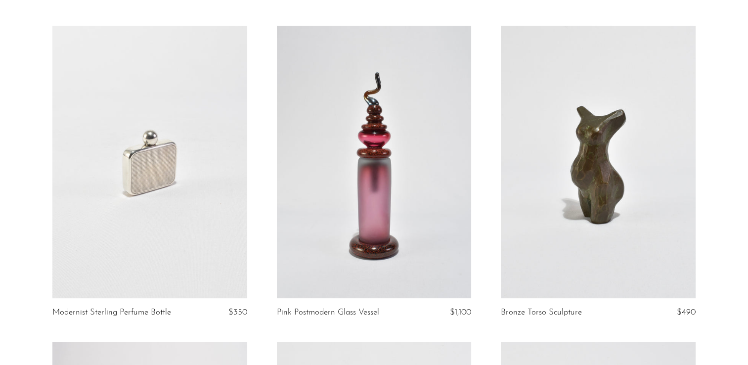
click at [157, 197] on link at bounding box center [149, 162] width 195 height 273
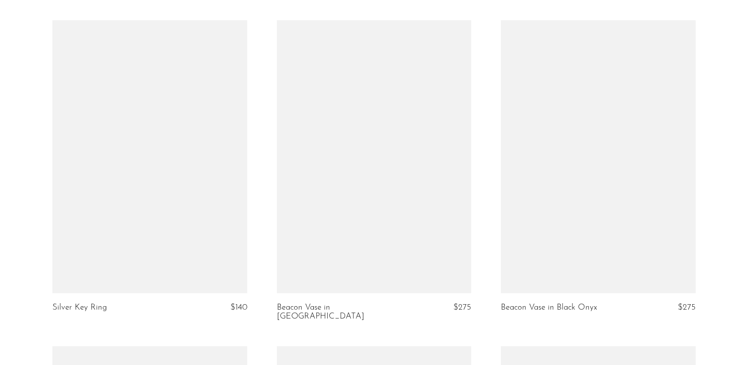
scroll to position [2919, 0]
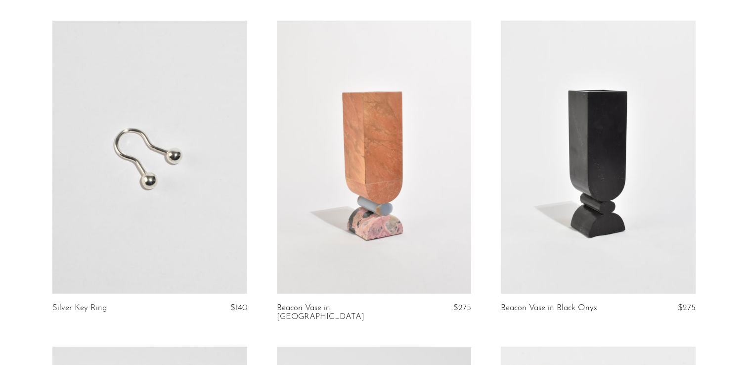
click at [138, 183] on link at bounding box center [149, 157] width 195 height 273
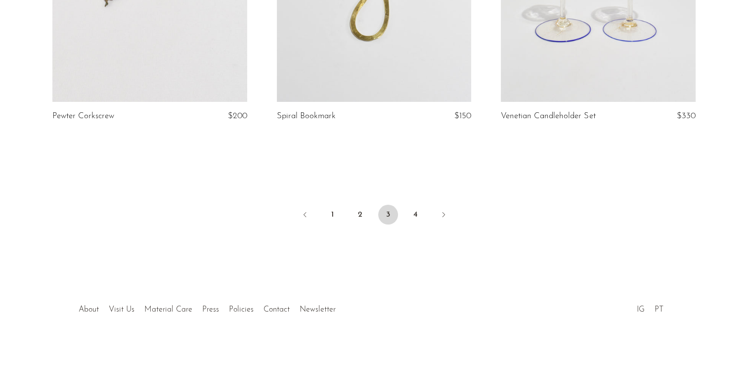
scroll to position [3754, 0]
click at [413, 204] on link "4" at bounding box center [416, 214] width 20 height 20
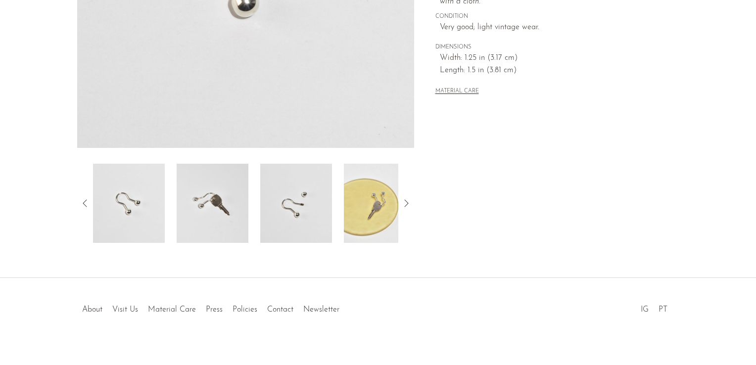
scroll to position [269, 0]
click at [362, 218] on img at bounding box center [380, 202] width 72 height 79
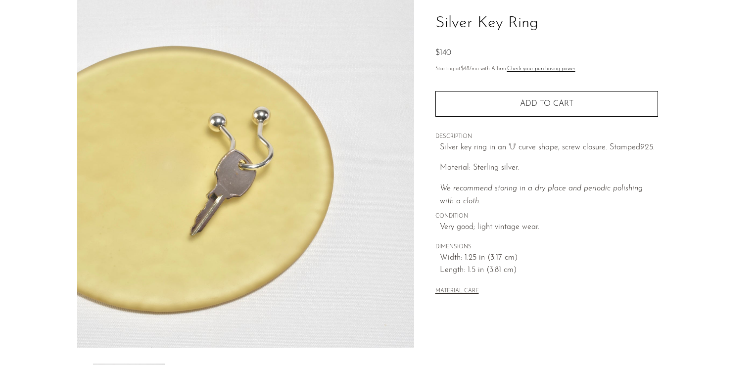
scroll to position [68, 0]
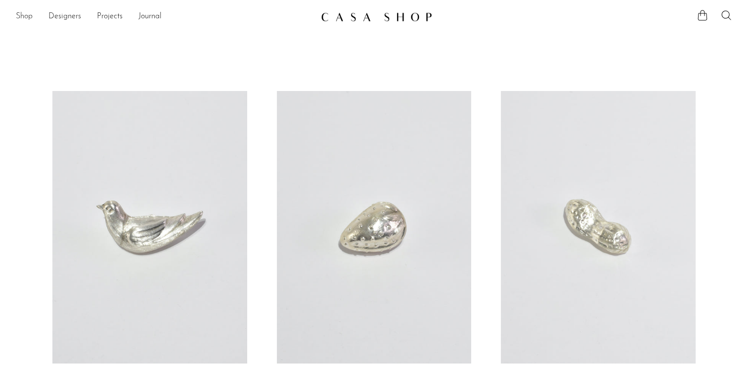
click at [27, 16] on link "Shop" at bounding box center [24, 16] width 17 height 13
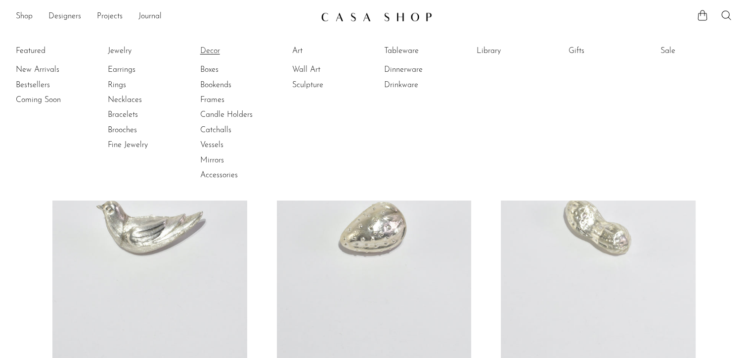
click at [214, 50] on link "Decor" at bounding box center [237, 51] width 74 height 11
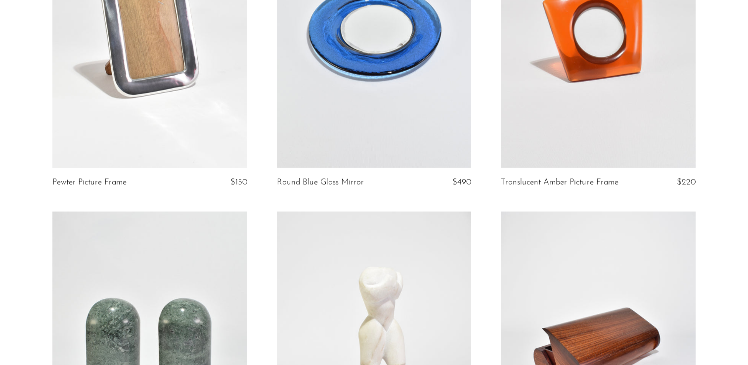
scroll to position [2076, 0]
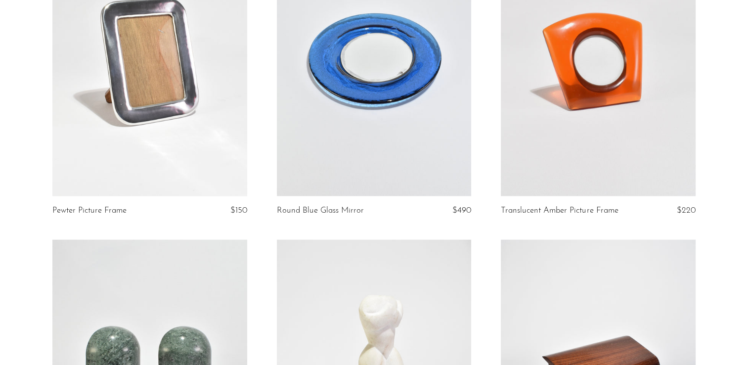
click at [118, 96] on link at bounding box center [149, 59] width 195 height 273
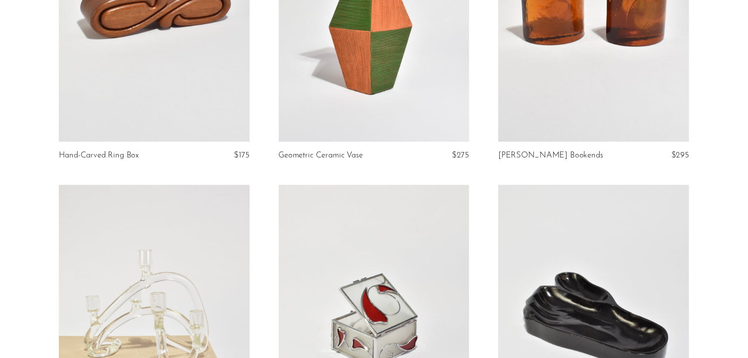
scroll to position [0, 0]
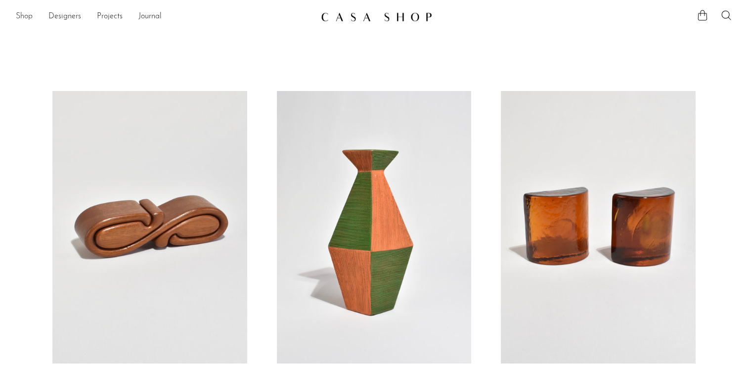
click at [29, 19] on link "Shop" at bounding box center [24, 16] width 17 height 13
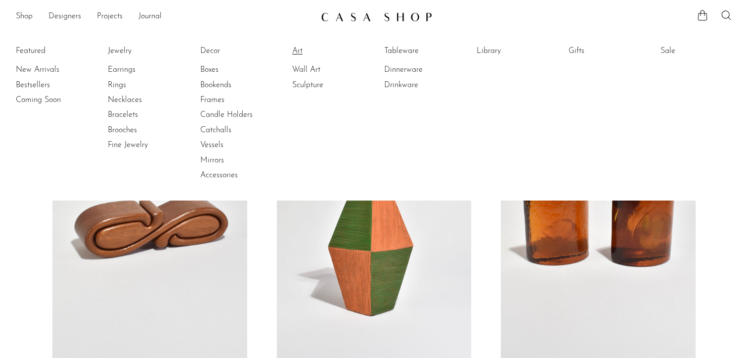
click at [301, 48] on link "Art" at bounding box center [329, 51] width 74 height 11
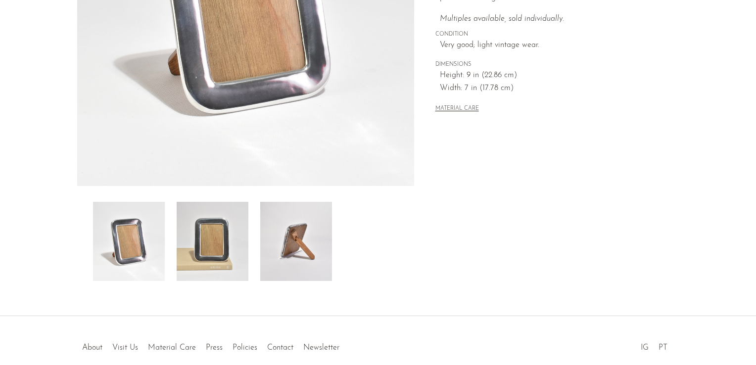
scroll to position [251, 0]
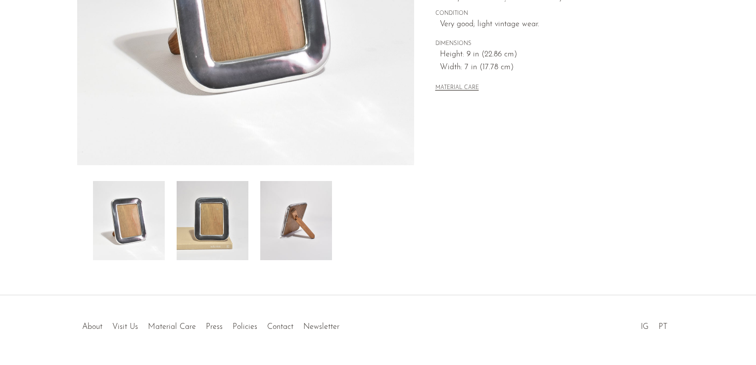
click at [281, 239] on img at bounding box center [296, 220] width 72 height 79
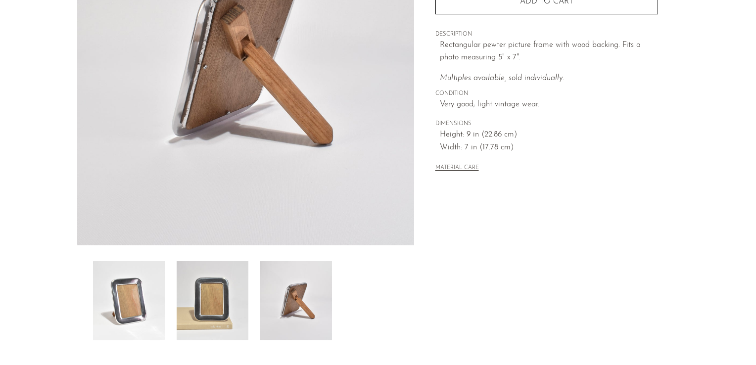
scroll to position [143, 0]
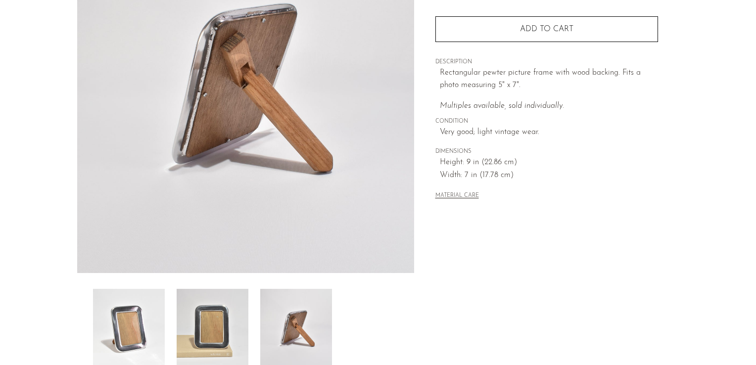
click at [212, 352] on img at bounding box center [213, 328] width 72 height 79
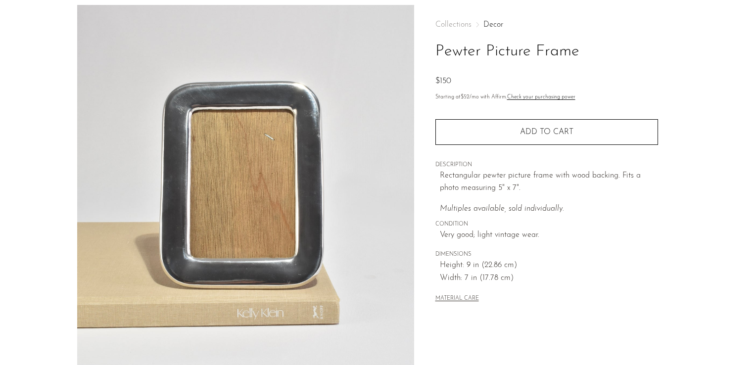
scroll to position [36, 0]
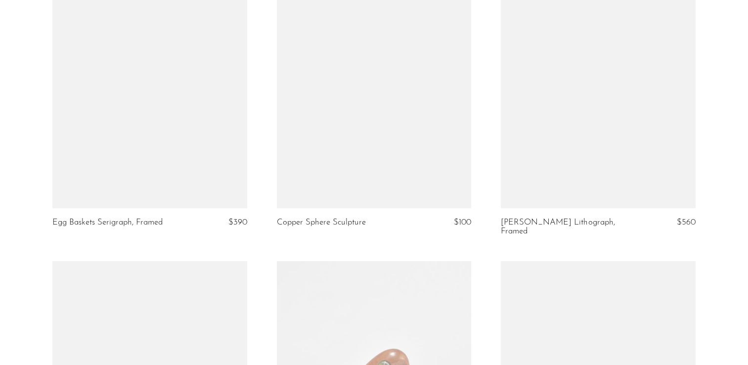
scroll to position [3634, 0]
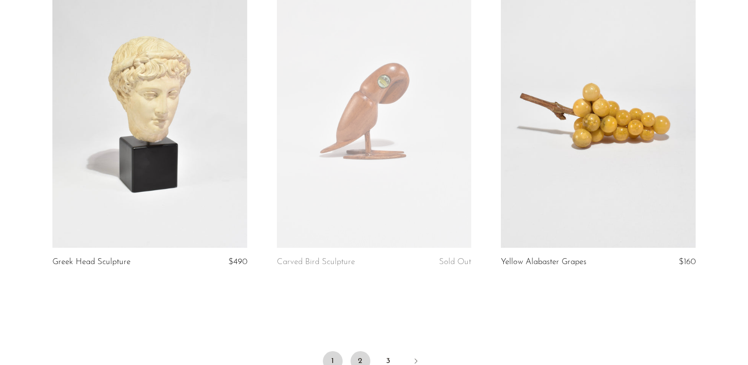
click at [362, 351] on link "2" at bounding box center [361, 361] width 20 height 20
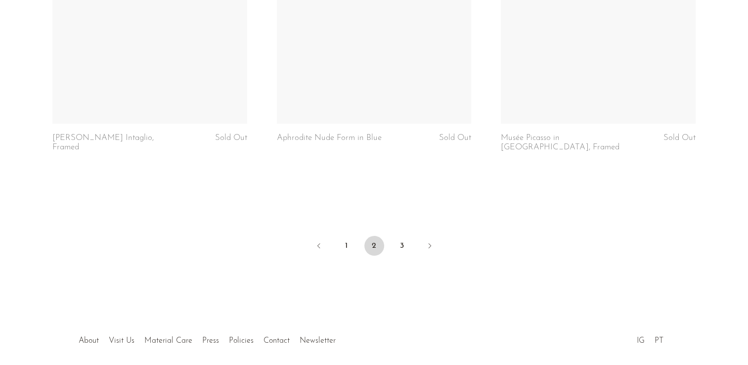
scroll to position [3741, 0]
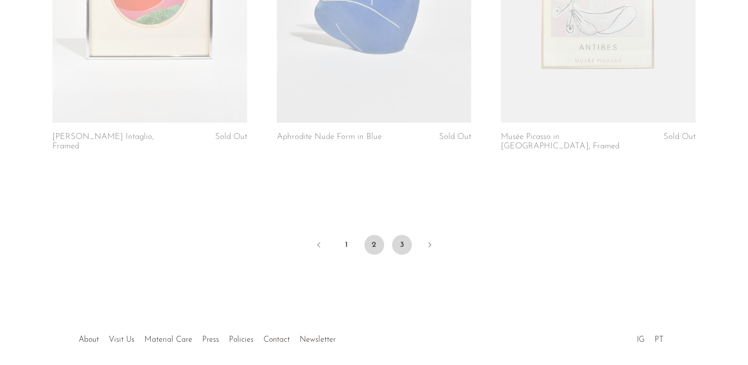
click at [403, 235] on link "3" at bounding box center [402, 245] width 20 height 20
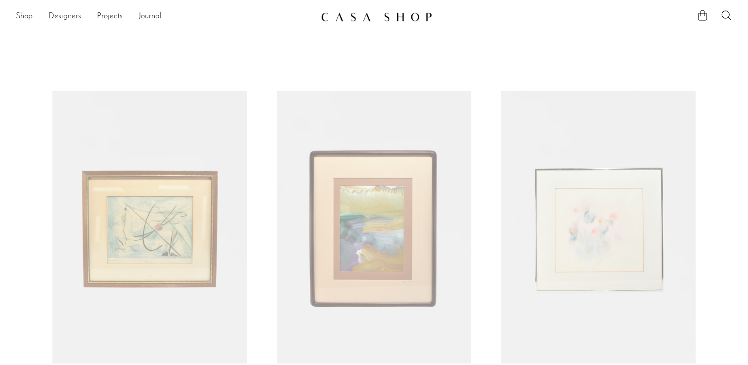
click at [25, 13] on link "Shop" at bounding box center [24, 16] width 17 height 13
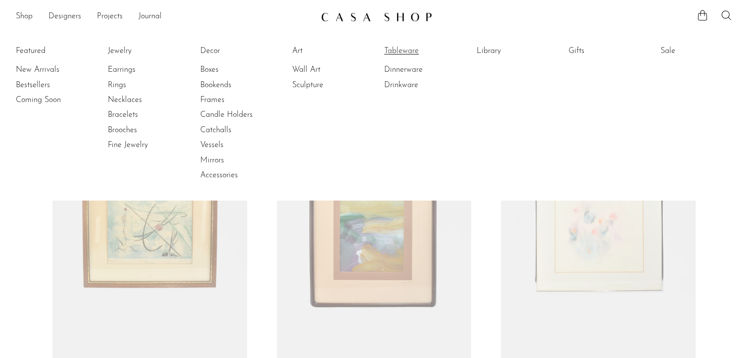
click at [399, 52] on link "Tableware" at bounding box center [421, 51] width 74 height 11
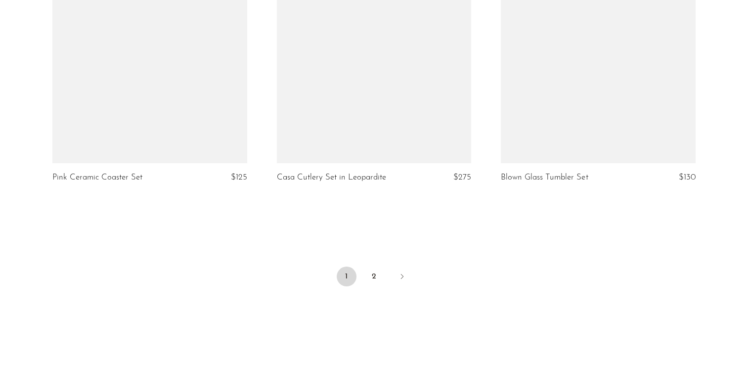
scroll to position [3754, 0]
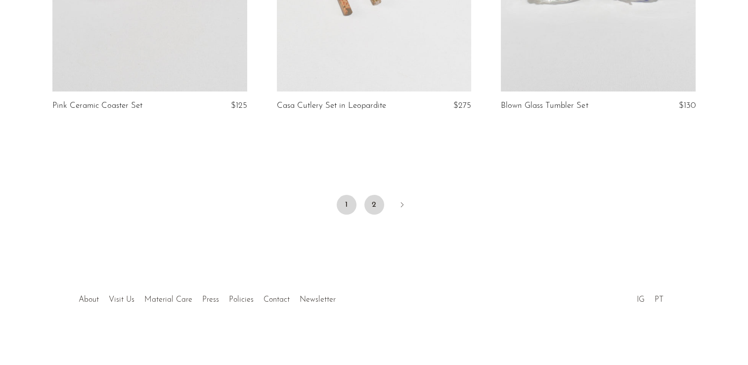
click at [374, 209] on link "2" at bounding box center [375, 205] width 20 height 20
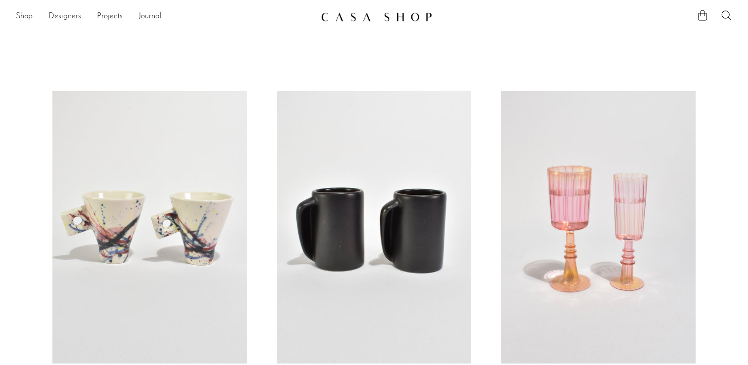
click at [26, 17] on link "Shop" at bounding box center [24, 16] width 17 height 13
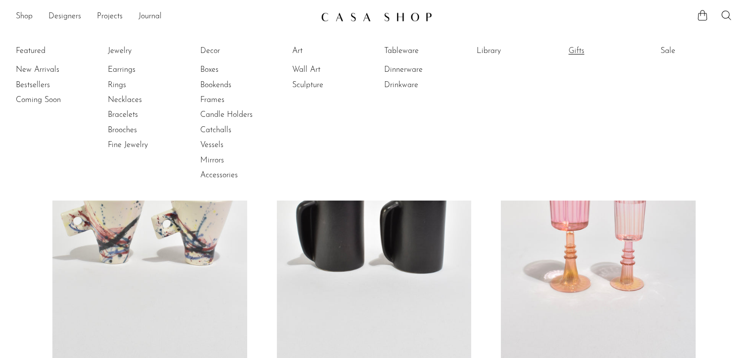
click at [584, 47] on link "Gifts" at bounding box center [606, 51] width 74 height 11
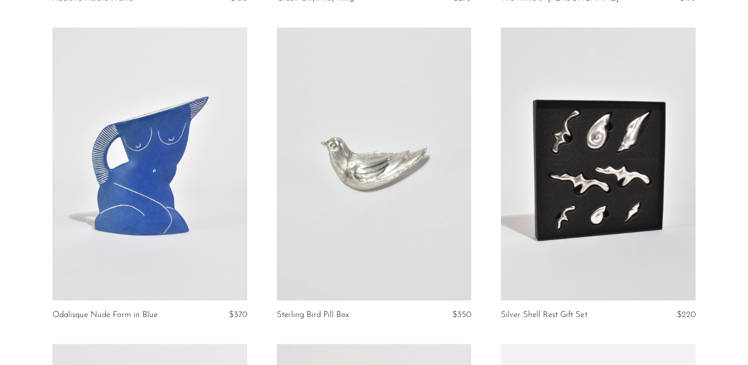
scroll to position [1992, 0]
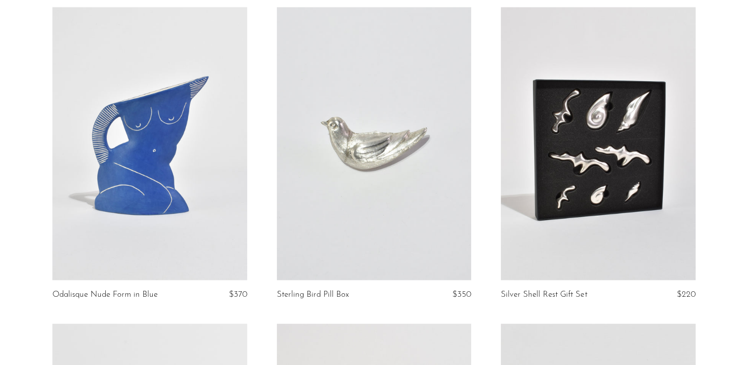
click at [381, 94] on link at bounding box center [374, 143] width 195 height 273
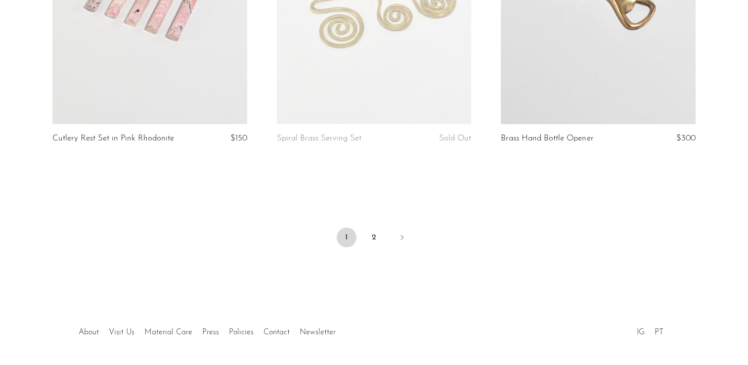
scroll to position [3763, 0]
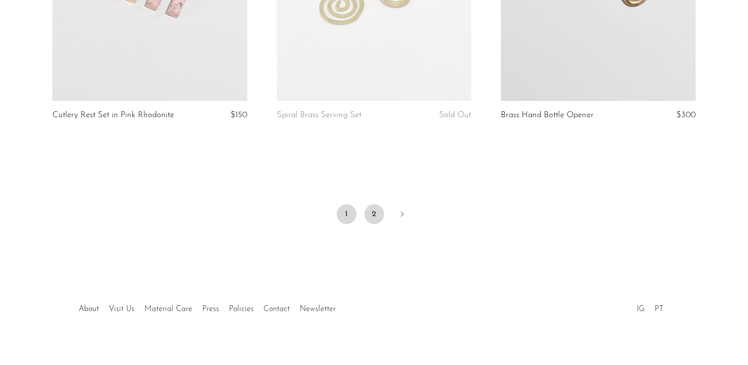
click at [377, 204] on link "2" at bounding box center [375, 214] width 20 height 20
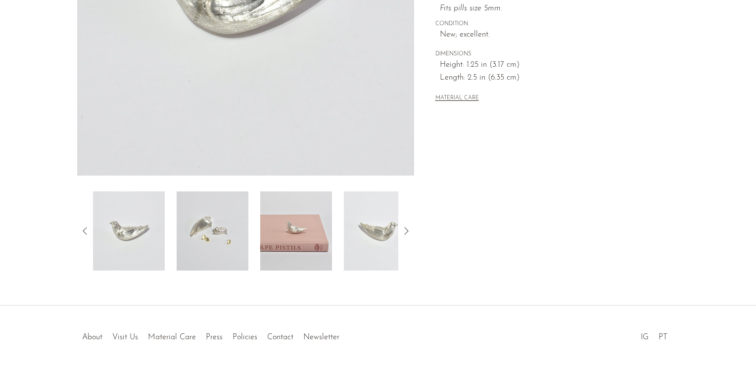
scroll to position [279, 0]
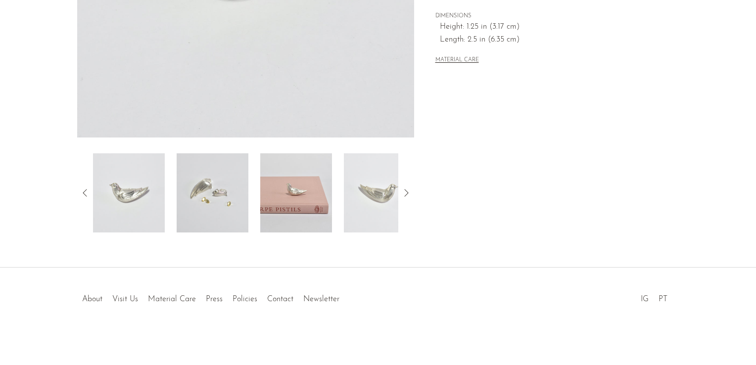
click at [212, 211] on img at bounding box center [213, 192] width 72 height 79
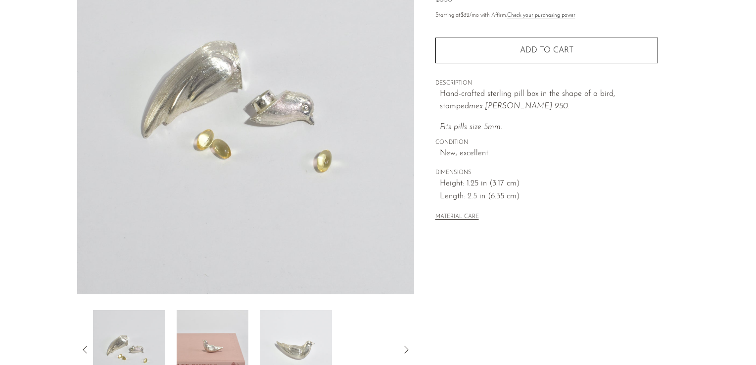
scroll to position [75, 0]
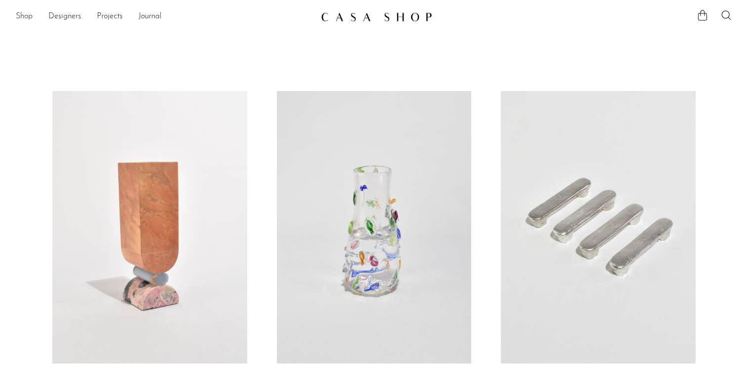
click at [30, 18] on link "Shop" at bounding box center [24, 16] width 17 height 13
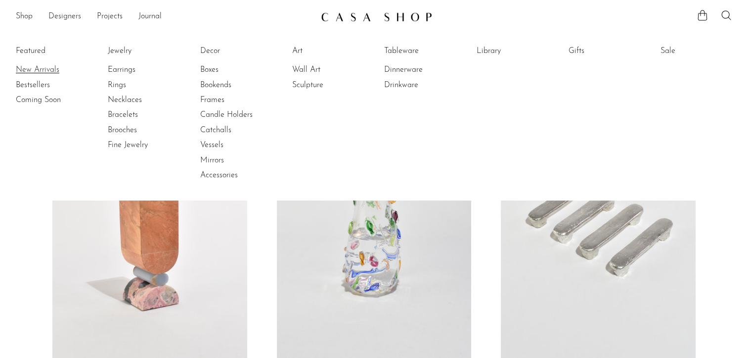
click at [42, 74] on link "New Arrivals" at bounding box center [53, 69] width 74 height 11
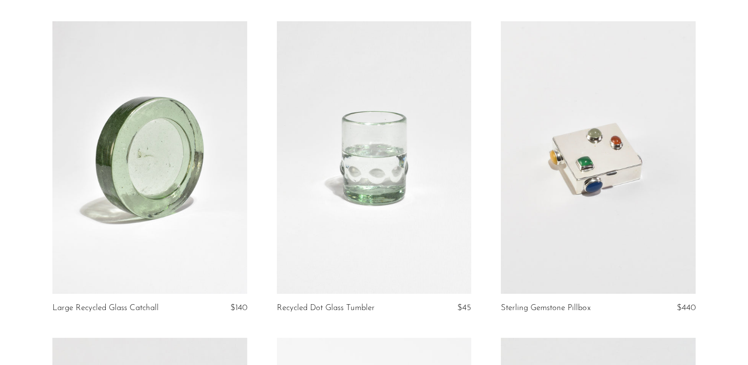
scroll to position [70, 0]
click at [583, 134] on link at bounding box center [598, 157] width 195 height 273
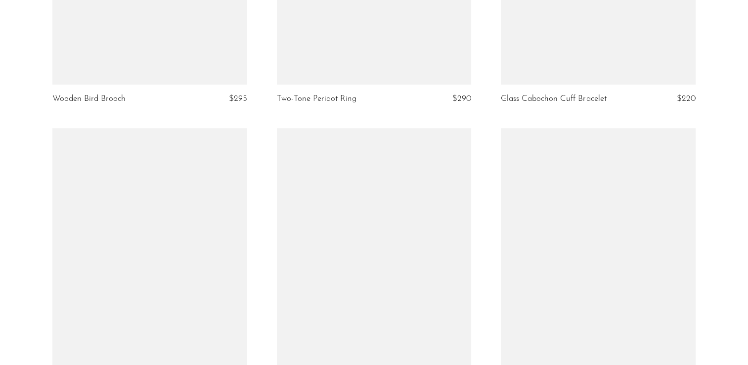
scroll to position [1000, 0]
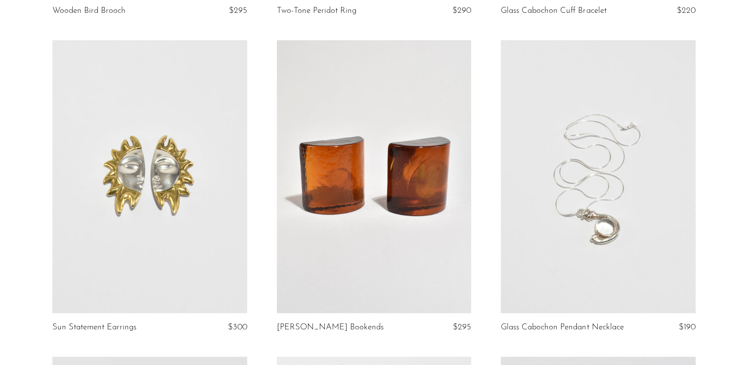
click at [164, 212] on link at bounding box center [149, 176] width 195 height 273
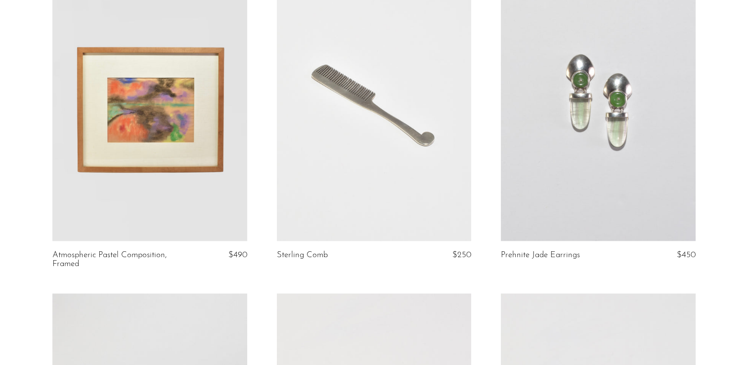
scroll to position [1391, 0]
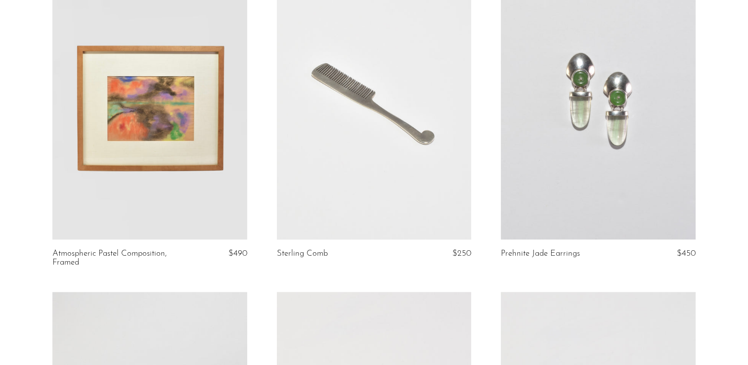
click at [161, 140] on link at bounding box center [149, 102] width 195 height 273
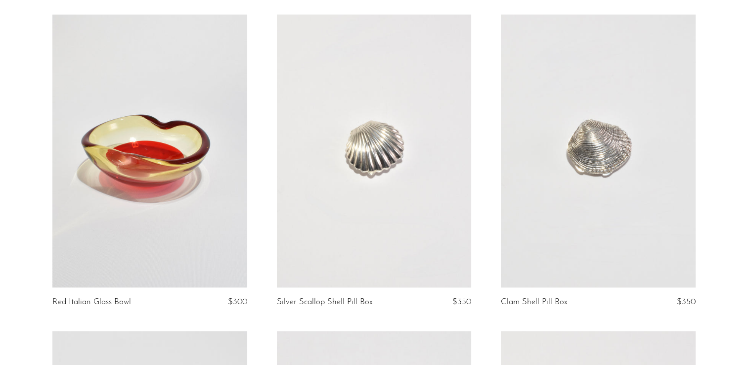
scroll to position [1673, 0]
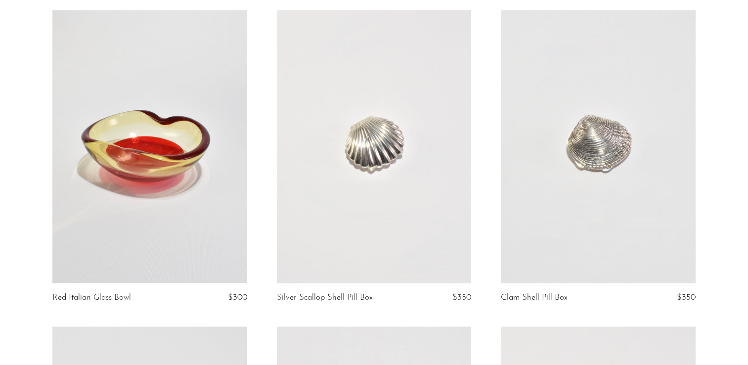
click at [371, 178] on link at bounding box center [374, 146] width 195 height 273
click at [565, 140] on link at bounding box center [598, 146] width 195 height 273
click at [31, 194] on section "Large Recycled Glass Catchall $140 Recycled Dot Glass Tumbler $45 Sterling Gems…" at bounding box center [374, 326] width 748 height 3817
click at [149, 201] on link at bounding box center [149, 146] width 195 height 273
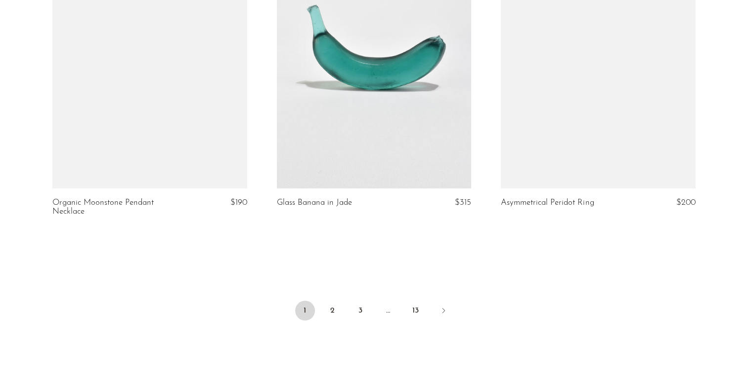
scroll to position [3772, 0]
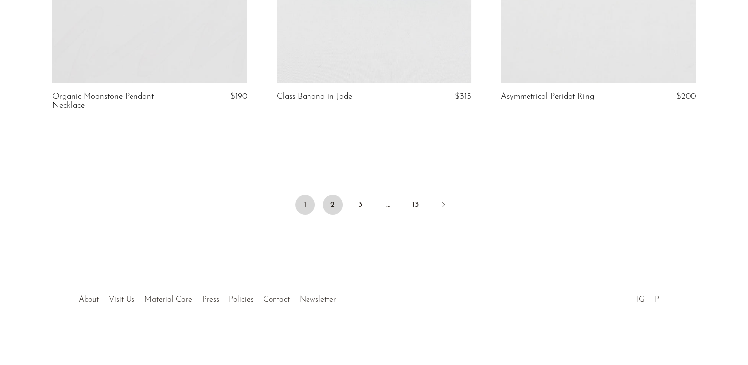
click at [331, 208] on link "2" at bounding box center [333, 205] width 20 height 20
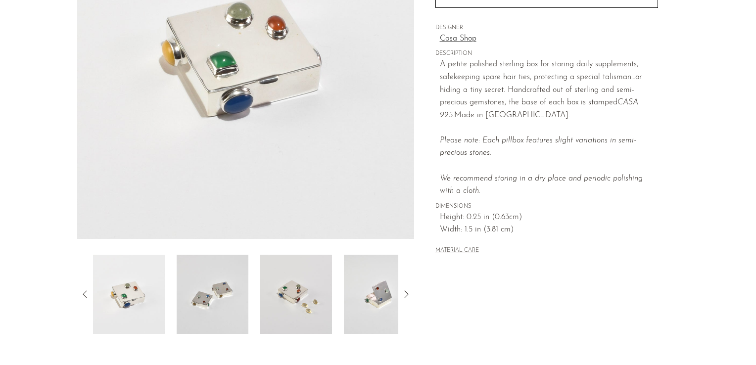
scroll to position [182, 0]
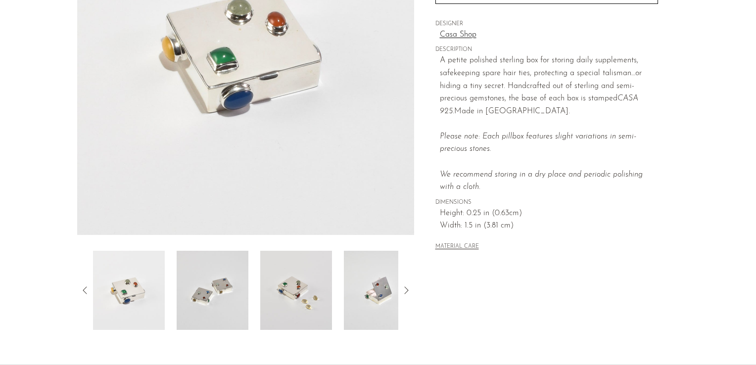
click at [321, 272] on img at bounding box center [296, 290] width 72 height 79
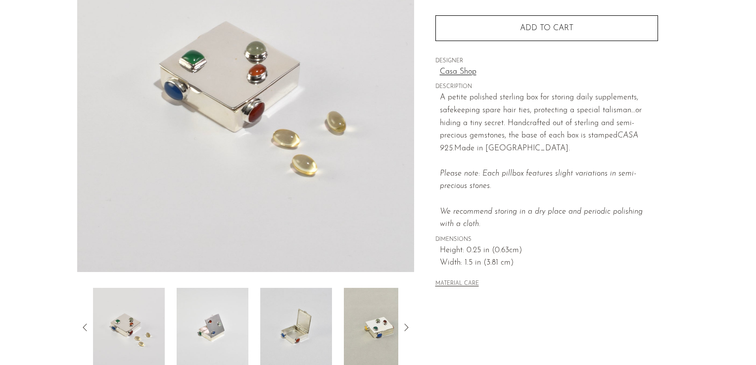
scroll to position [143, 0]
click at [291, 318] on img at bounding box center [296, 328] width 72 height 79
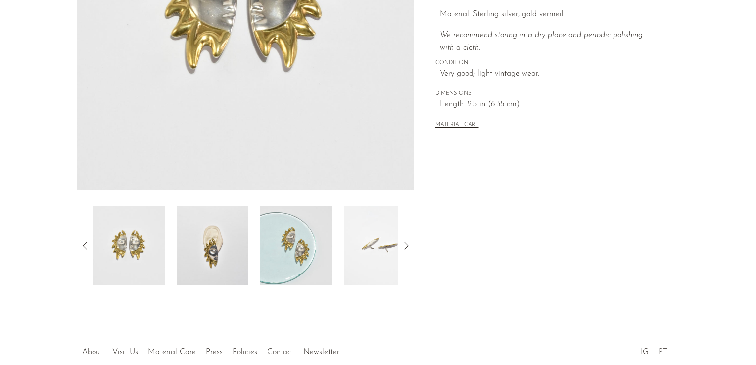
scroll to position [270, 0]
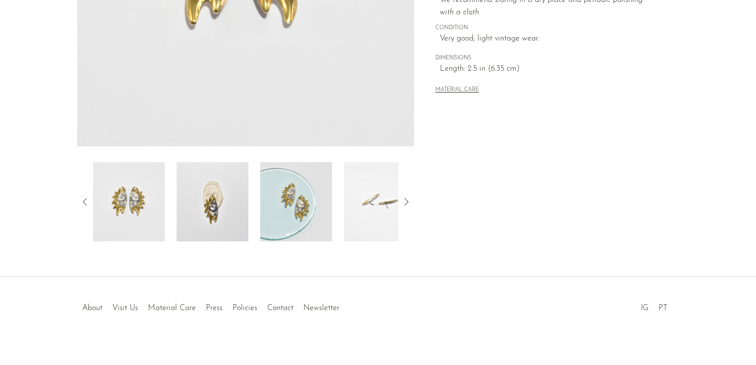
click at [222, 197] on img at bounding box center [213, 201] width 72 height 79
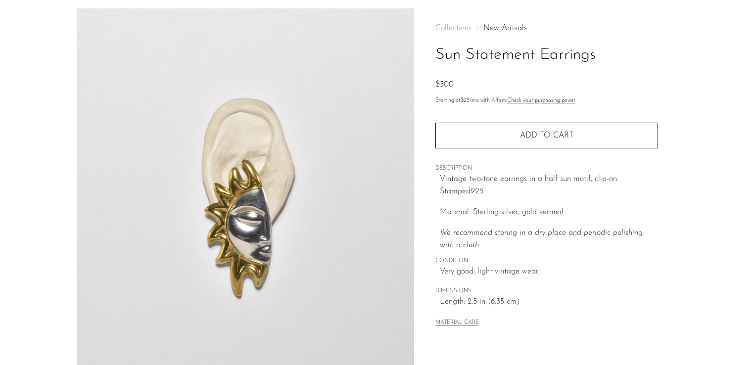
scroll to position [30, 0]
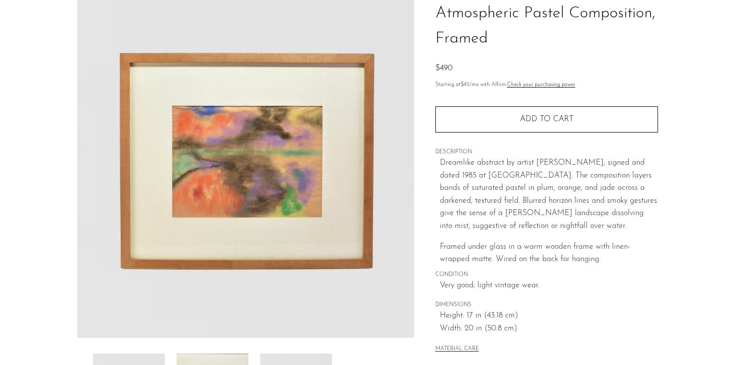
scroll to position [51, 0]
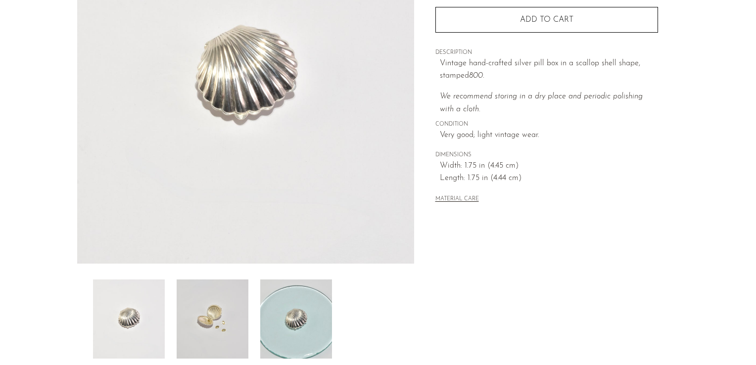
scroll to position [157, 0]
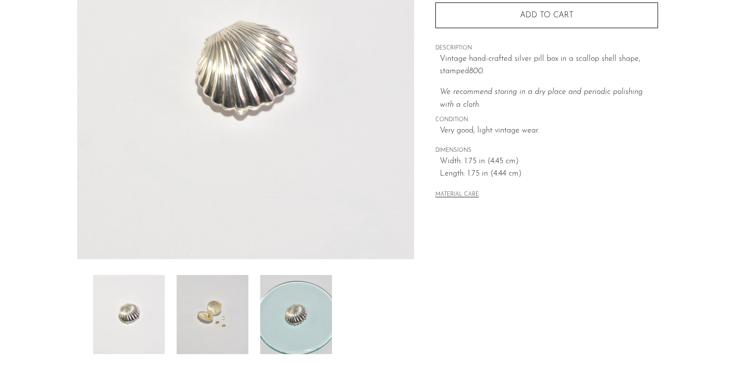
click at [221, 300] on img at bounding box center [213, 314] width 72 height 79
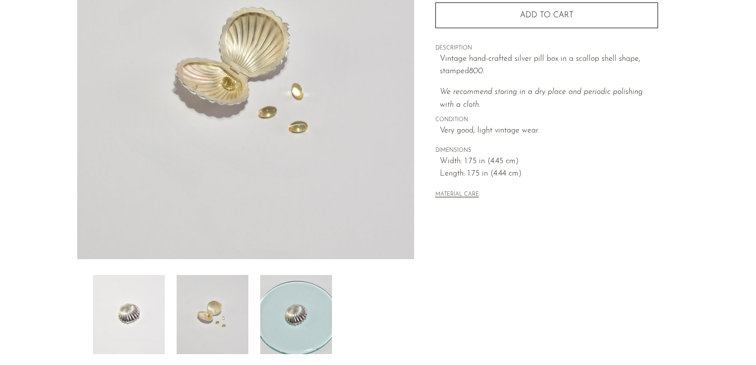
click at [137, 311] on img at bounding box center [129, 314] width 72 height 79
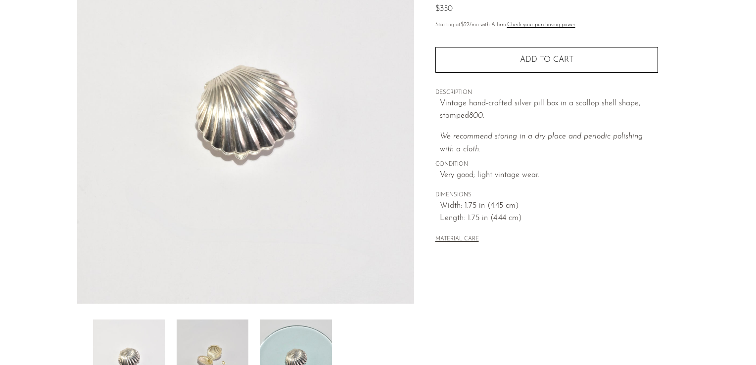
scroll to position [24, 0]
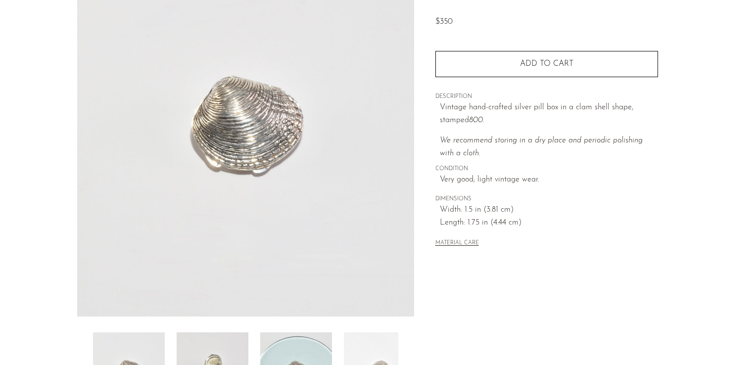
scroll to position [119, 0]
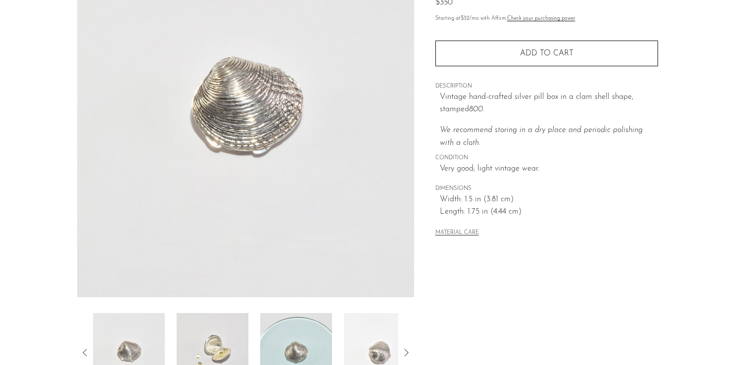
click at [192, 339] on img at bounding box center [213, 352] width 72 height 79
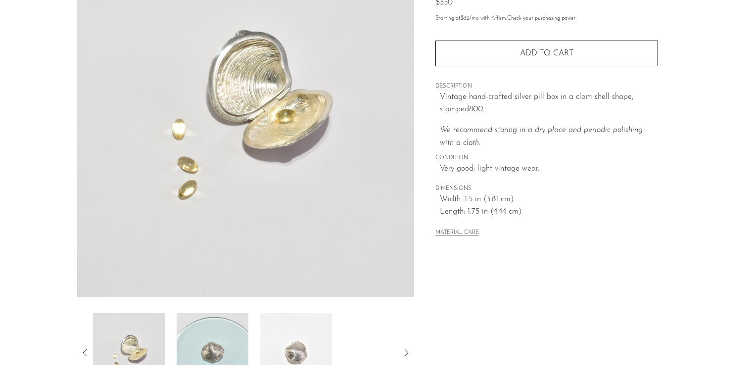
click at [229, 337] on img at bounding box center [213, 352] width 72 height 79
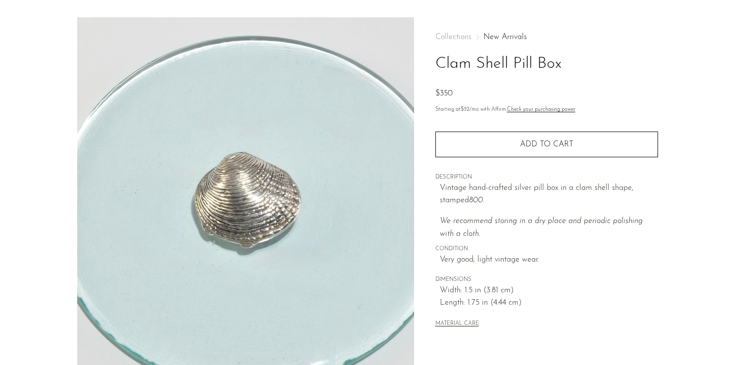
scroll to position [18, 0]
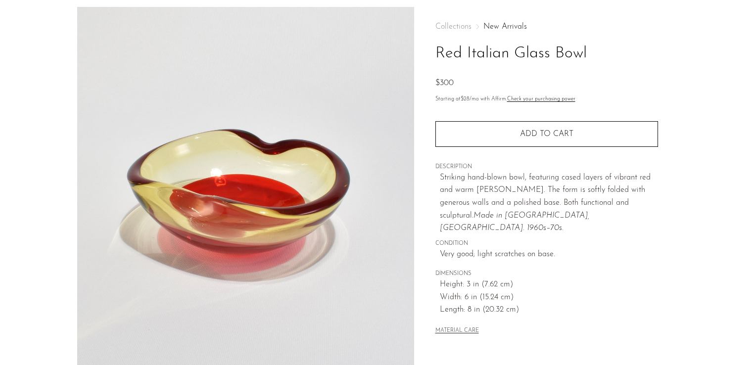
scroll to position [241, 0]
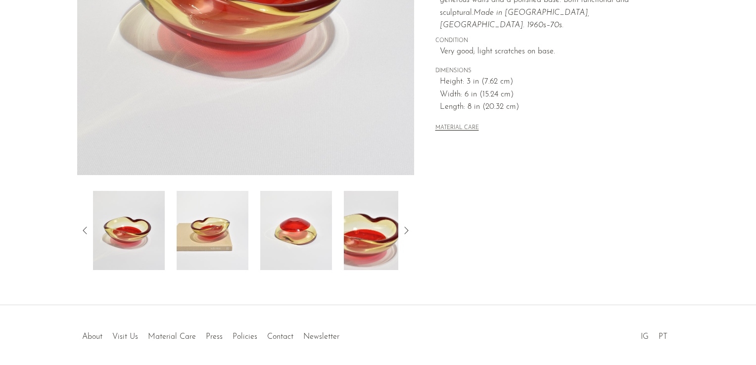
click at [196, 240] on img at bounding box center [213, 230] width 72 height 79
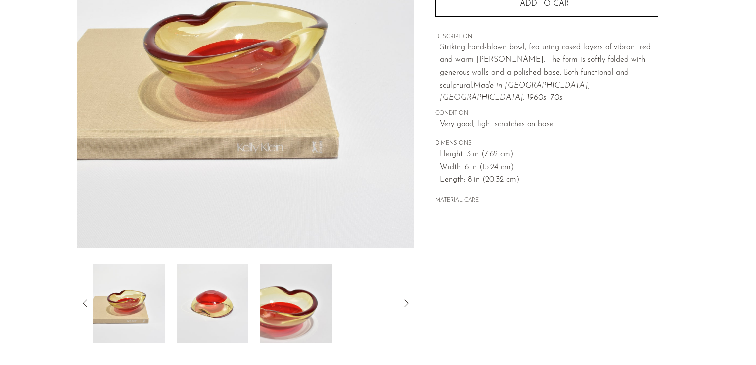
scroll to position [188, 0]
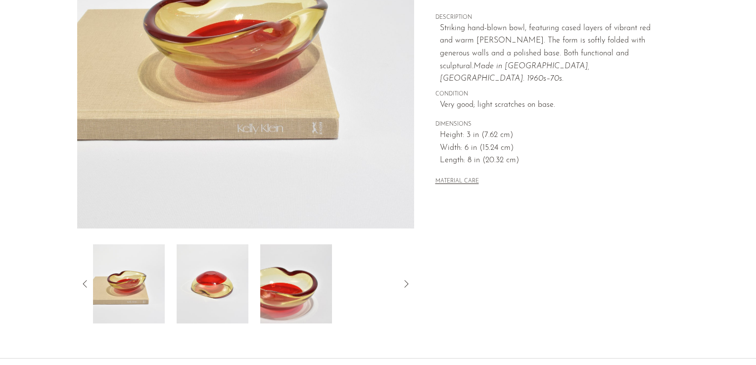
click at [202, 288] on img at bounding box center [213, 283] width 72 height 79
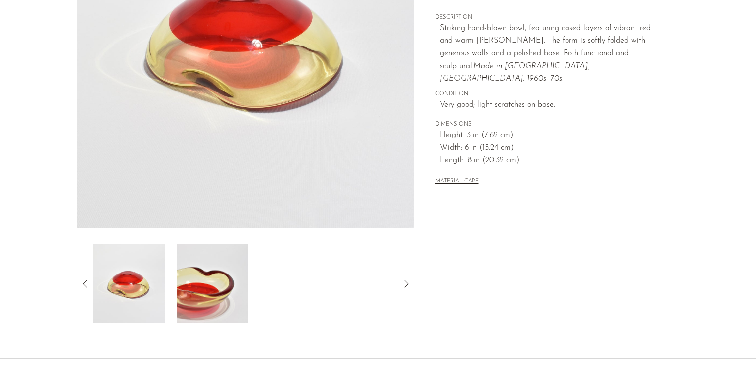
click at [86, 284] on icon at bounding box center [85, 284] width 12 height 12
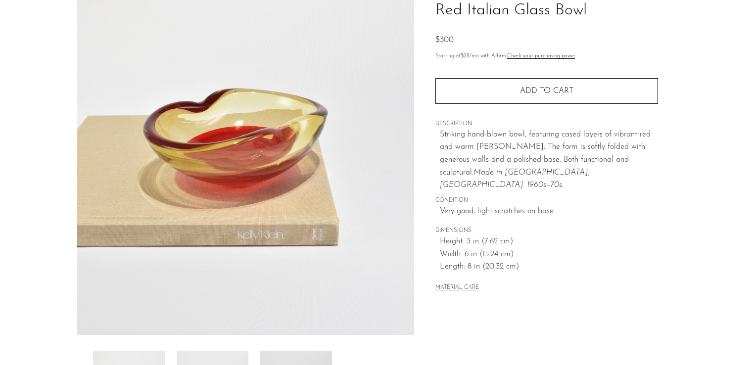
scroll to position [60, 0]
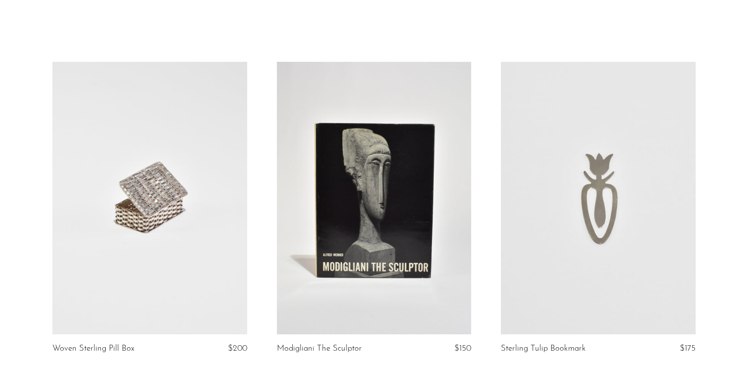
scroll to position [129, 0]
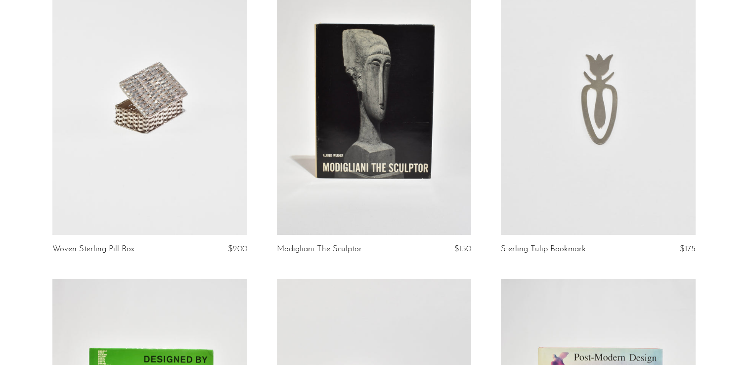
click at [135, 125] on link at bounding box center [149, 98] width 195 height 273
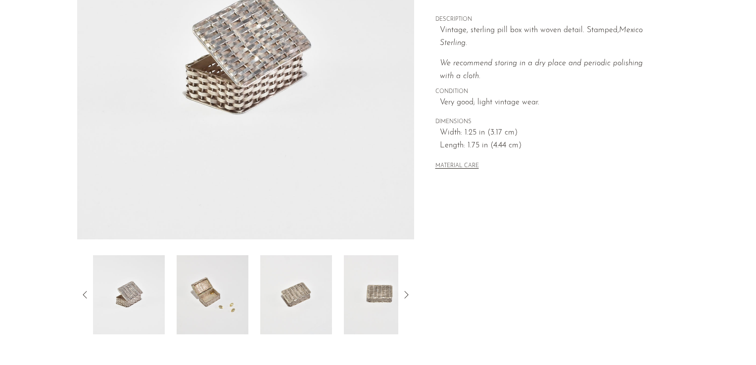
scroll to position [194, 0]
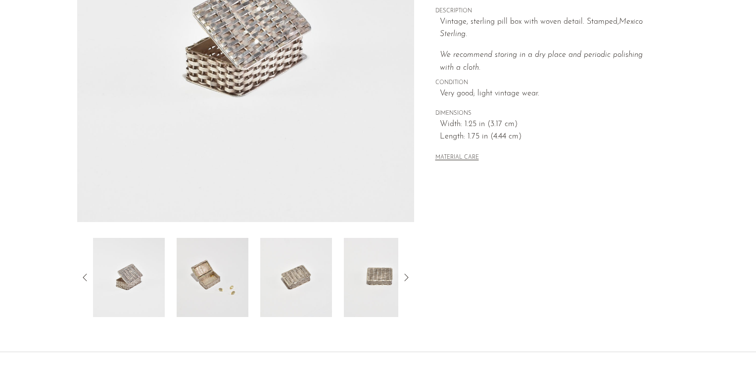
click at [191, 283] on img at bounding box center [213, 277] width 72 height 79
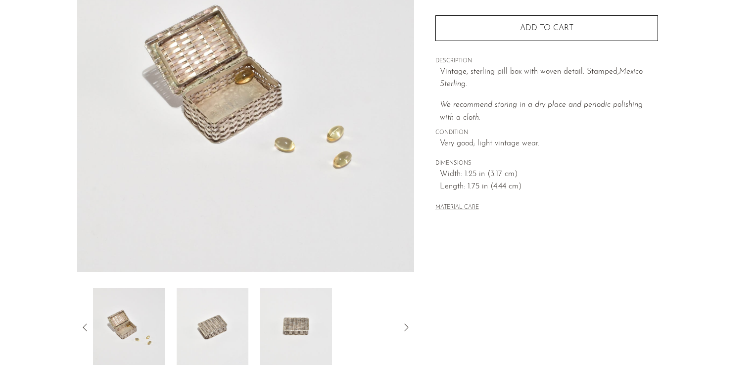
scroll to position [105, 0]
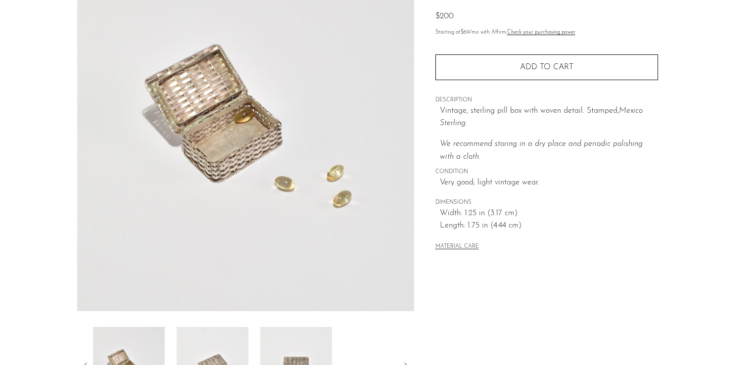
click at [107, 336] on img at bounding box center [129, 366] width 72 height 79
click at [119, 342] on img at bounding box center [129, 366] width 72 height 79
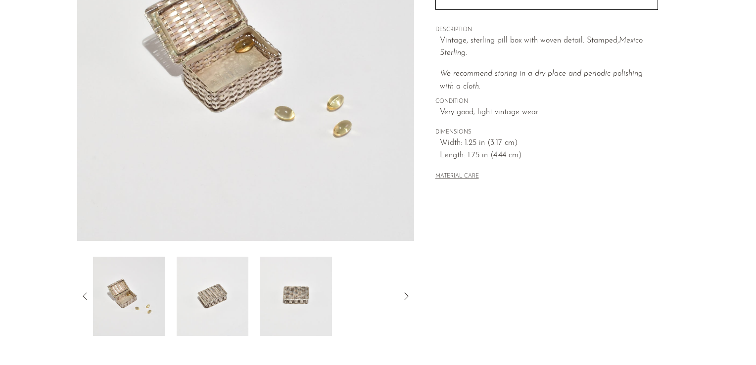
scroll to position [193, 0]
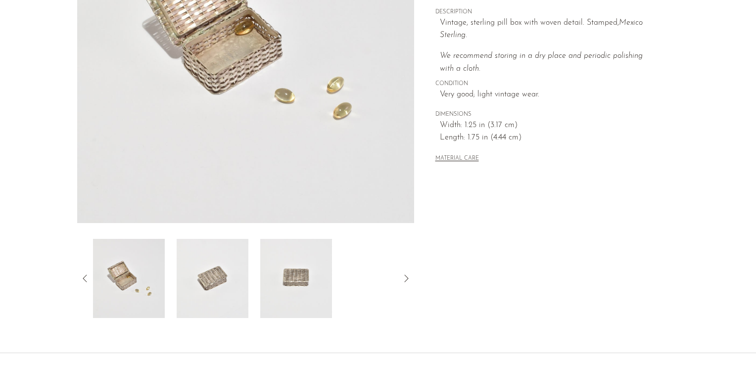
click at [216, 290] on img at bounding box center [213, 278] width 72 height 79
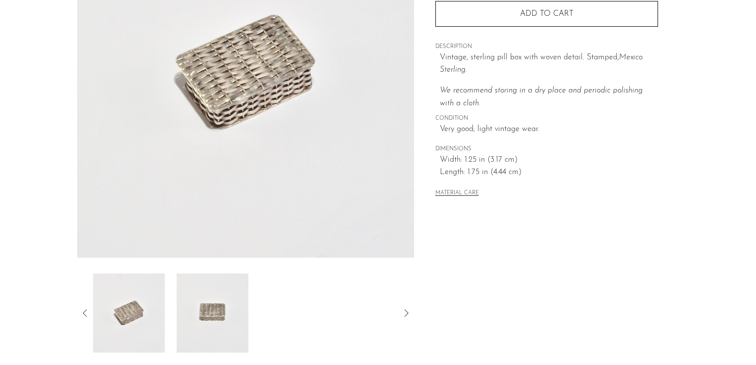
scroll to position [99, 0]
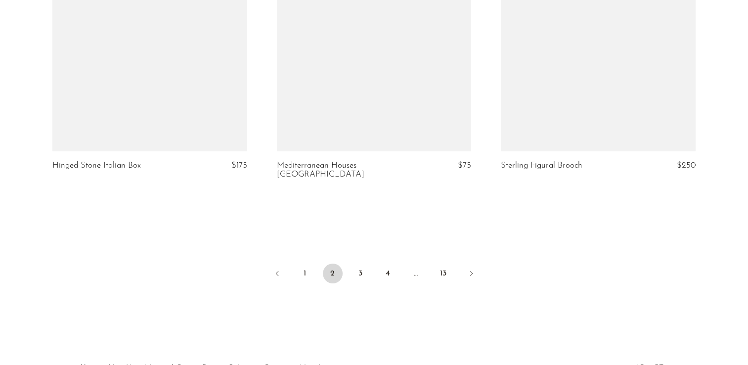
scroll to position [3763, 0]
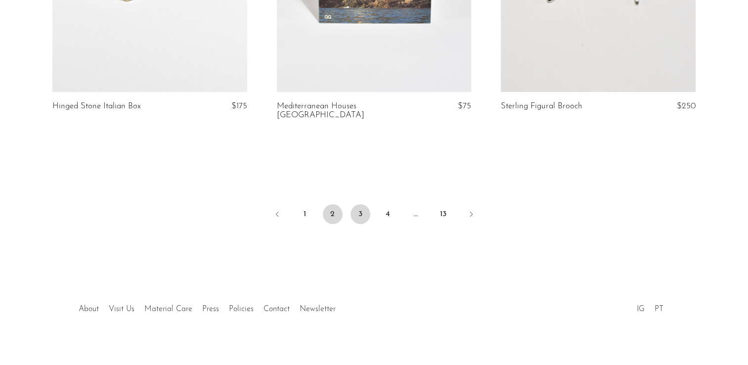
click at [358, 207] on link "3" at bounding box center [361, 214] width 20 height 20
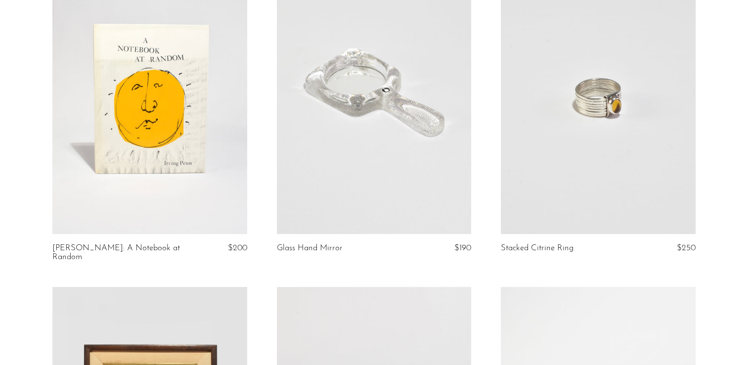
scroll to position [768, 0]
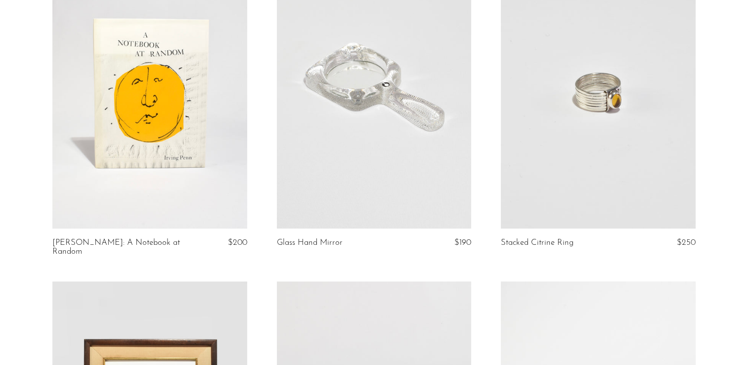
click at [581, 151] on link at bounding box center [598, 91] width 195 height 273
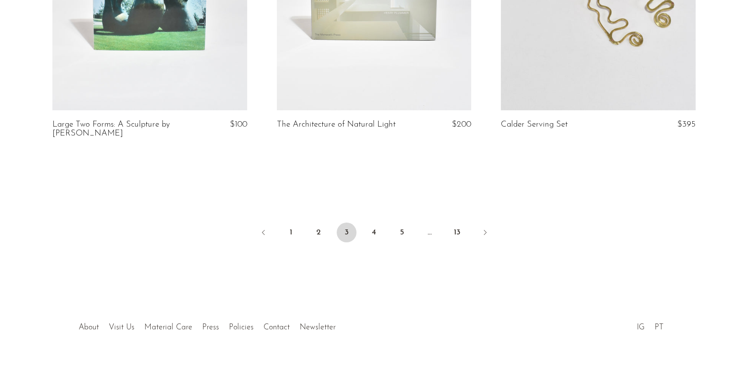
scroll to position [3763, 0]
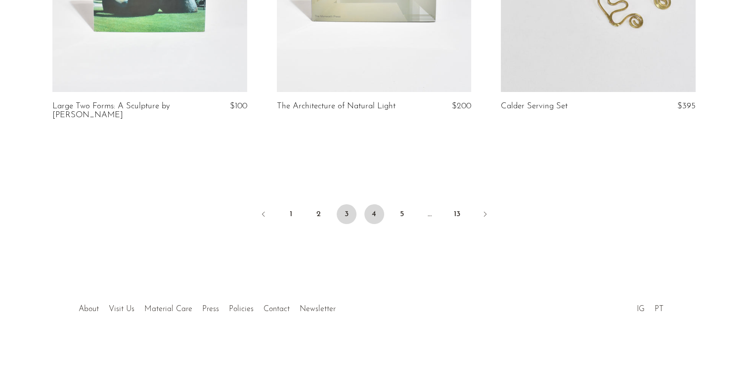
click at [380, 211] on link "4" at bounding box center [375, 214] width 20 height 20
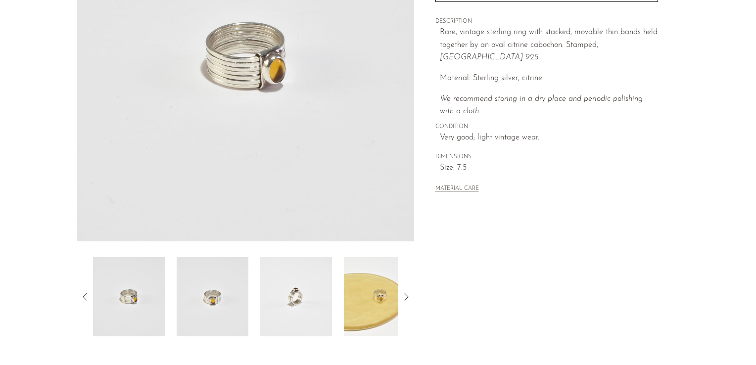
scroll to position [180, 0]
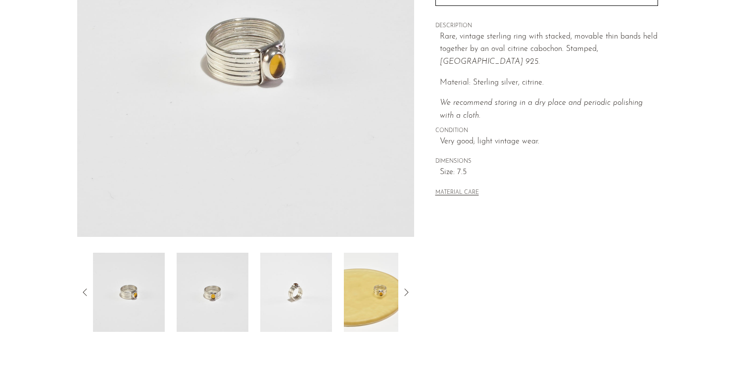
click at [369, 292] on img at bounding box center [380, 292] width 72 height 79
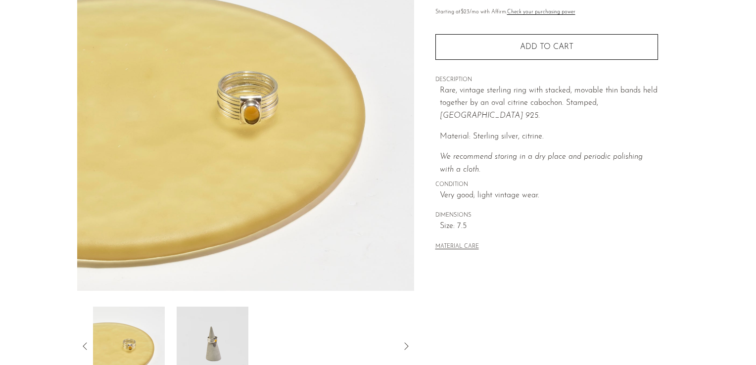
scroll to position [125, 0]
click at [230, 332] on img at bounding box center [213, 347] width 72 height 79
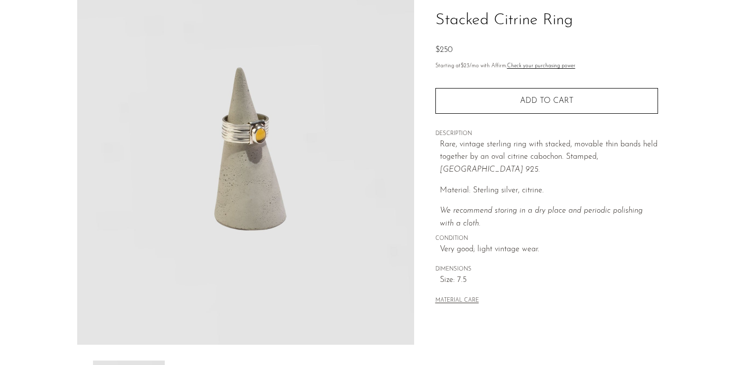
scroll to position [38, 0]
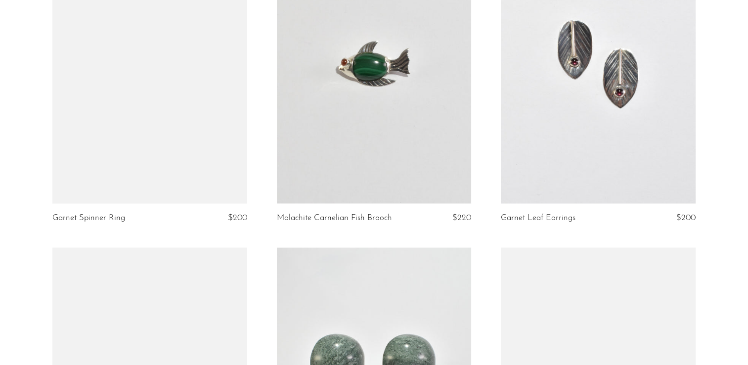
scroll to position [2338, 0]
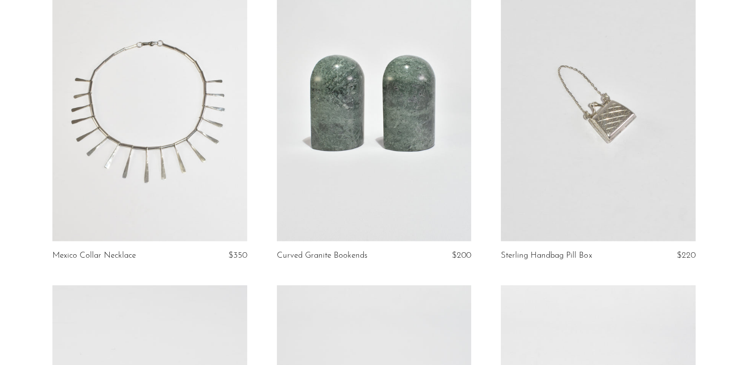
click at [546, 206] on link at bounding box center [598, 105] width 195 height 273
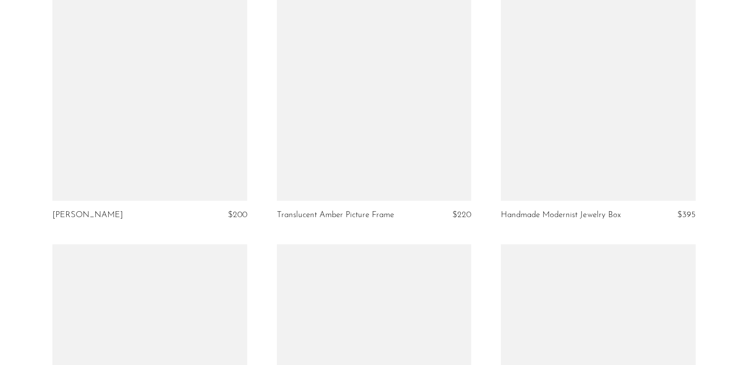
scroll to position [3591, 0]
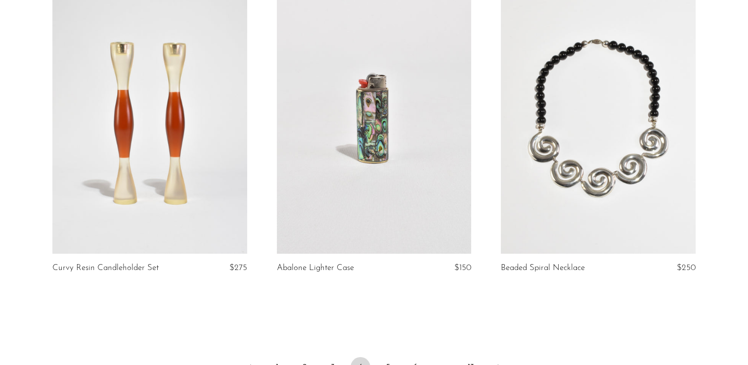
click at [365, 67] on link at bounding box center [374, 117] width 195 height 273
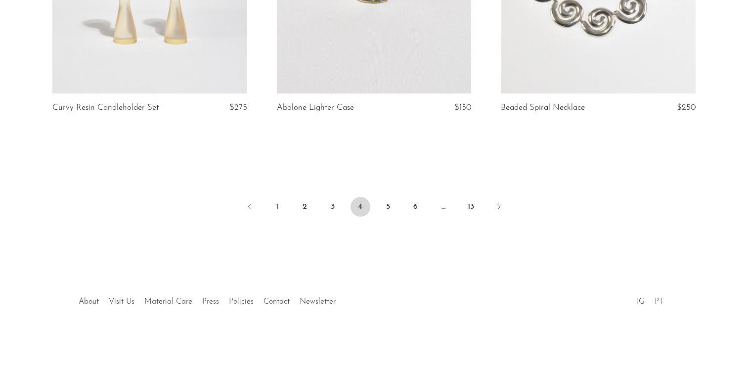
scroll to position [3754, 0]
click at [388, 200] on link "5" at bounding box center [388, 205] width 20 height 20
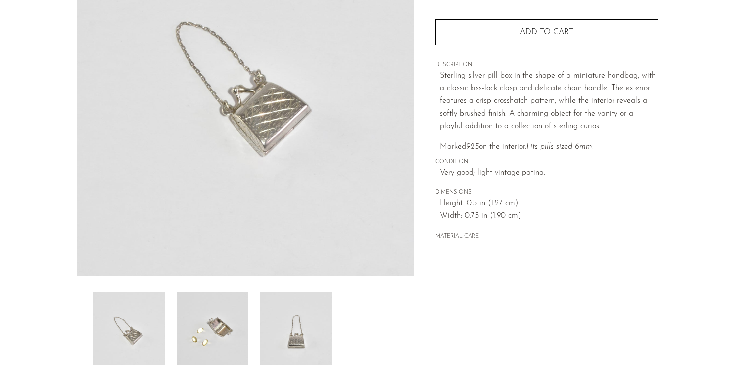
scroll to position [201, 0]
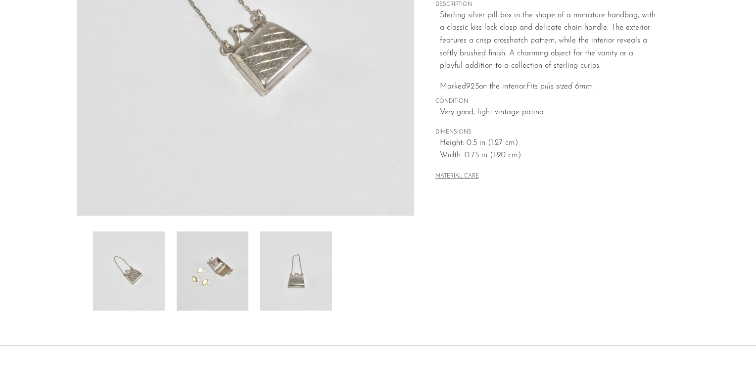
click at [198, 296] on img at bounding box center [213, 271] width 72 height 79
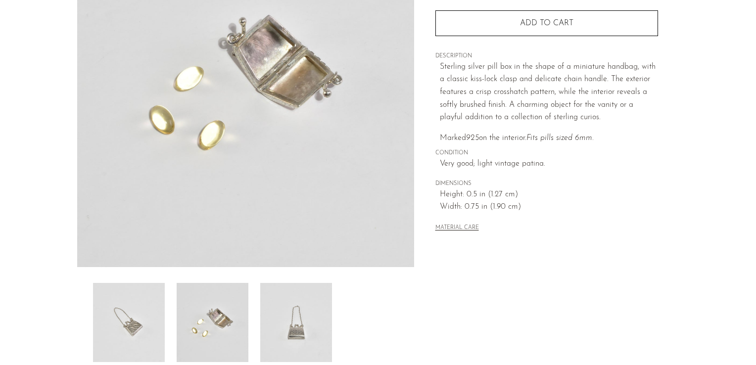
scroll to position [151, 0]
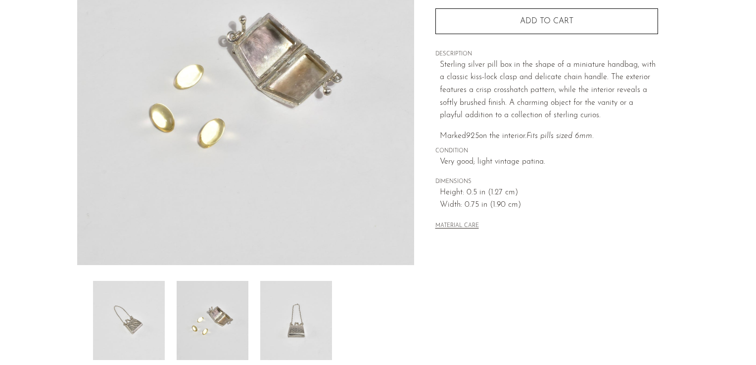
click at [295, 308] on img at bounding box center [296, 320] width 72 height 79
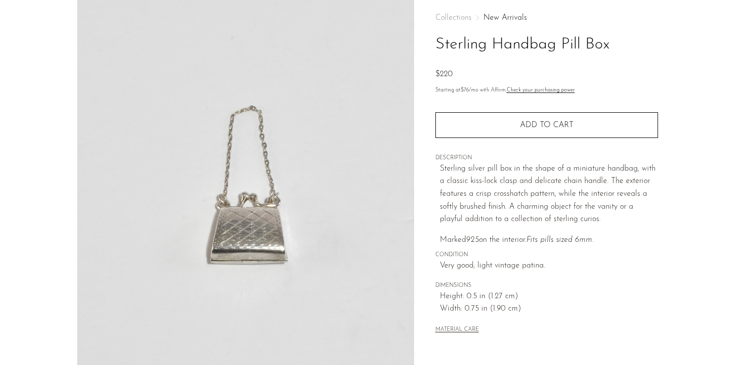
scroll to position [40, 0]
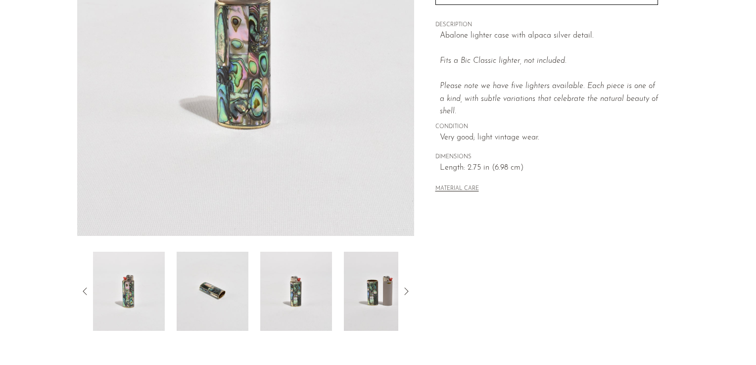
scroll to position [271, 0]
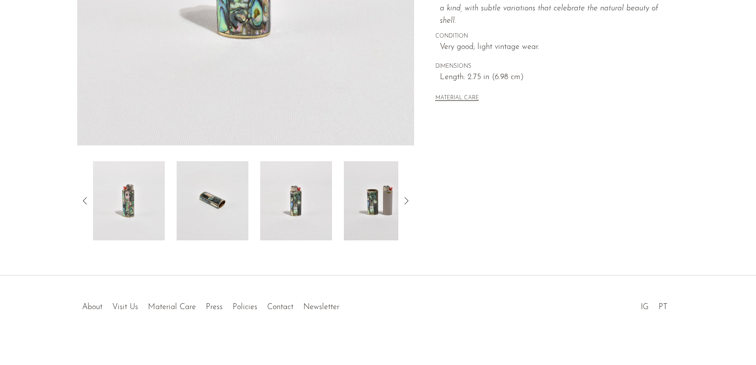
click at [224, 214] on img at bounding box center [213, 200] width 72 height 79
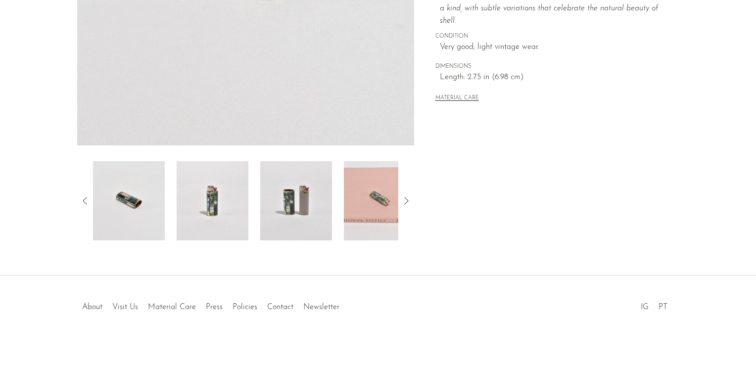
click at [273, 207] on img at bounding box center [296, 200] width 72 height 79
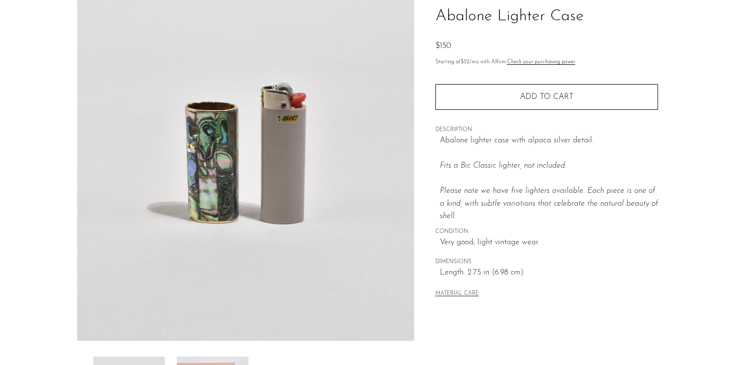
scroll to position [71, 0]
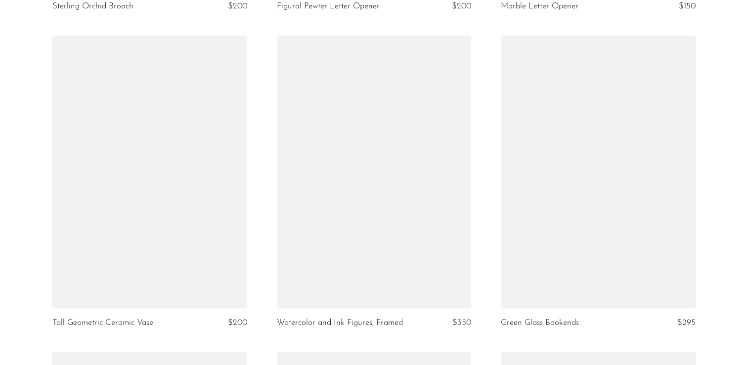
scroll to position [2322, 0]
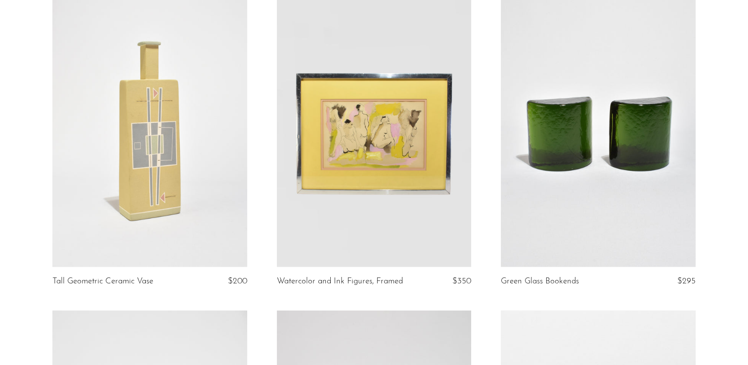
click at [366, 178] on link at bounding box center [374, 130] width 195 height 273
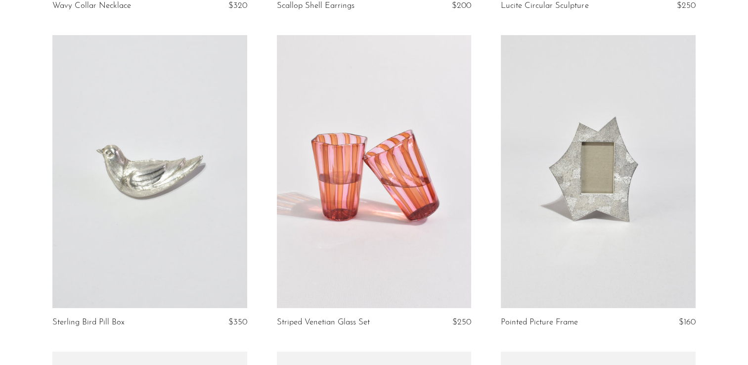
scroll to position [3262, 0]
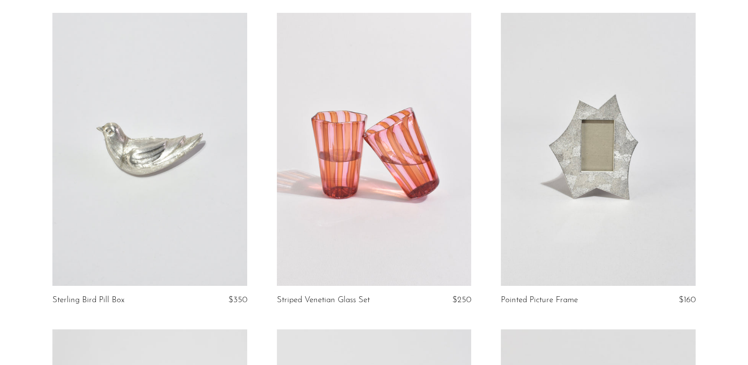
click at [140, 158] on link at bounding box center [149, 149] width 195 height 273
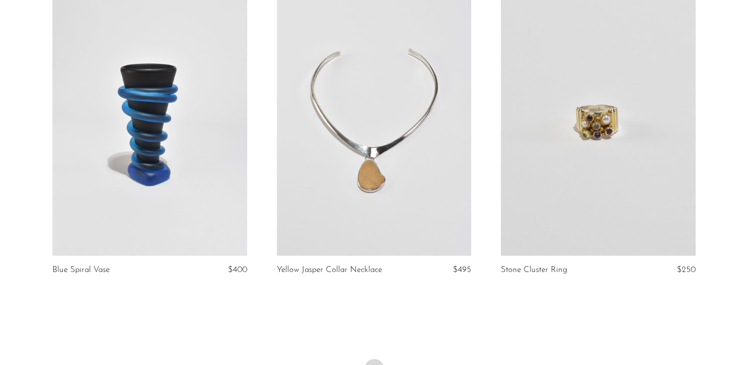
scroll to position [3608, 0]
click at [588, 154] on link at bounding box center [598, 119] width 195 height 273
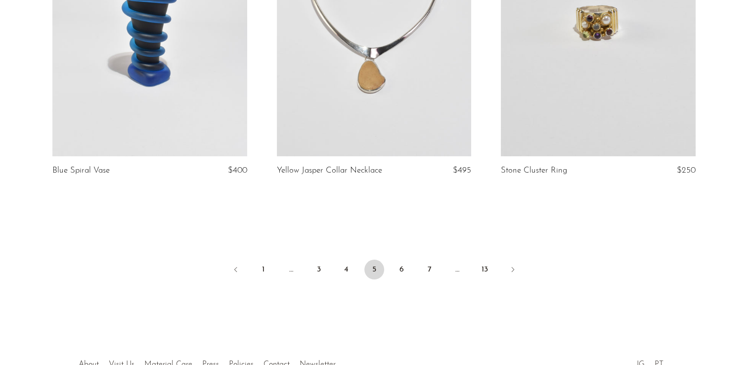
scroll to position [3722, 0]
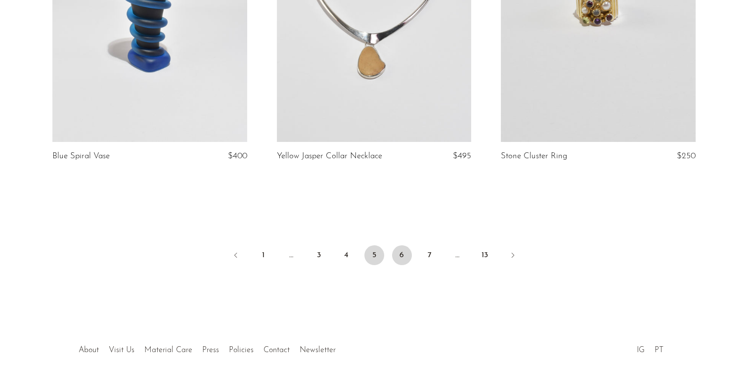
click at [399, 253] on link "6" at bounding box center [402, 255] width 20 height 20
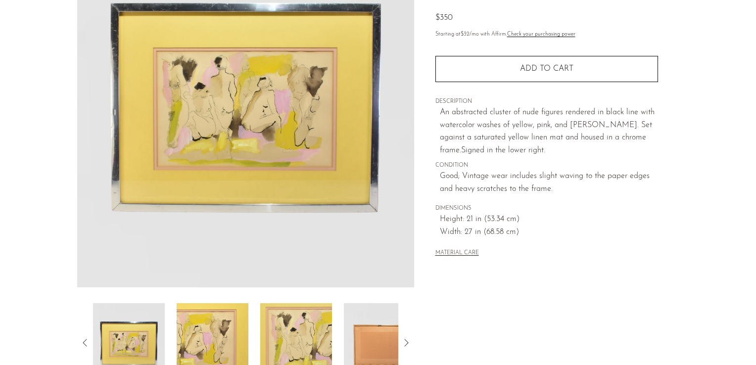
scroll to position [154, 0]
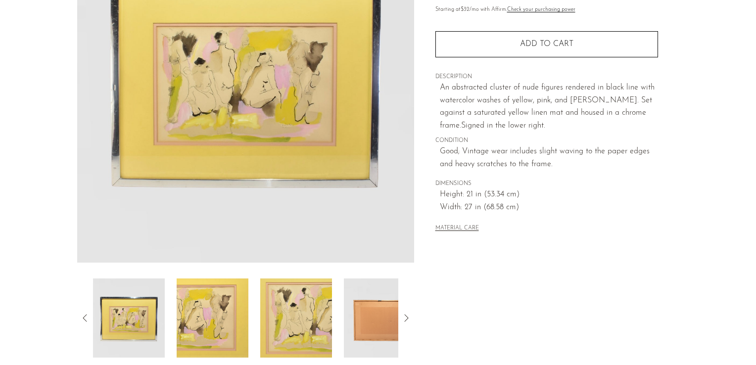
click at [374, 312] on img at bounding box center [380, 318] width 72 height 79
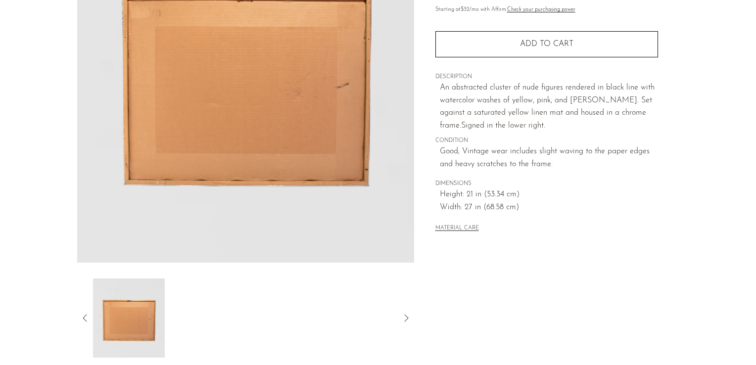
click at [88, 314] on icon at bounding box center [85, 318] width 12 height 12
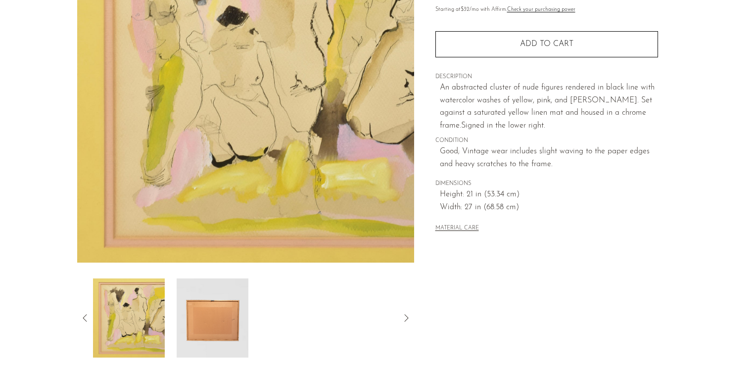
click at [88, 314] on icon at bounding box center [85, 318] width 12 height 12
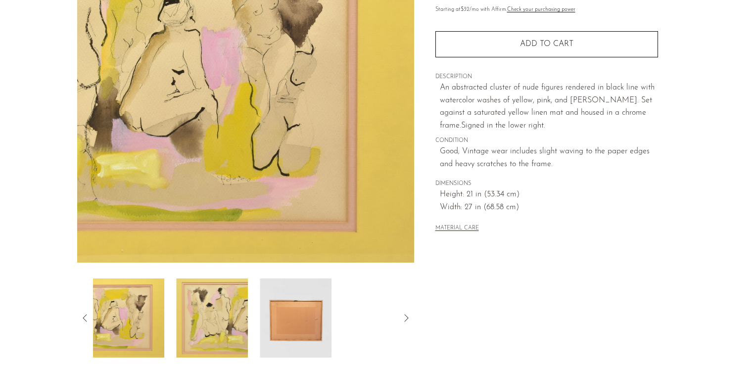
click at [88, 314] on icon at bounding box center [85, 318] width 12 height 12
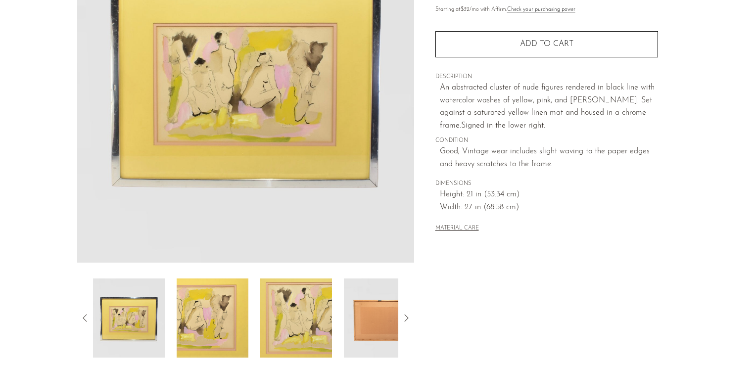
click at [123, 322] on img at bounding box center [129, 318] width 72 height 79
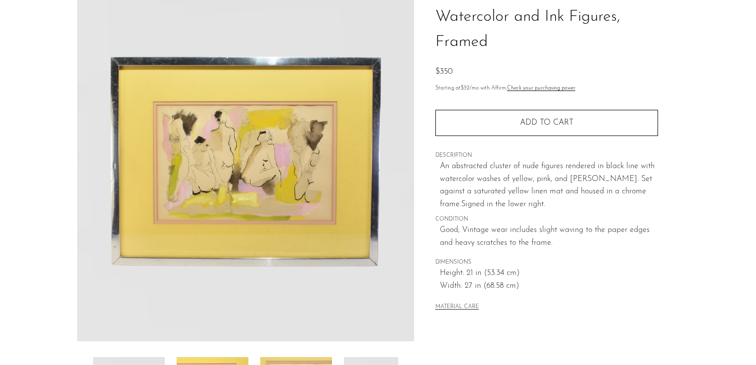
scroll to position [66, 0]
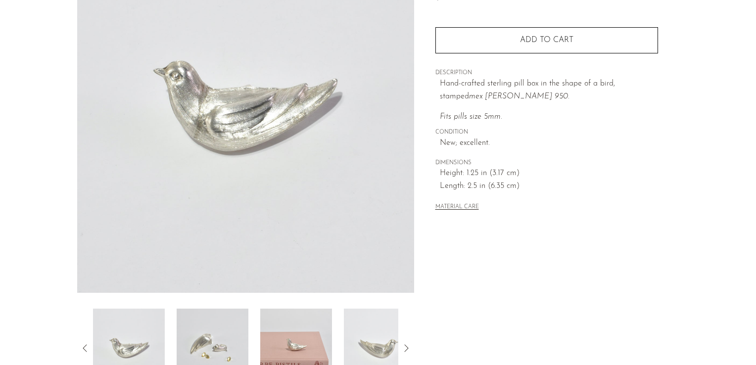
scroll to position [168, 0]
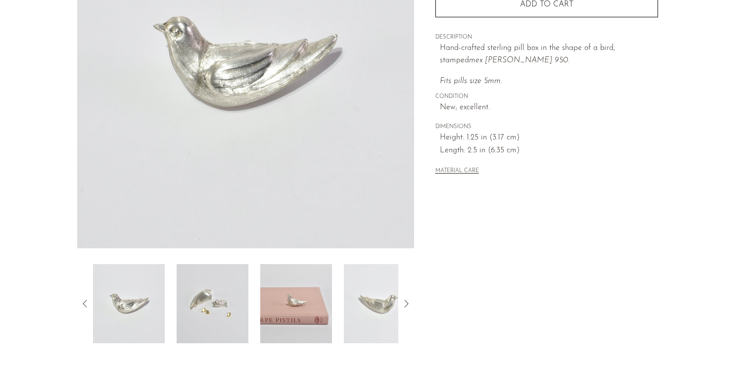
click at [237, 304] on img at bounding box center [213, 303] width 72 height 79
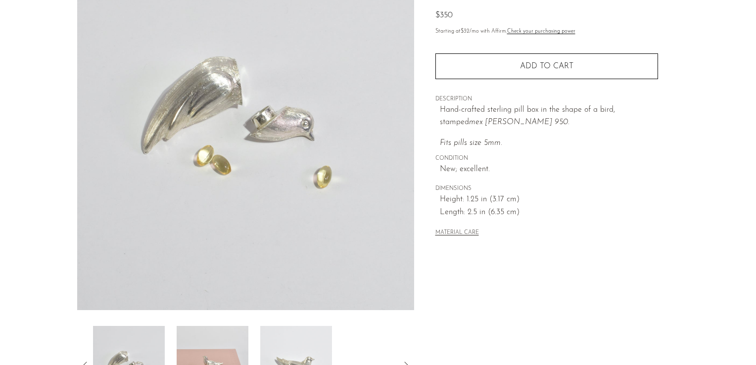
scroll to position [92, 0]
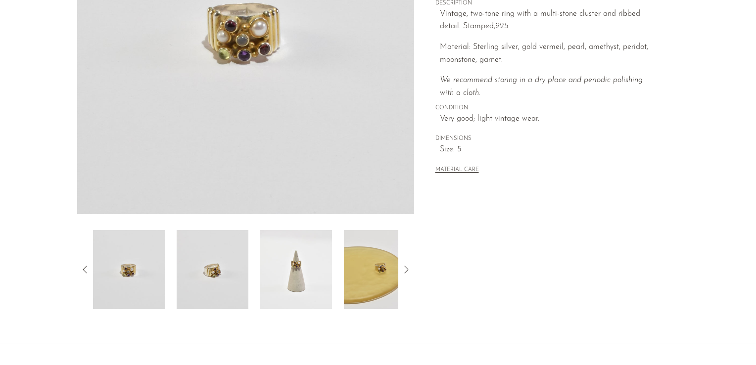
scroll to position [216, 0]
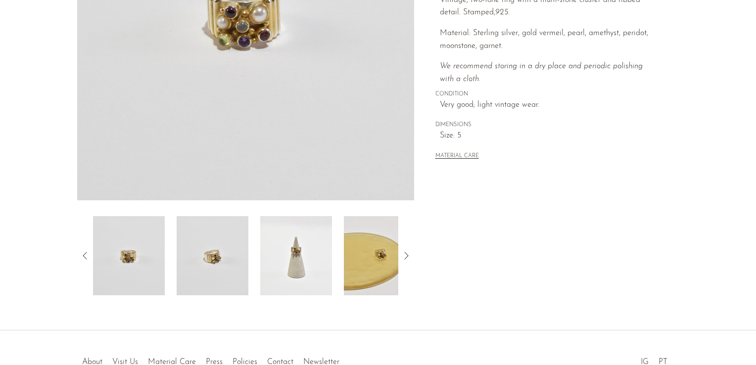
click at [311, 250] on img at bounding box center [296, 255] width 72 height 79
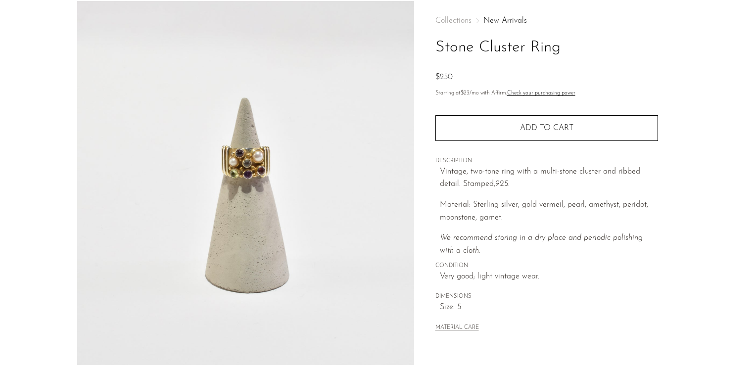
scroll to position [43, 0]
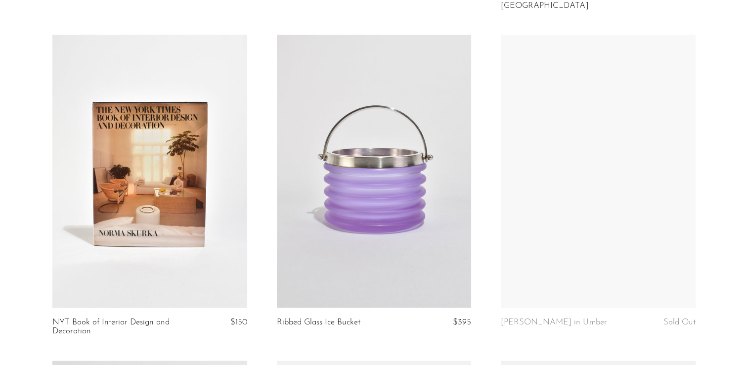
scroll to position [1969, 0]
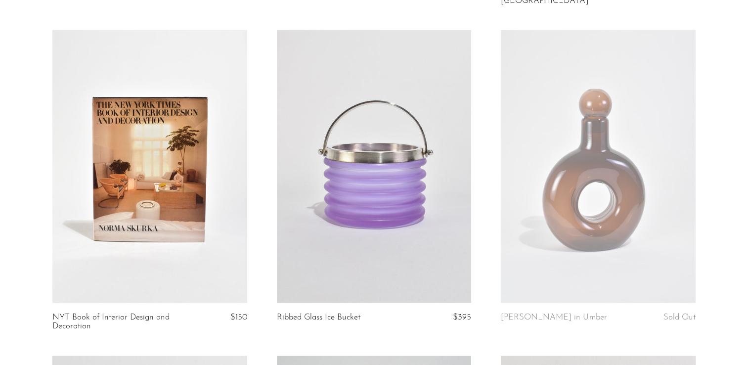
click at [380, 209] on link at bounding box center [374, 166] width 195 height 273
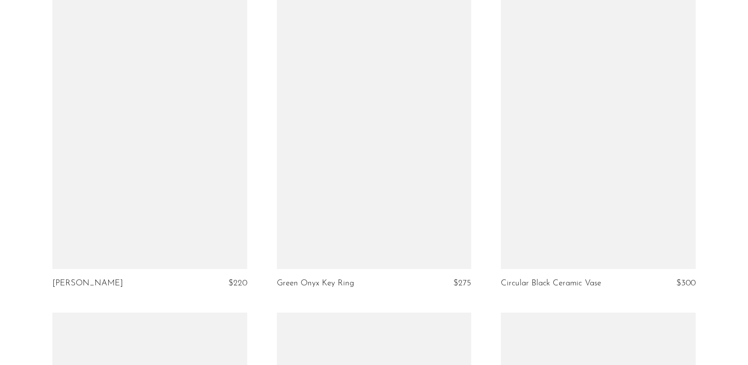
scroll to position [3283, 0]
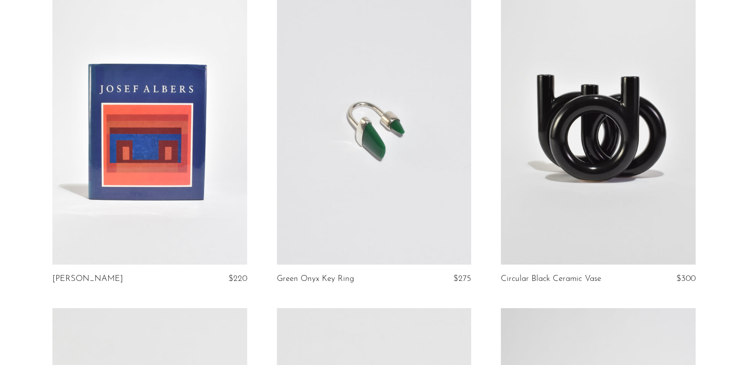
click at [394, 97] on link at bounding box center [374, 128] width 195 height 273
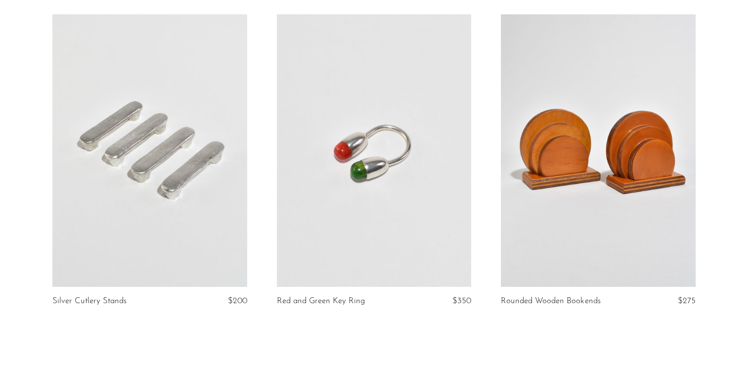
scroll to position [3595, 0]
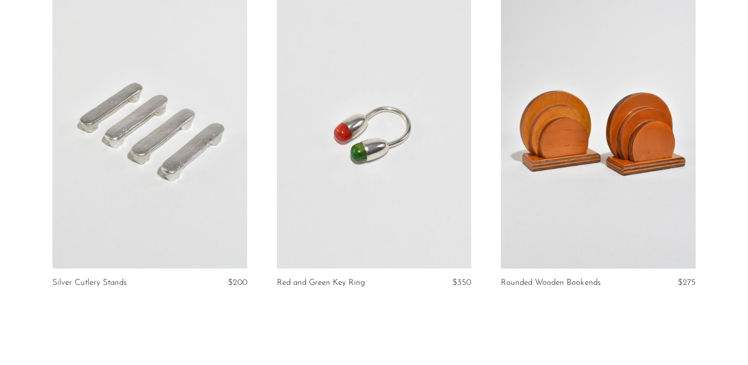
click at [383, 173] on link at bounding box center [374, 132] width 195 height 273
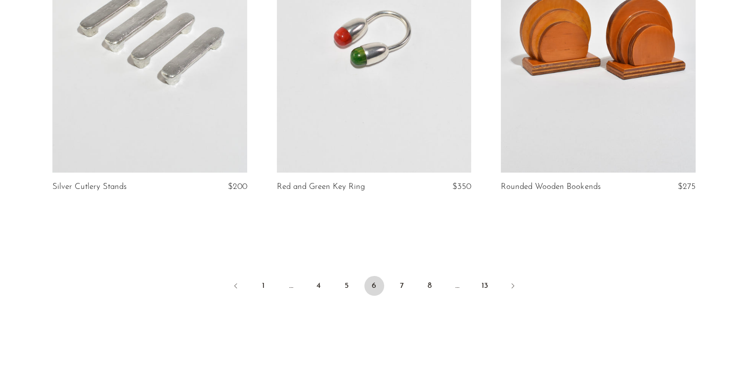
scroll to position [3763, 0]
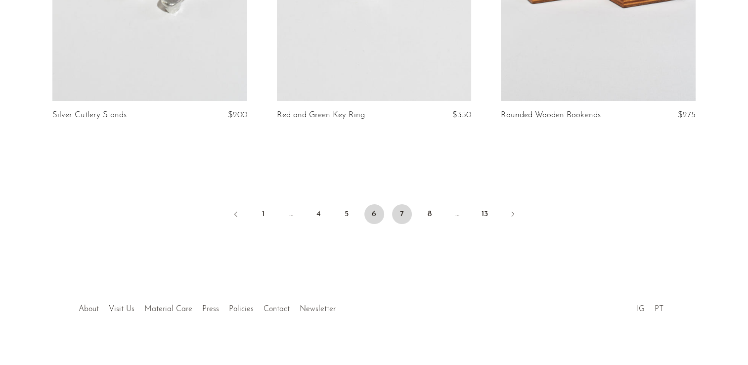
click at [400, 207] on link "7" at bounding box center [402, 214] width 20 height 20
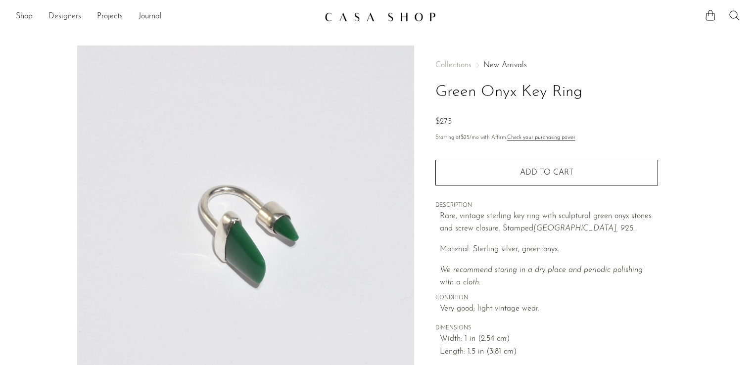
click at [424, 110] on div "Collections New Arrivals Green Onyx Key Ring $275 Starting at $25 /mo with Affi…" at bounding box center [546, 279] width 265 height 466
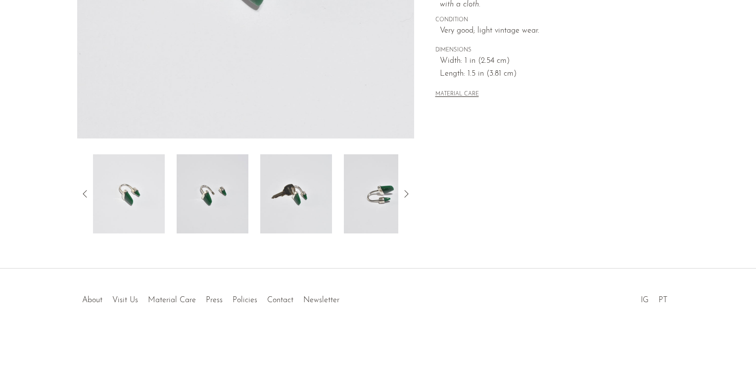
scroll to position [279, 0]
drag, startPoint x: 424, startPoint y: 108, endPoint x: 343, endPoint y: 150, distance: 92.0
click at [357, 144] on article "Green Onyx Key Ring $275" at bounding box center [377, 0] width 633 height 466
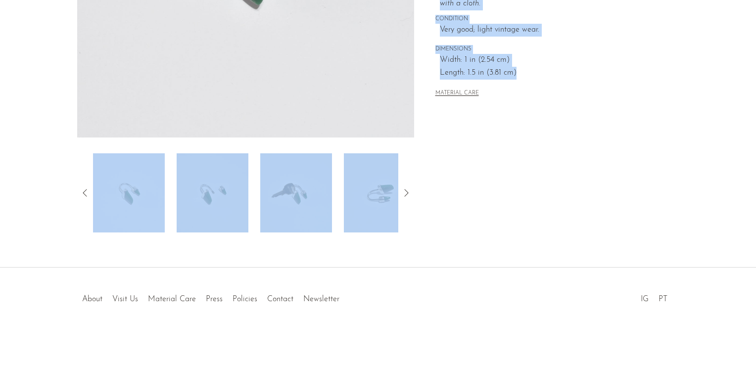
click at [295, 173] on img at bounding box center [296, 192] width 72 height 79
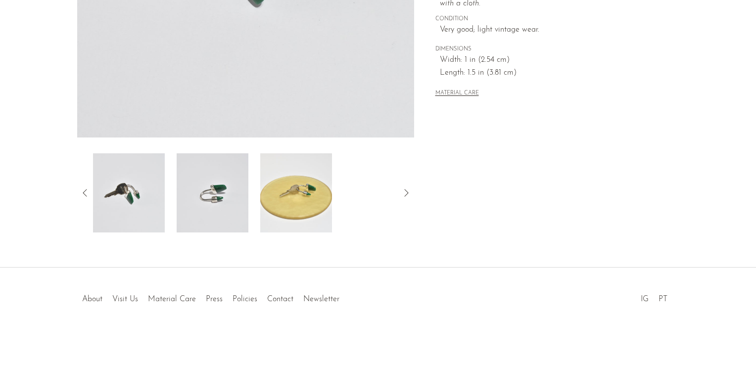
click at [437, 184] on div "Collections New Arrivals Green Onyx Key Ring $275 Starting at $25 /mo with Affi…" at bounding box center [546, 0] width 265 height 466
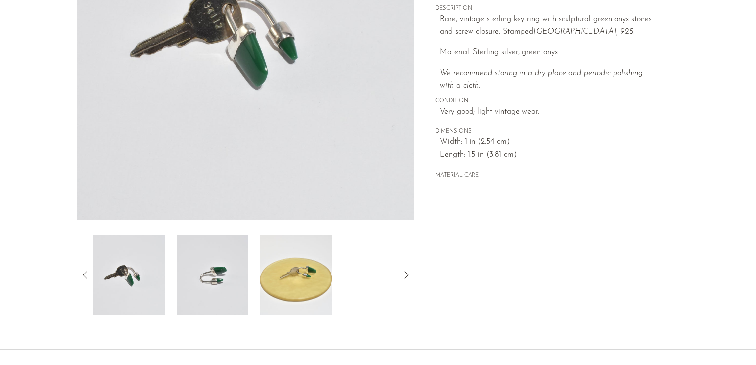
scroll to position [198, 0]
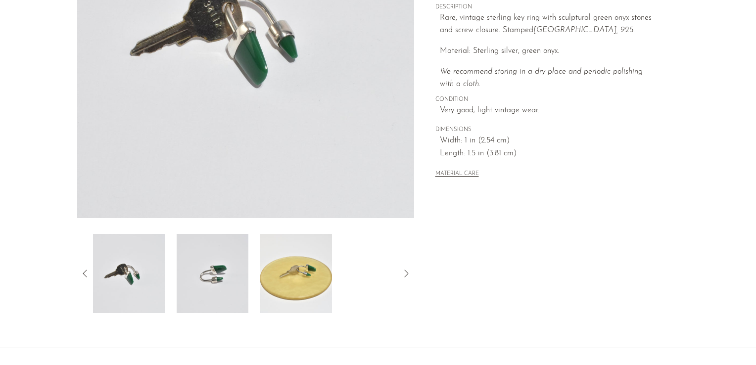
click at [284, 266] on img at bounding box center [296, 273] width 72 height 79
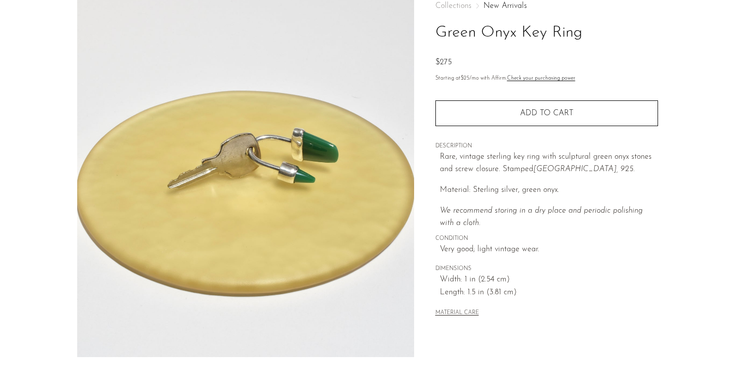
scroll to position [21, 0]
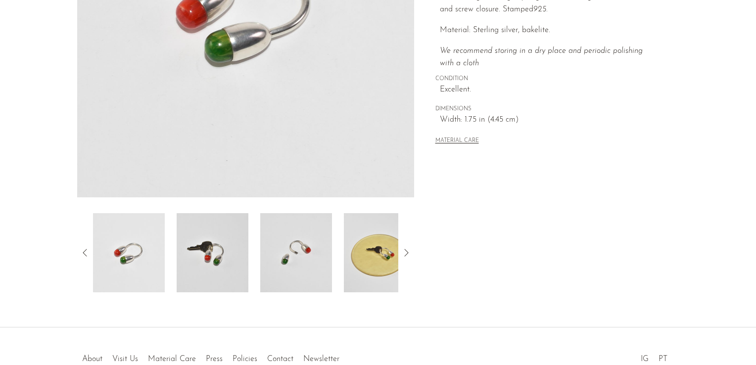
scroll to position [244, 0]
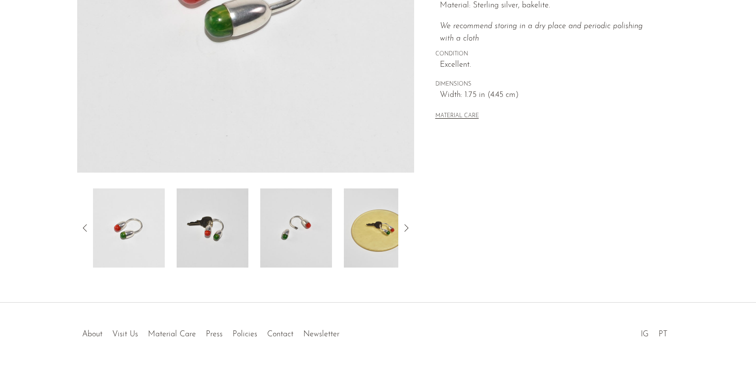
click at [213, 233] on img at bounding box center [213, 227] width 72 height 79
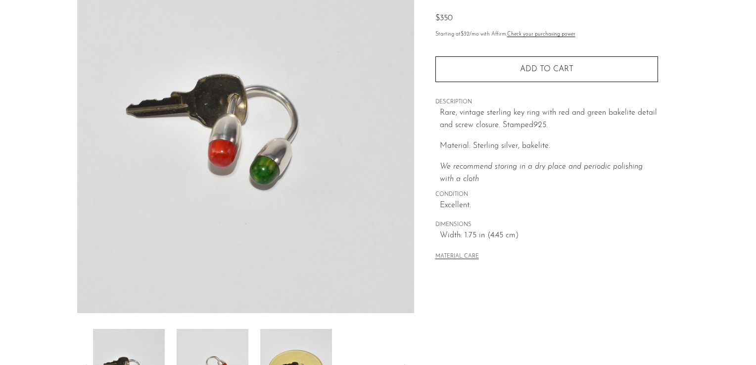
scroll to position [69, 0]
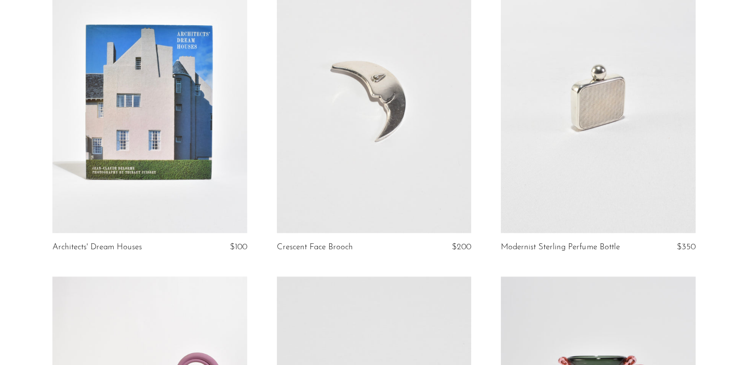
scroll to position [1069, 0]
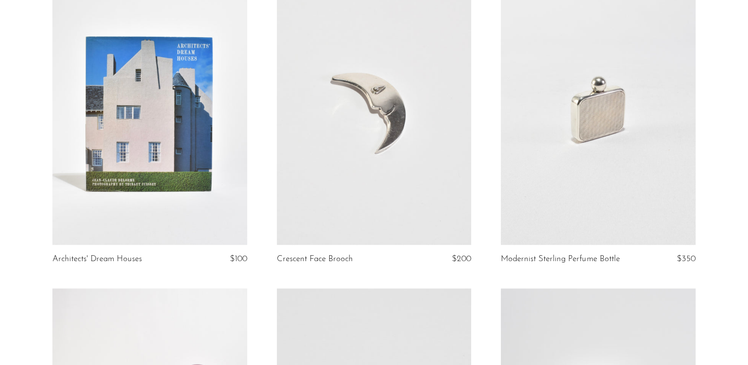
click at [576, 134] on link at bounding box center [598, 108] width 195 height 273
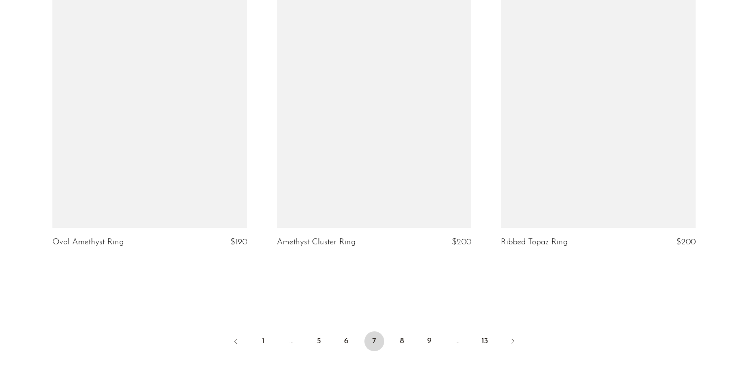
scroll to position [3618, 0]
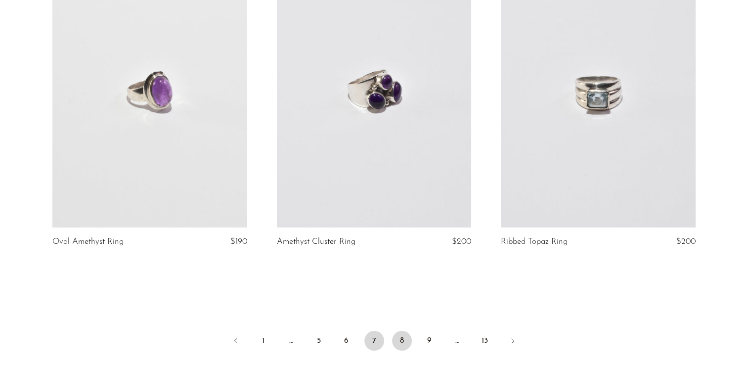
click at [402, 336] on link "8" at bounding box center [402, 341] width 20 height 20
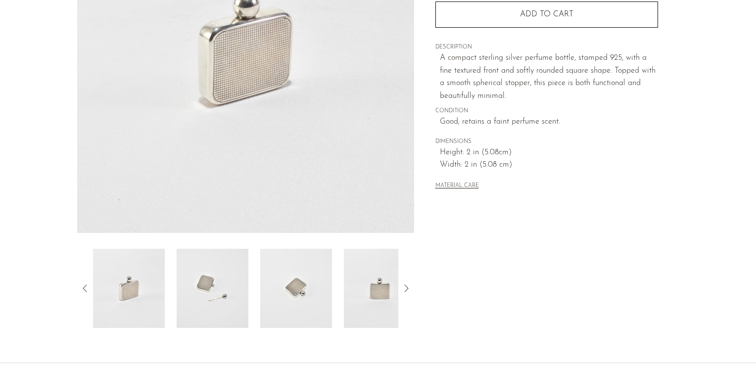
scroll to position [204, 0]
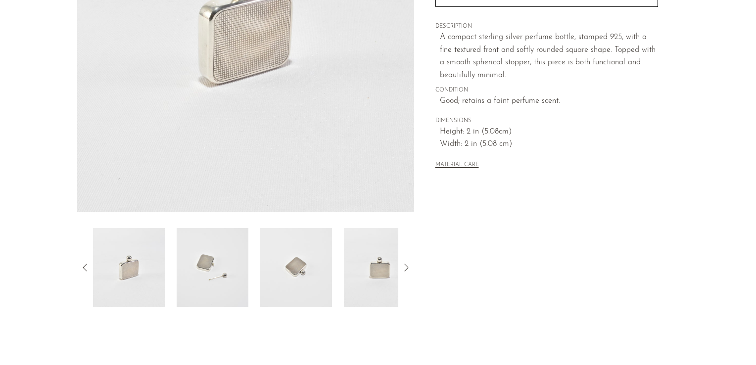
click at [219, 259] on img at bounding box center [213, 267] width 72 height 79
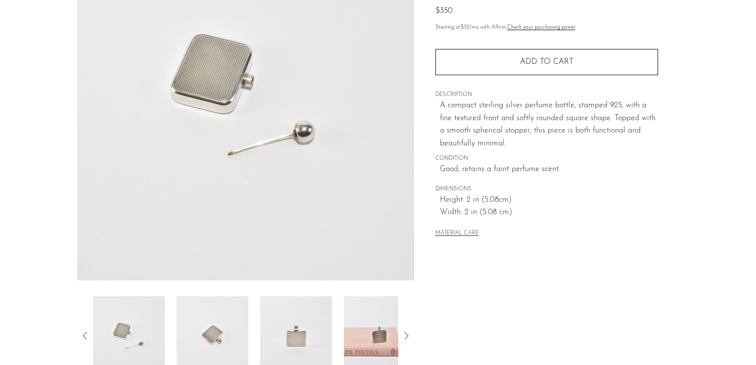
scroll to position [135, 0]
click at [213, 337] on img at bounding box center [213, 337] width 72 height 79
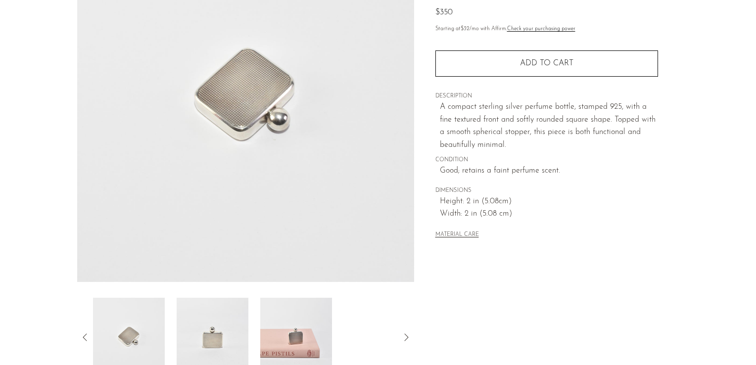
click at [213, 337] on img at bounding box center [213, 337] width 72 height 79
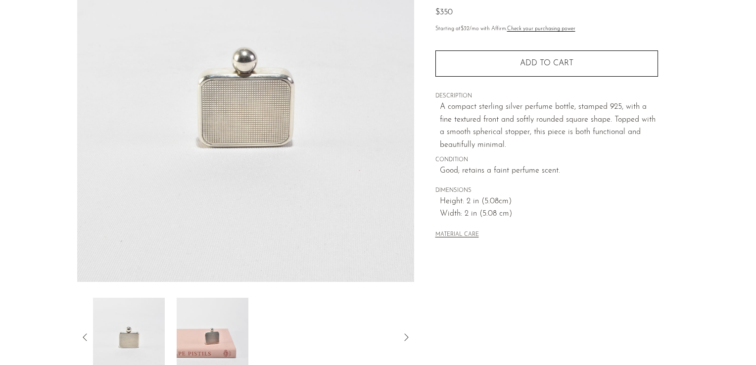
click at [213, 337] on img at bounding box center [213, 337] width 72 height 79
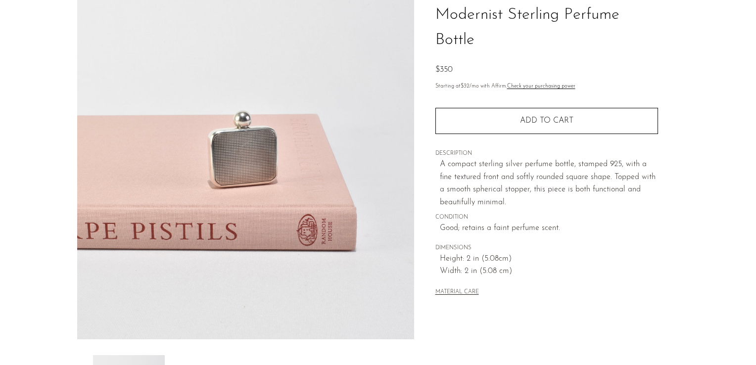
scroll to position [67, 0]
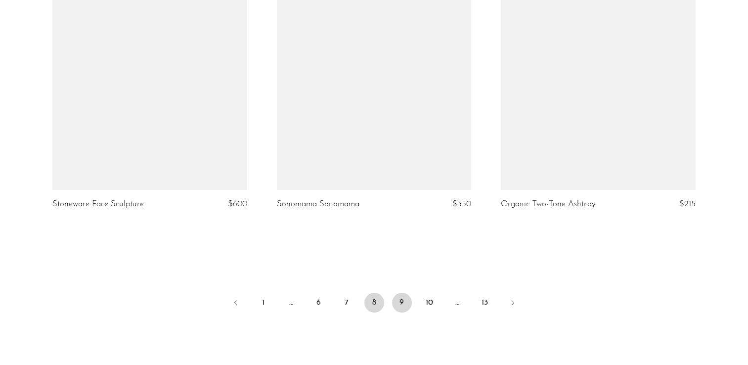
scroll to position [3672, 0]
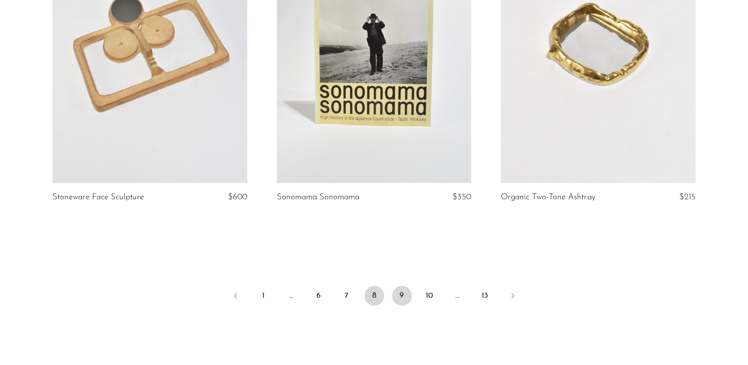
click at [400, 286] on link "9" at bounding box center [402, 296] width 20 height 20
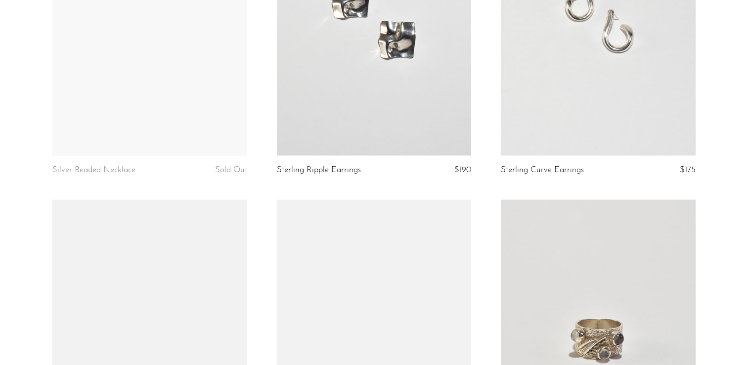
scroll to position [2318, 0]
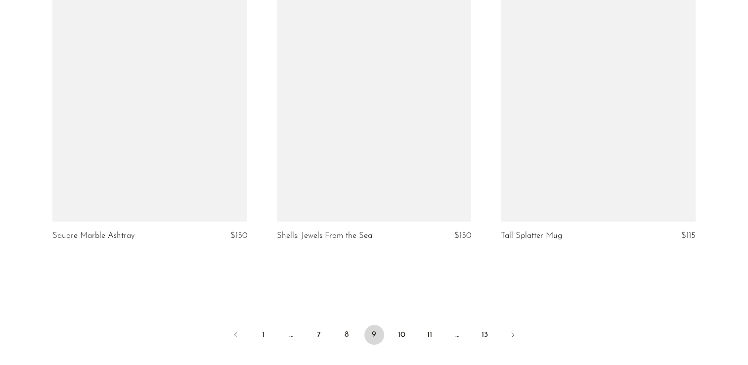
scroll to position [3754, 0]
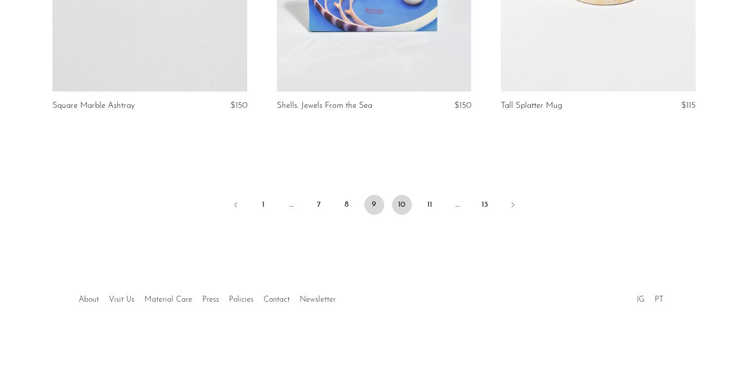
click at [398, 208] on link "10" at bounding box center [402, 205] width 20 height 20
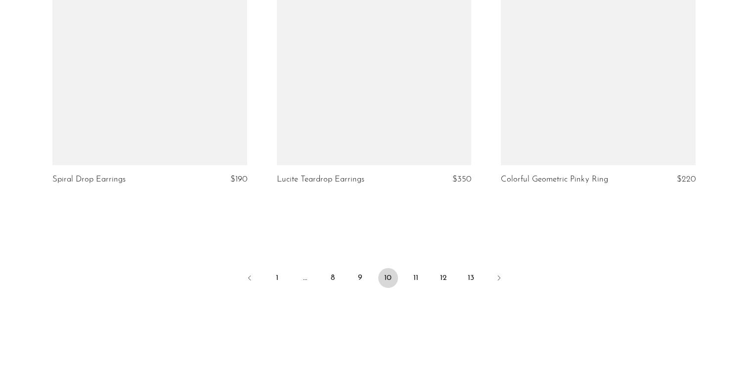
scroll to position [3690, 0]
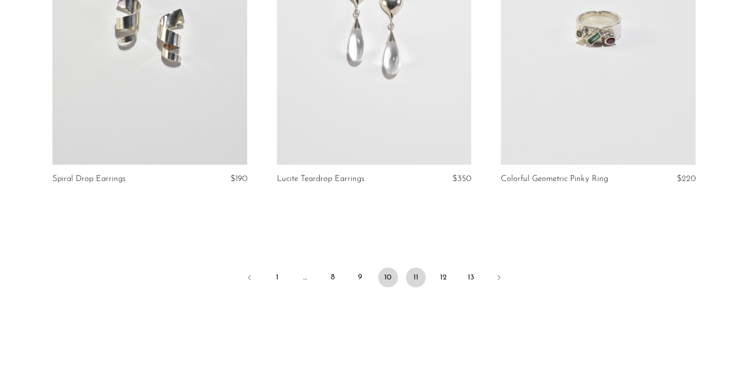
click at [414, 275] on link "11" at bounding box center [416, 278] width 20 height 20
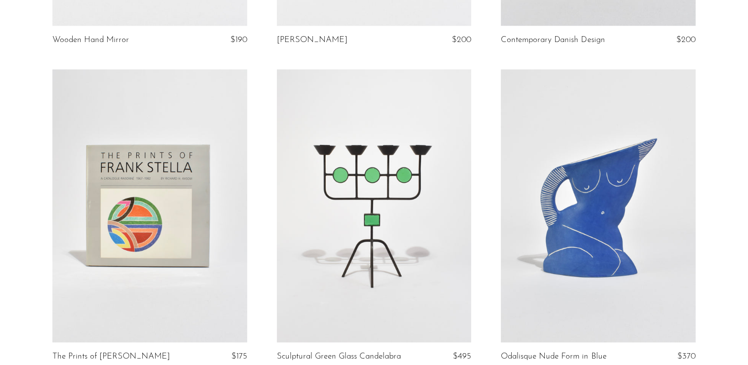
scroll to position [1349, 0]
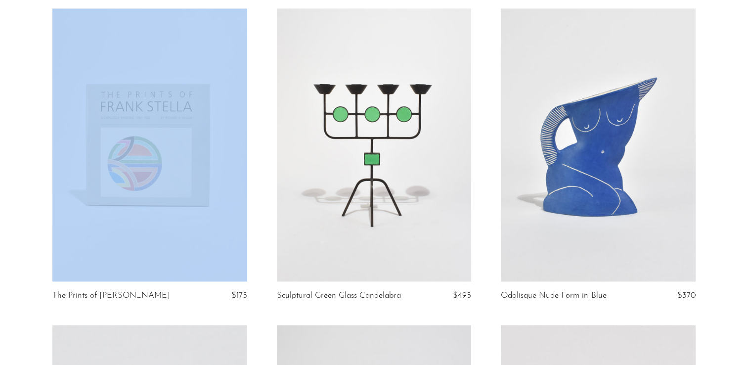
drag, startPoint x: 0, startPoint y: 210, endPoint x: -2, endPoint y: 295, distance: 85.6
drag, startPoint x: -2, startPoint y: 295, endPoint x: 25, endPoint y: 322, distance: 37.4
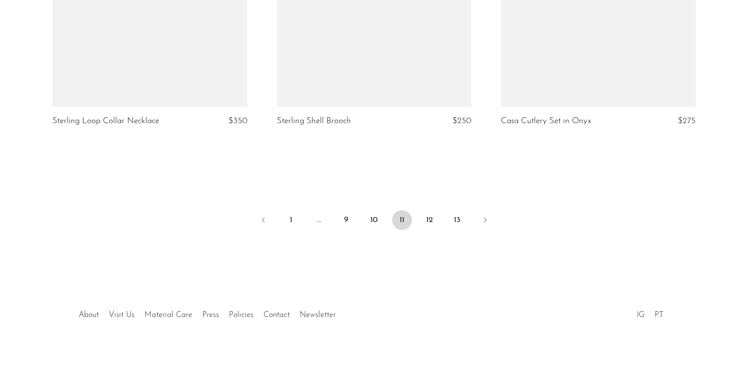
scroll to position [3763, 0]
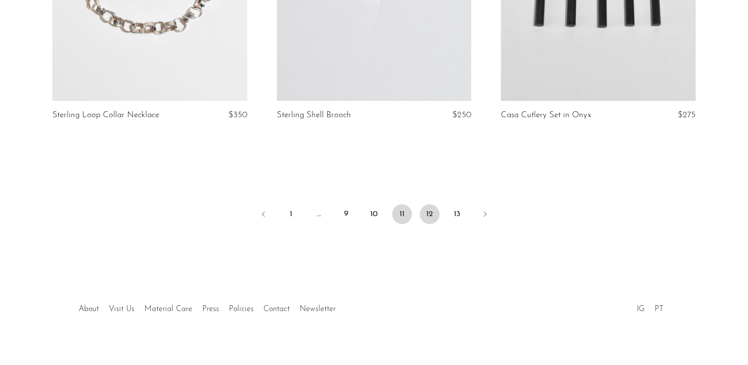
click at [427, 204] on link "12" at bounding box center [430, 214] width 20 height 20
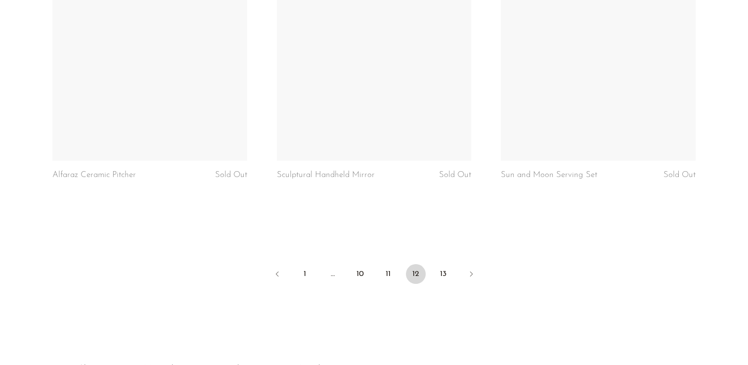
scroll to position [3731, 0]
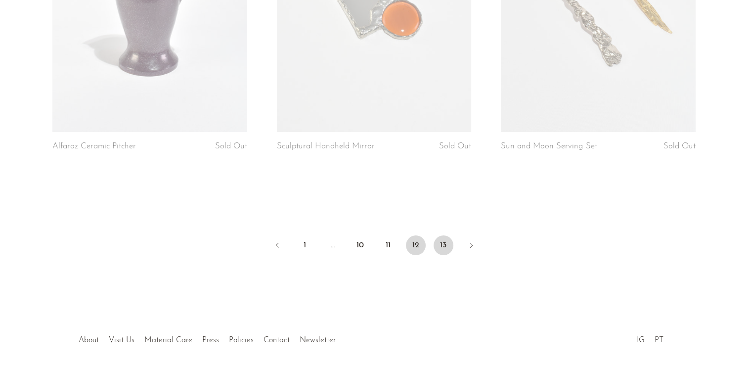
click at [445, 235] on link "13" at bounding box center [444, 245] width 20 height 20
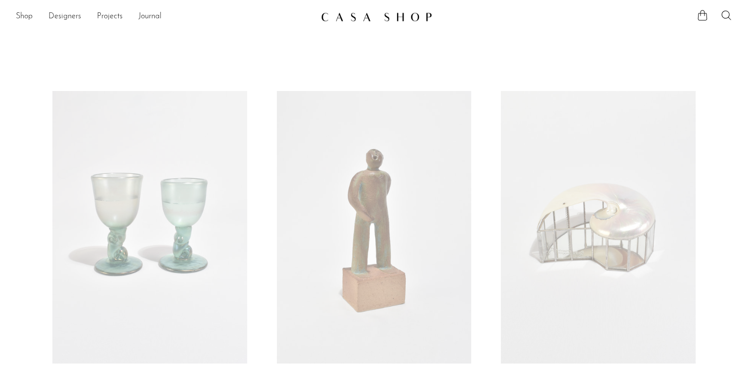
click at [352, 20] on img at bounding box center [376, 17] width 111 height 10
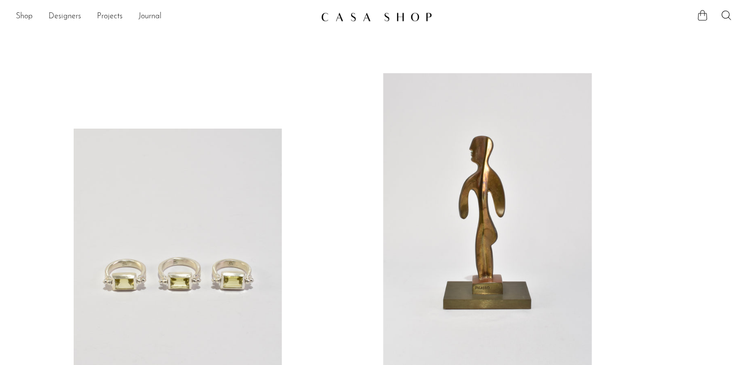
click at [705, 13] on icon at bounding box center [703, 15] width 12 height 12
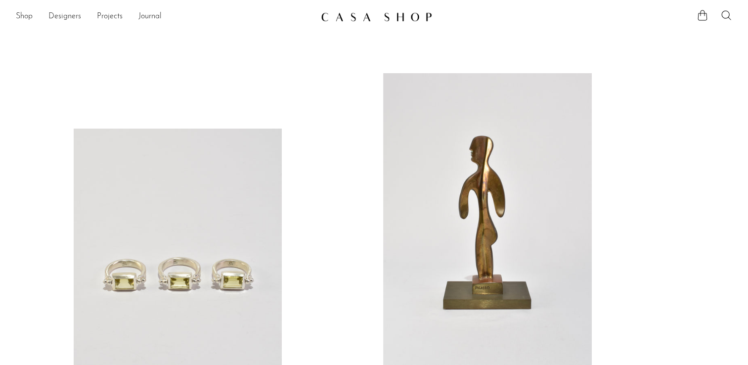
click at [366, 15] on img at bounding box center [376, 17] width 111 height 10
click at [70, 19] on link "Designers" at bounding box center [64, 16] width 33 height 13
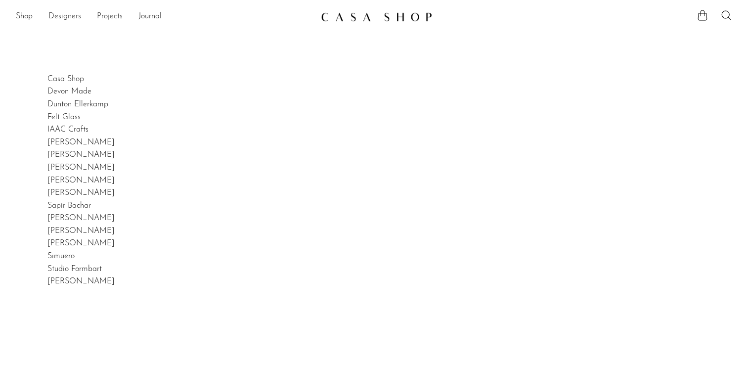
click at [105, 17] on link "Projects" at bounding box center [110, 16] width 26 height 13
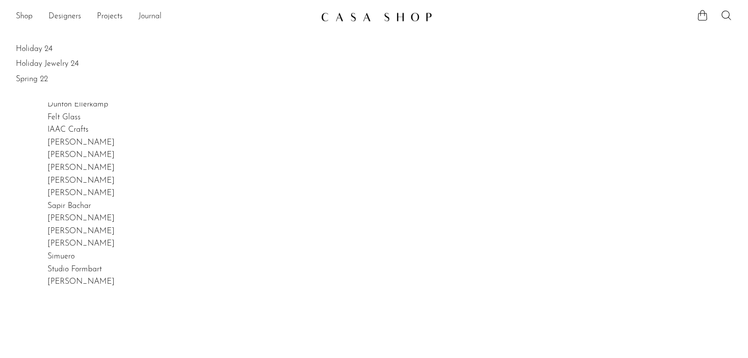
click at [144, 17] on link "Journal" at bounding box center [150, 16] width 23 height 13
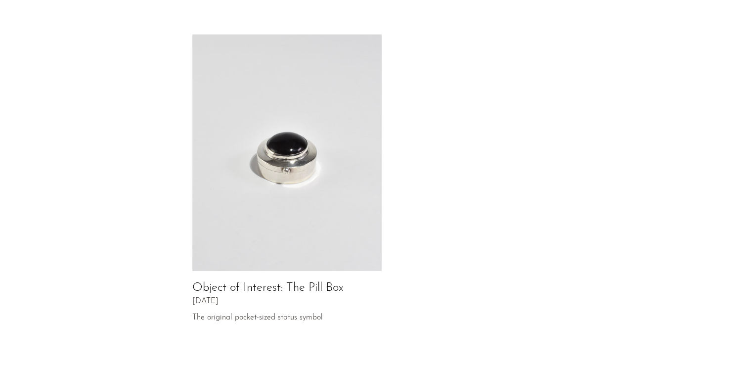
scroll to position [445, 0]
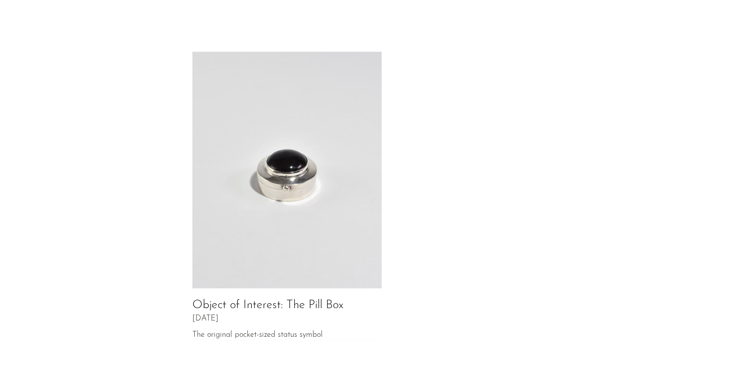
click at [233, 134] on img at bounding box center [287, 169] width 190 height 237
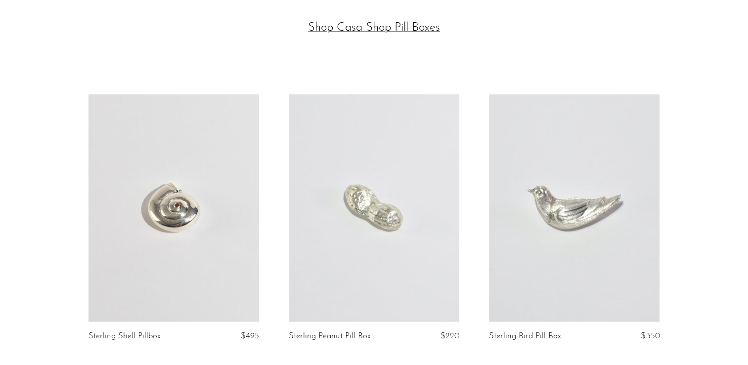
scroll to position [2249, 0]
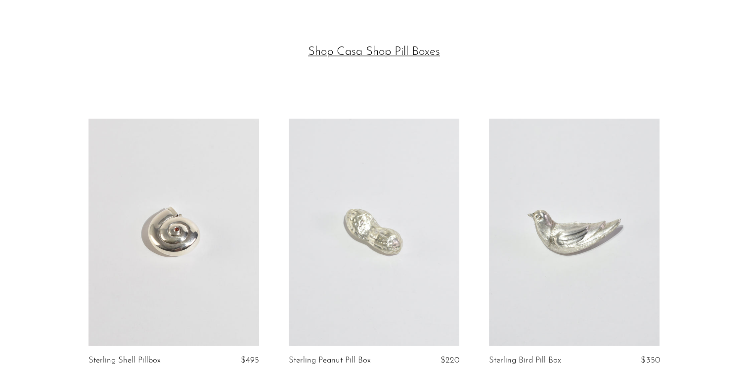
click at [31, 146] on div "Sterling Shell Pillbox $495 Sterling Peanut Pill Box $220 Sterling Bird Pill Bo…" at bounding box center [374, 269] width 748 height 317
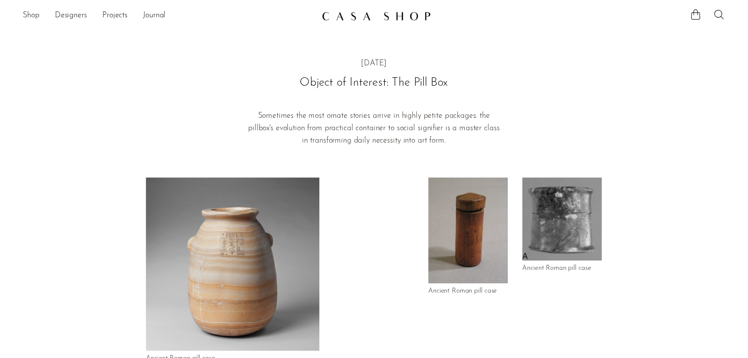
scroll to position [0, 0]
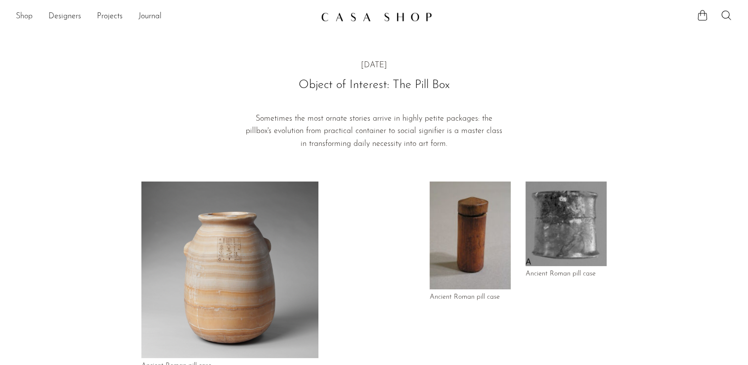
click at [29, 18] on link "Shop" at bounding box center [24, 16] width 17 height 13
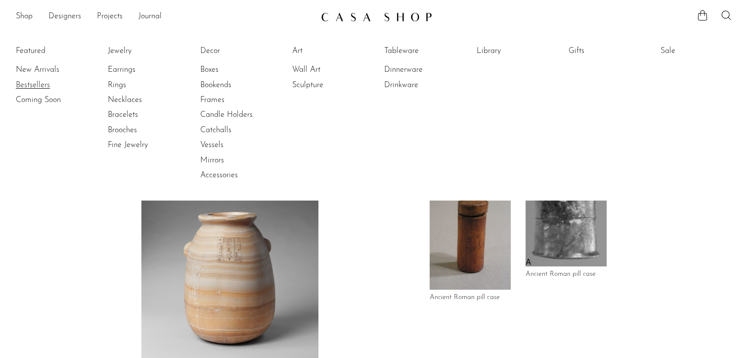
click at [40, 80] on link "Bestsellers" at bounding box center [53, 85] width 74 height 11
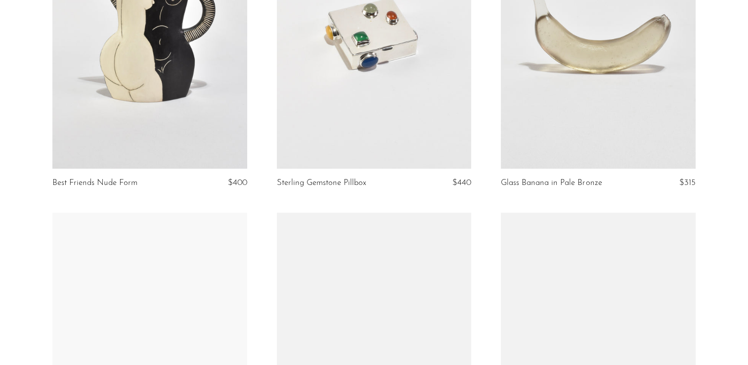
scroll to position [505, 0]
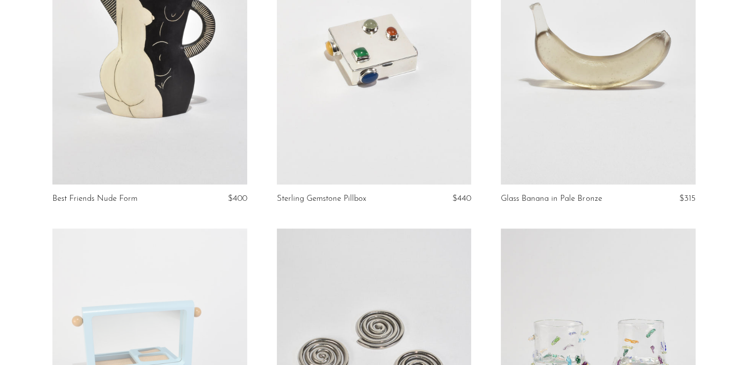
click at [333, 72] on link at bounding box center [374, 48] width 195 height 273
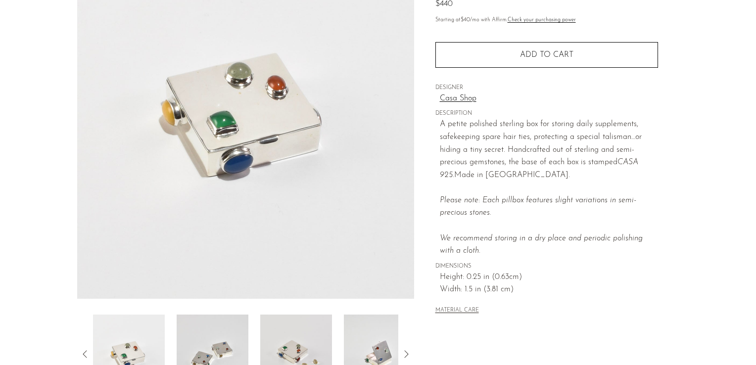
scroll to position [136, 0]
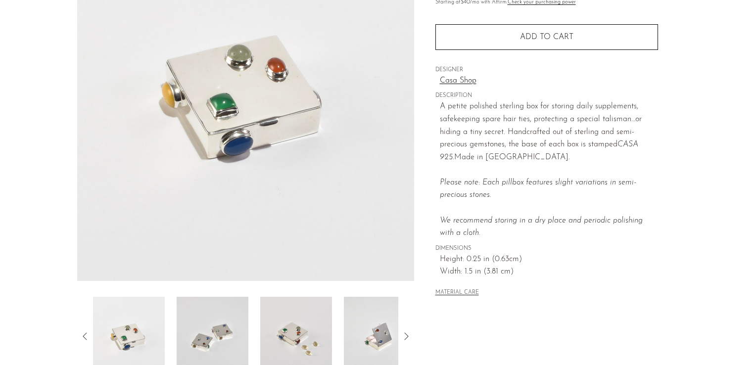
click at [371, 319] on img at bounding box center [380, 336] width 72 height 79
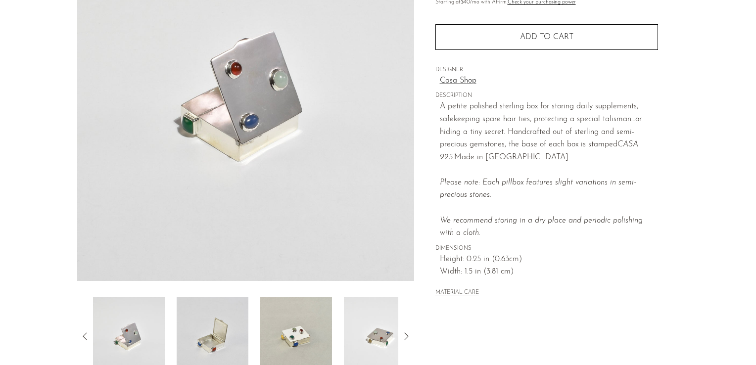
click at [306, 329] on img at bounding box center [296, 336] width 72 height 79
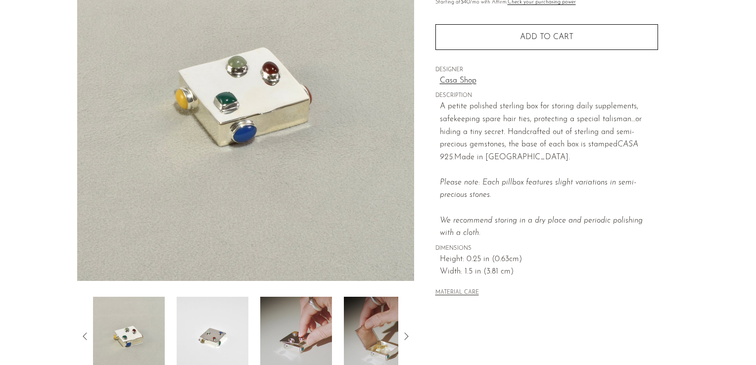
click at [307, 331] on img at bounding box center [296, 336] width 72 height 79
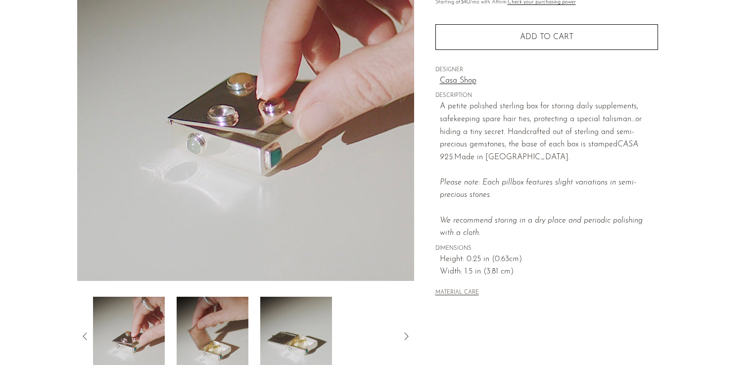
click at [215, 337] on img at bounding box center [213, 336] width 72 height 79
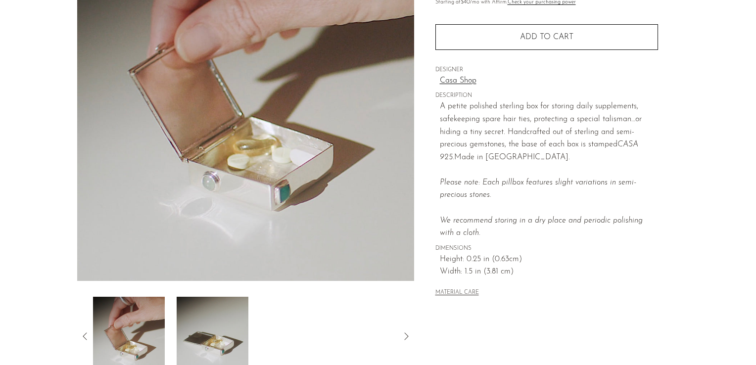
click at [212, 329] on img at bounding box center [213, 336] width 72 height 79
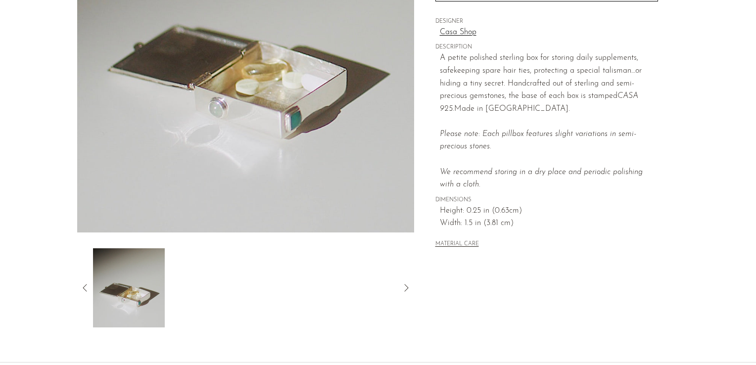
scroll to position [189, 0]
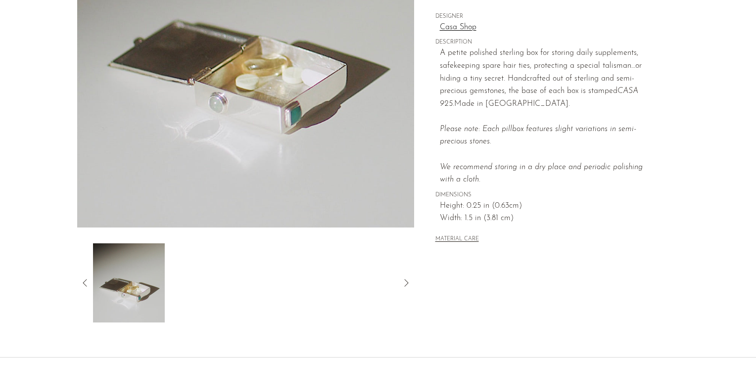
click at [87, 278] on icon at bounding box center [85, 283] width 12 height 12
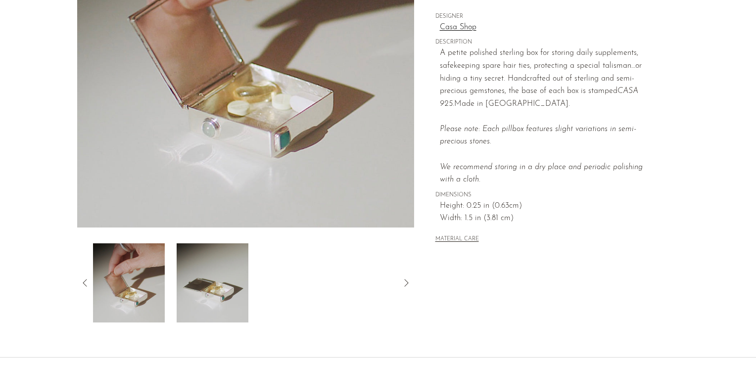
click at [86, 281] on icon at bounding box center [85, 283] width 12 height 12
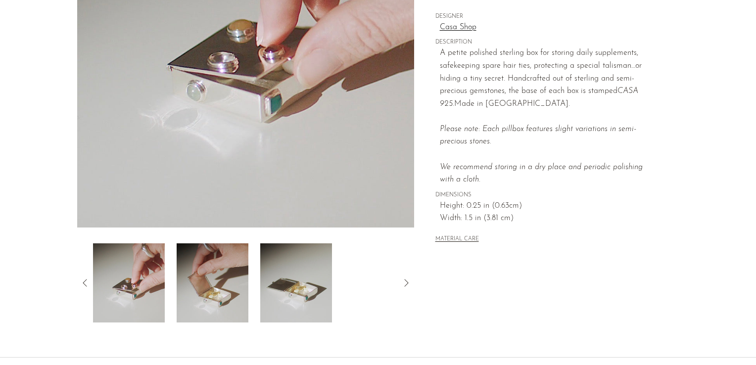
click at [86, 281] on icon at bounding box center [85, 283] width 12 height 12
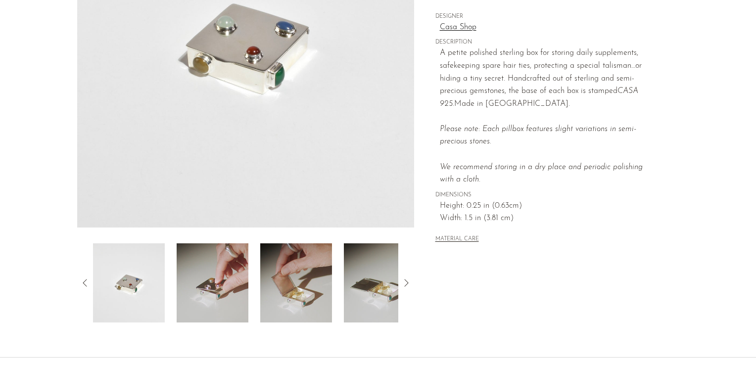
click at [86, 281] on icon at bounding box center [85, 283] width 12 height 12
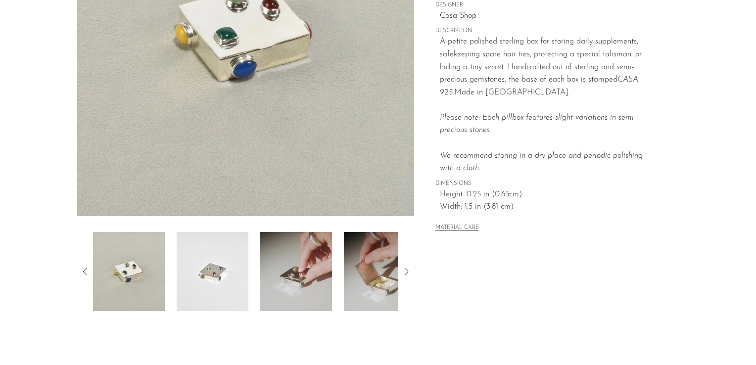
scroll to position [232, 0]
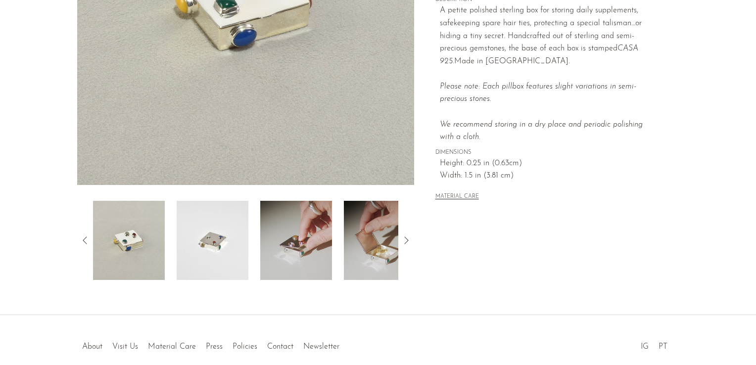
click at [323, 235] on img at bounding box center [296, 240] width 72 height 79
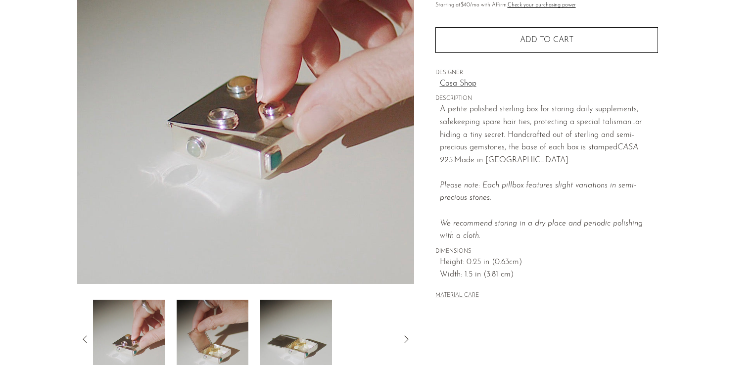
scroll to position [133, 0]
click at [221, 340] on img at bounding box center [213, 339] width 72 height 79
